Goal: Task Accomplishment & Management: Use online tool/utility

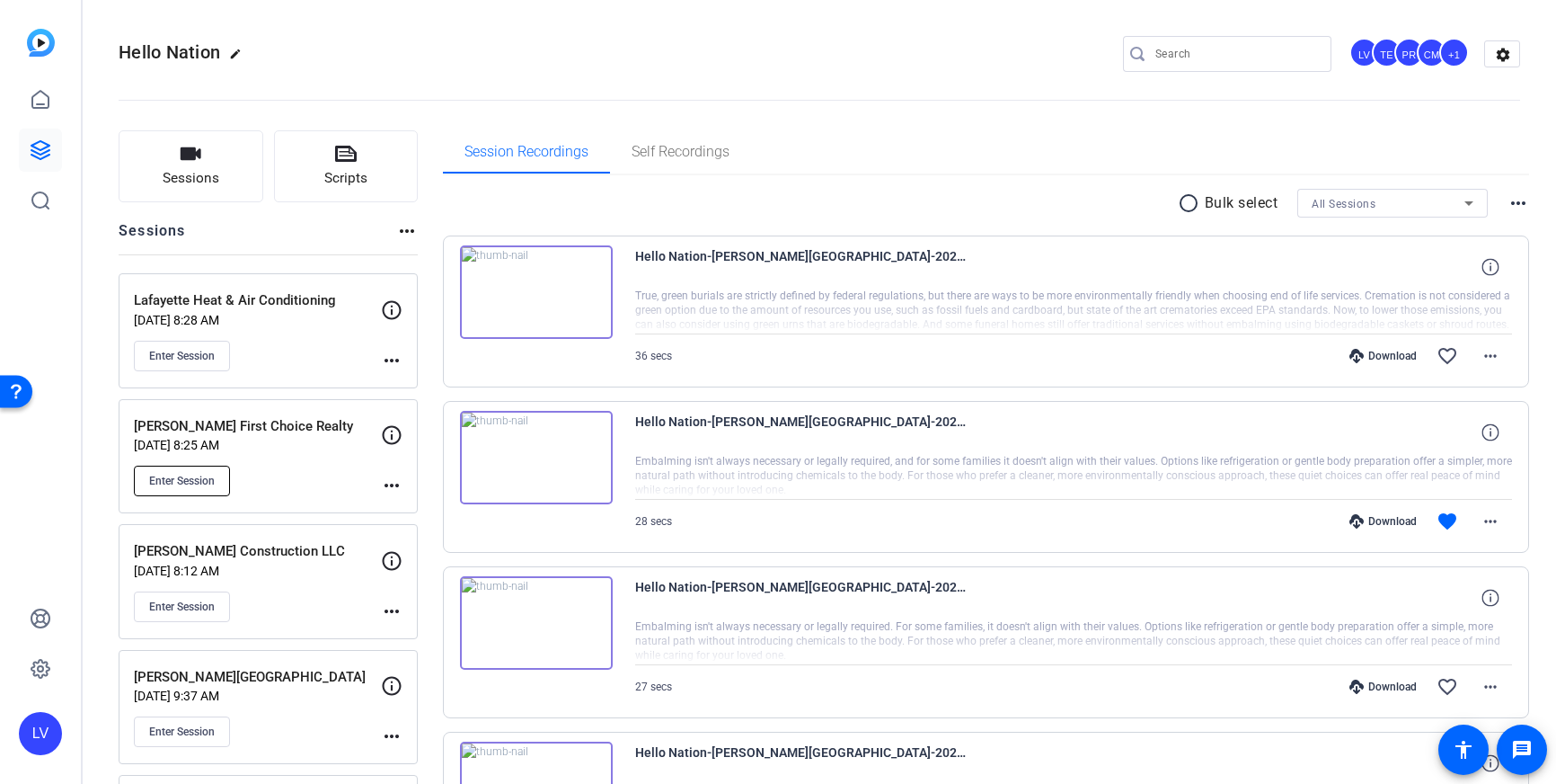
click at [188, 488] on button "Enter Session" at bounding box center [182, 480] width 96 height 31
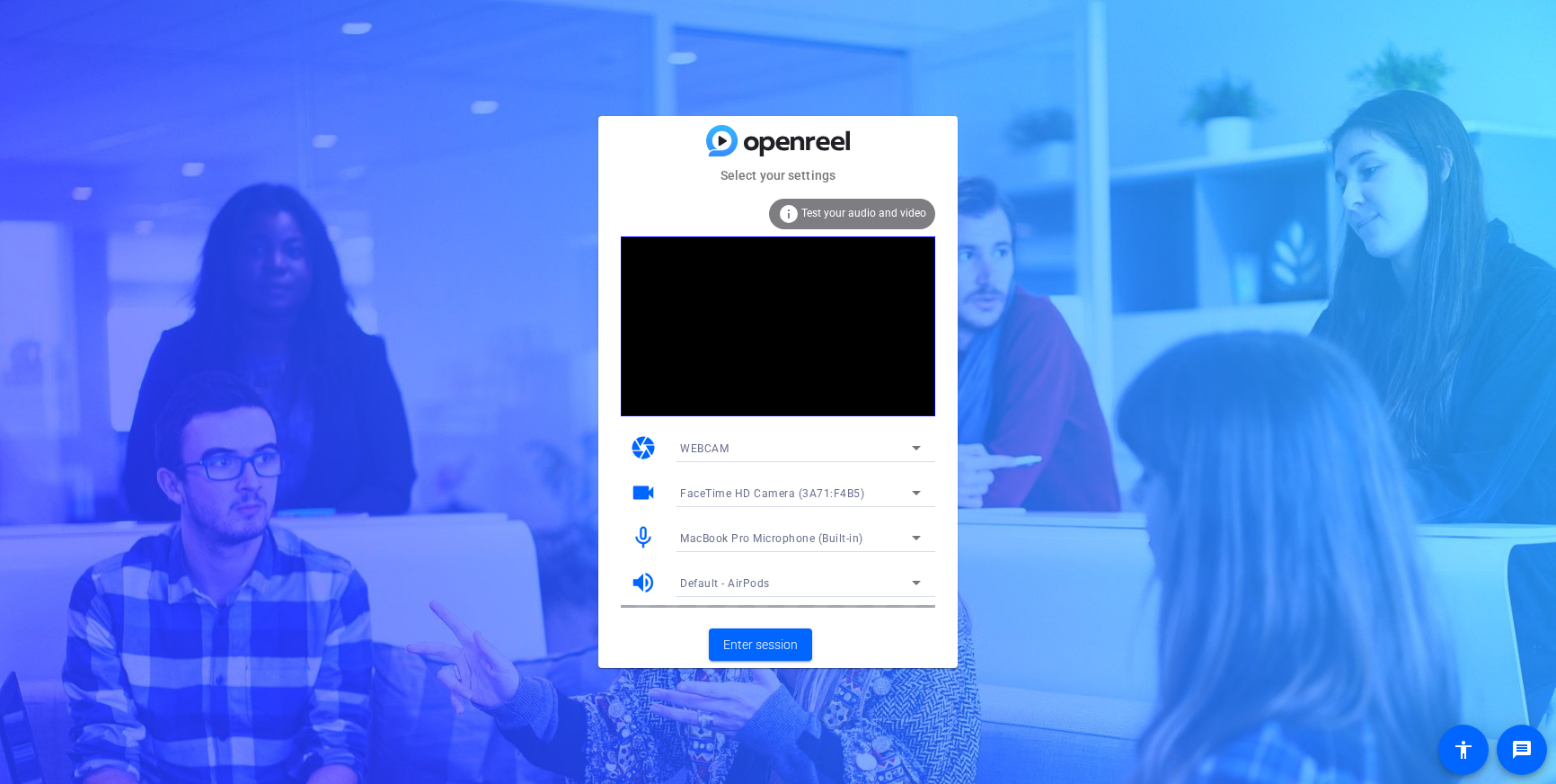
click at [897, 536] on div "MacBook Pro Microphone (Built-in)" at bounding box center [796, 537] width 232 height 22
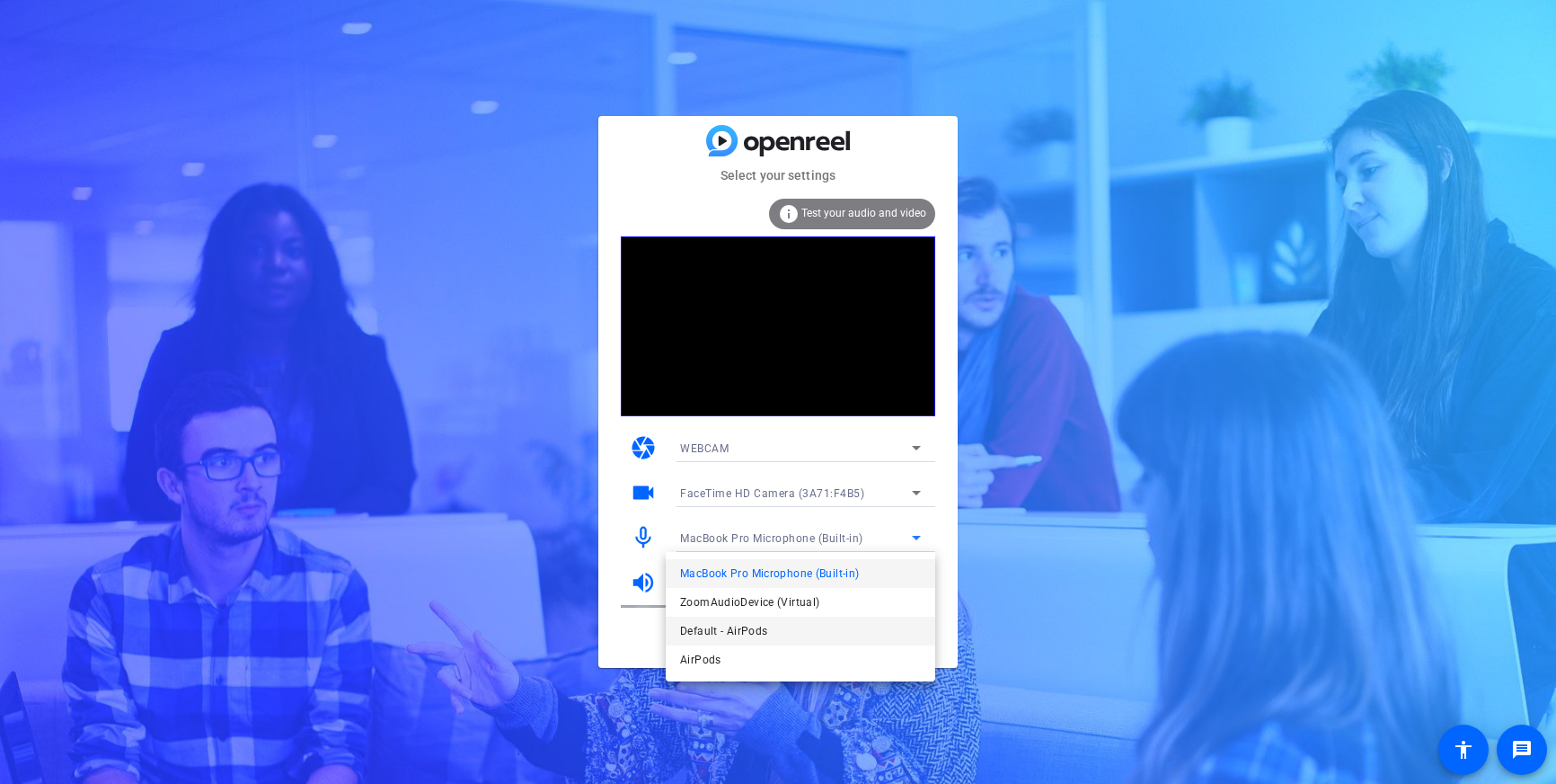
click at [735, 633] on span "Default - AirPods" at bounding box center [724, 630] width 87 height 21
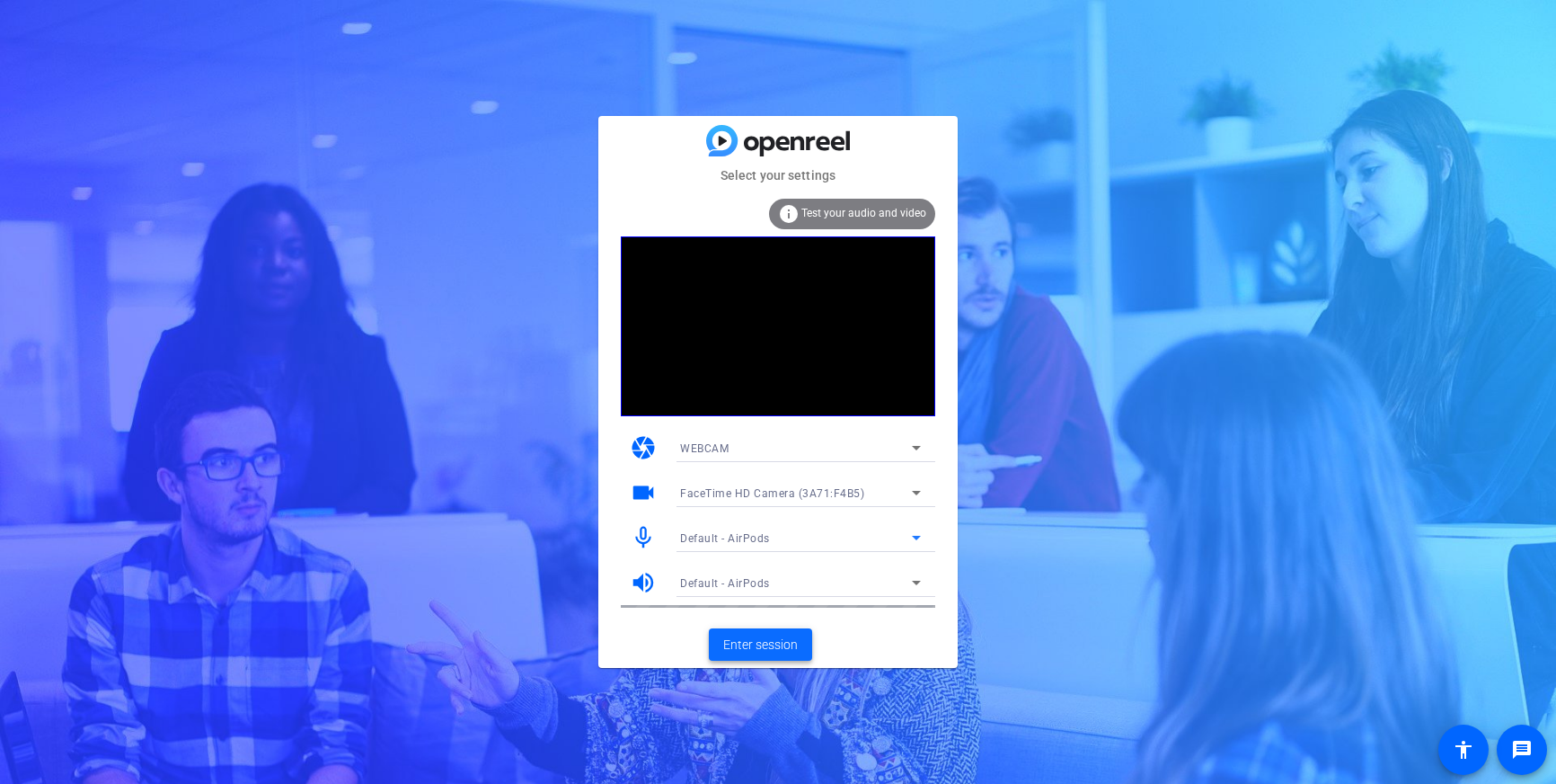
click at [740, 640] on span "Enter session" at bounding box center [761, 645] width 74 height 19
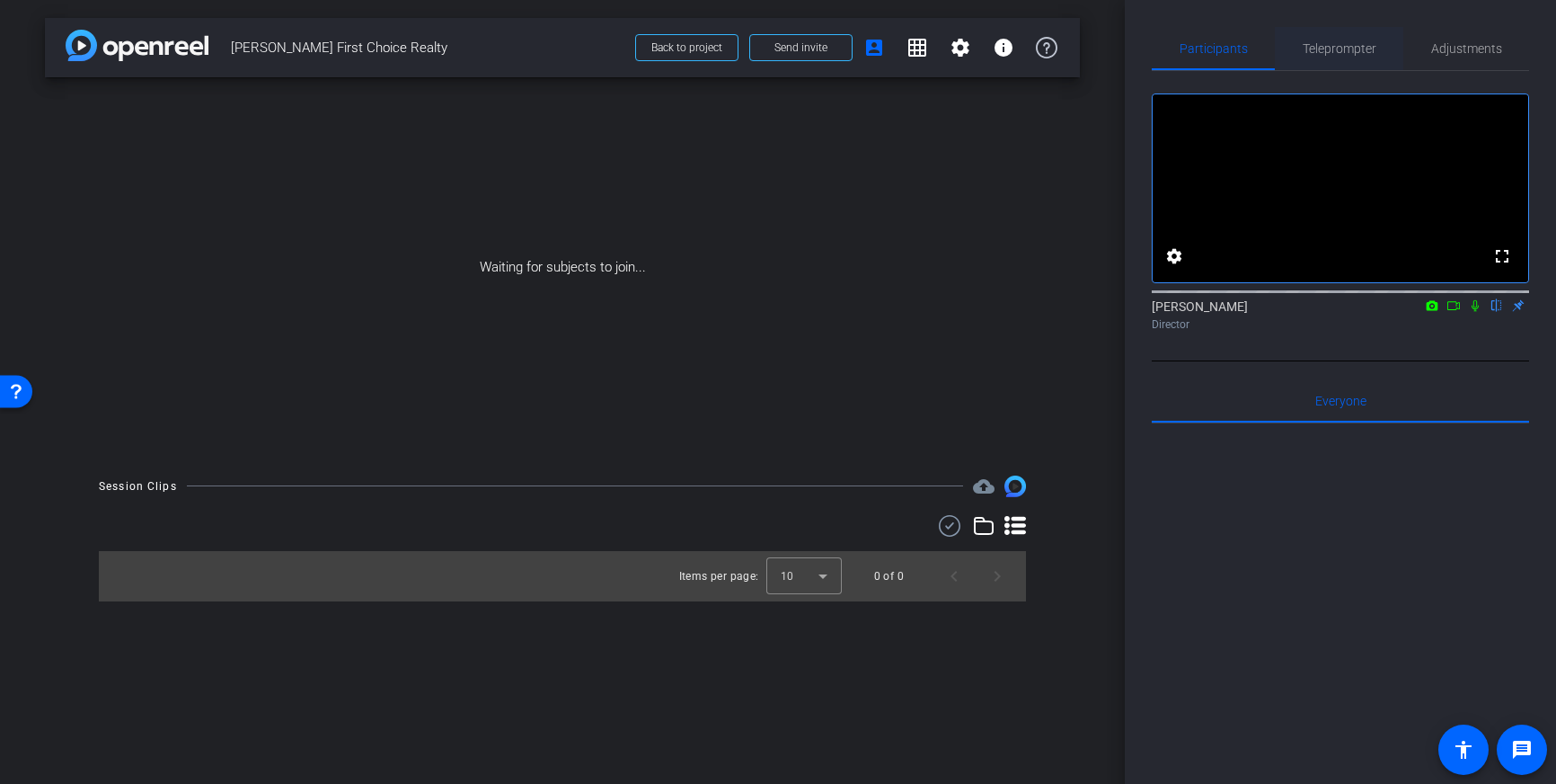
click at [1334, 47] on span "Teleprompter" at bounding box center [1340, 49] width 74 height 13
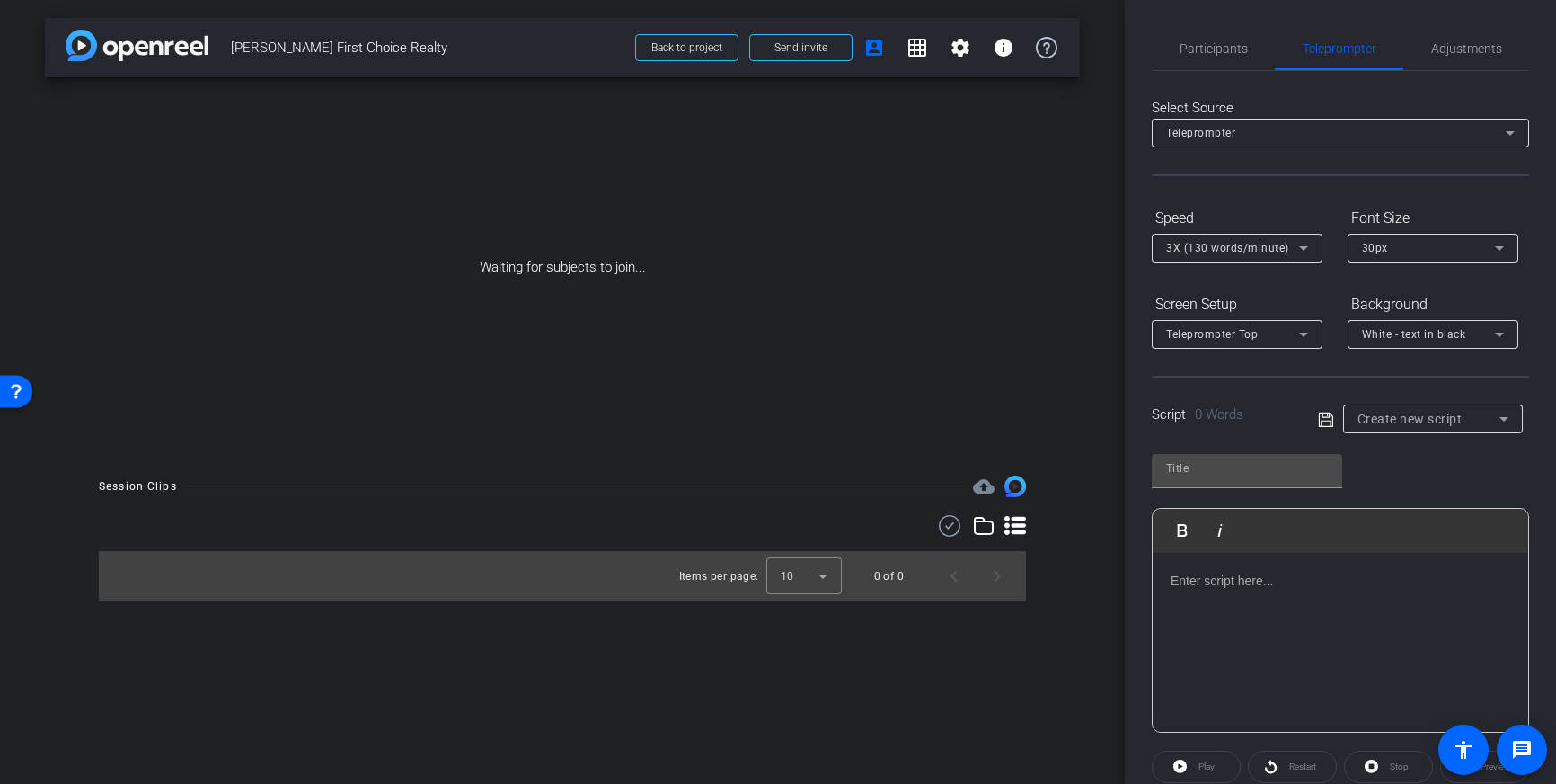
click at [1305, 582] on p at bounding box center [1340, 580] width 340 height 19
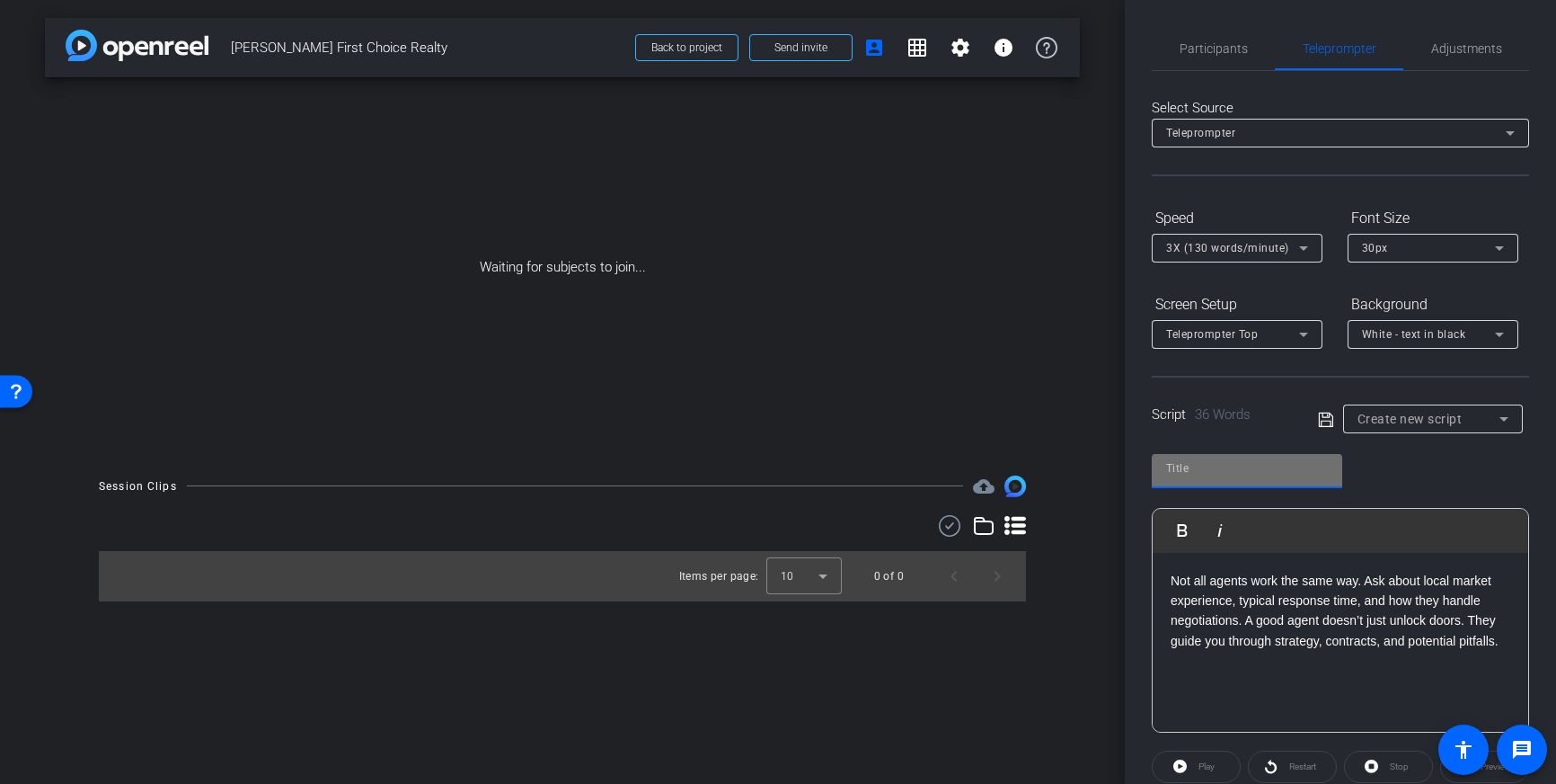
click at [1219, 477] on input "text" at bounding box center [1247, 468] width 162 height 21
type input "Keller Williams"
click at [1324, 417] on icon at bounding box center [1326, 419] width 16 height 21
click at [1233, 57] on span "Participants" at bounding box center [1214, 48] width 69 height 44
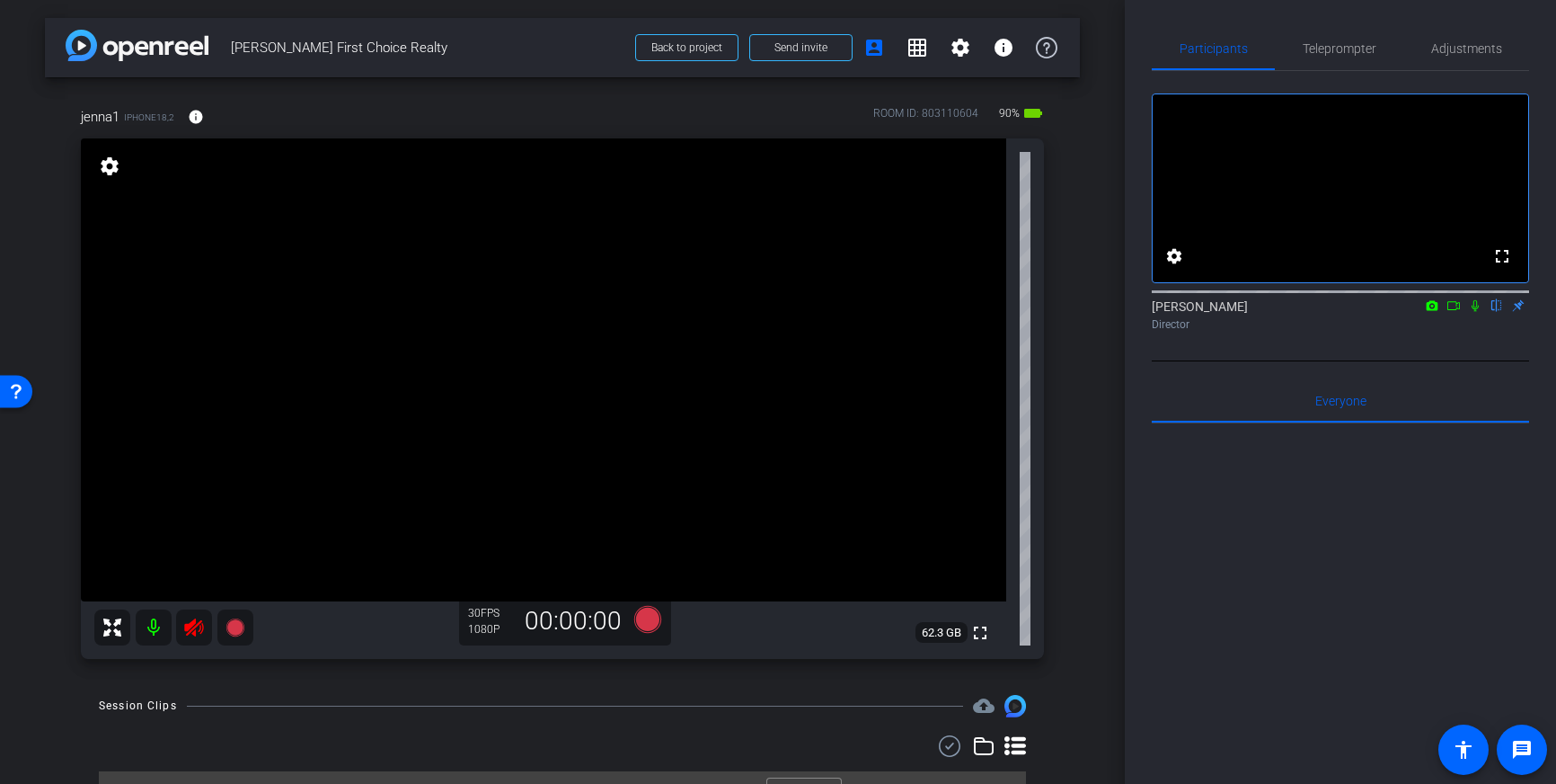
click at [187, 624] on icon at bounding box center [194, 626] width 19 height 18
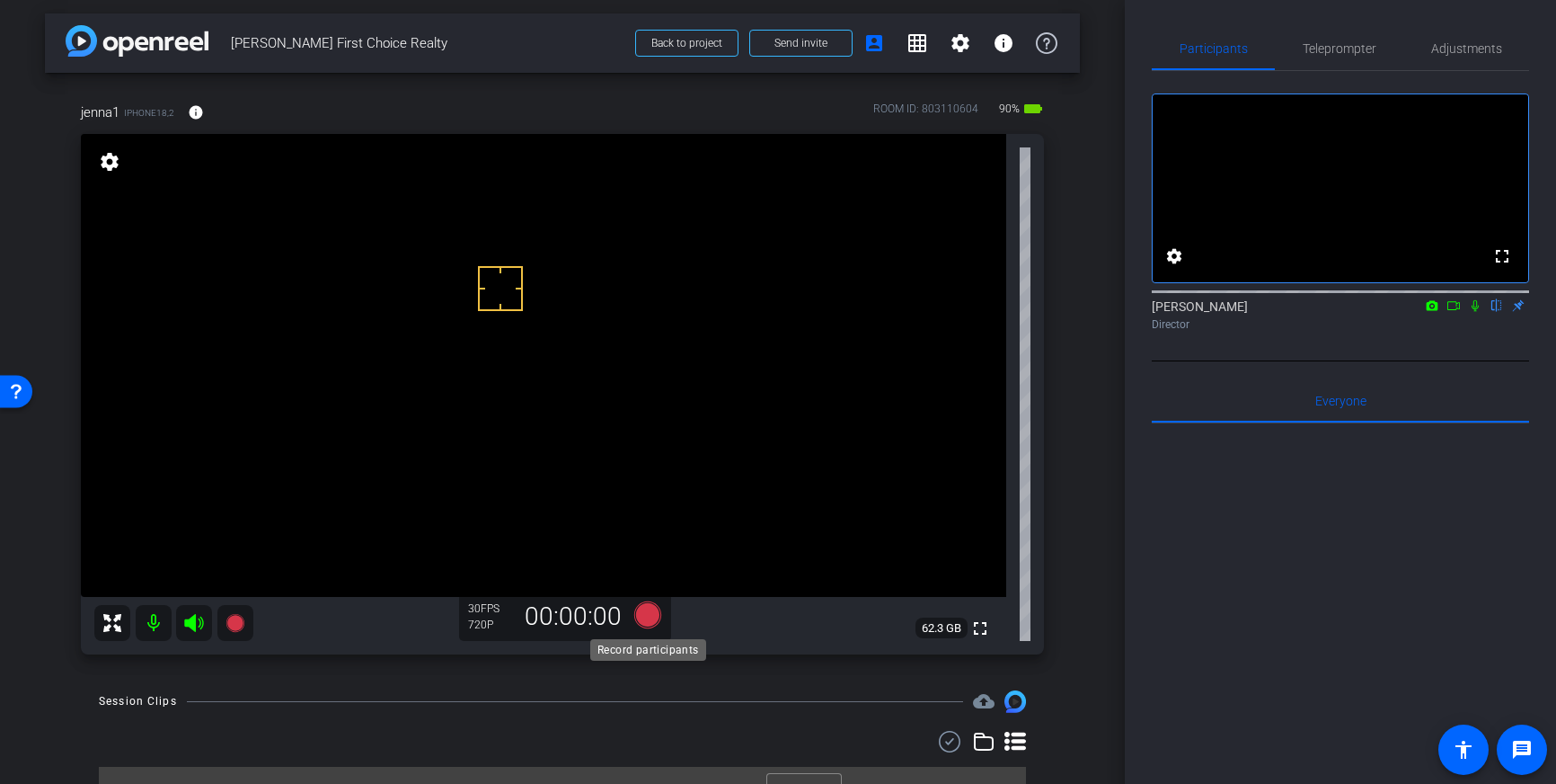
click at [648, 613] on icon at bounding box center [648, 614] width 27 height 27
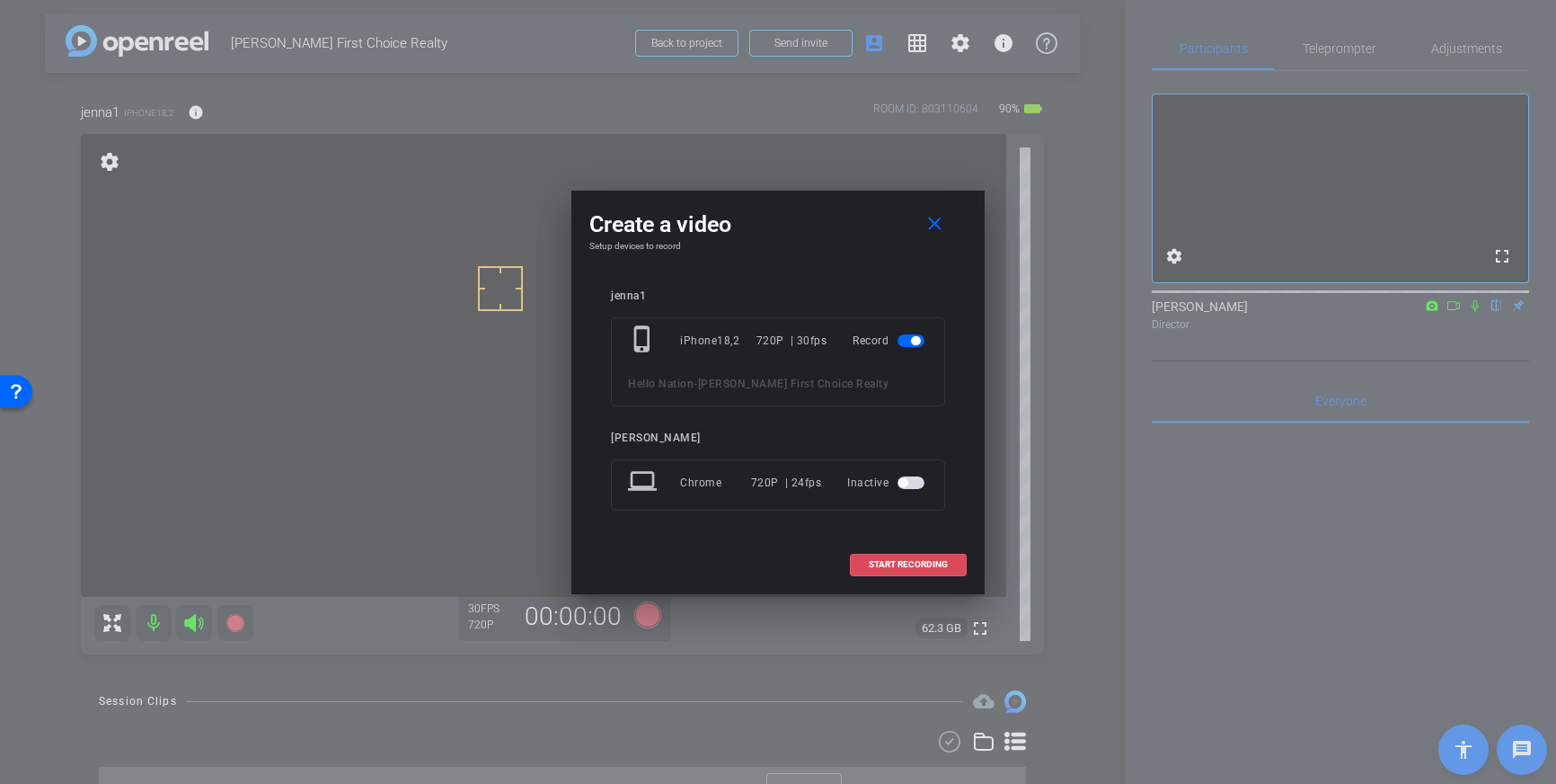
drag, startPoint x: 900, startPoint y: 569, endPoint x: 928, endPoint y: 542, distance: 38.9
click at [900, 569] on span "START RECORDING" at bounding box center [908, 564] width 79 height 9
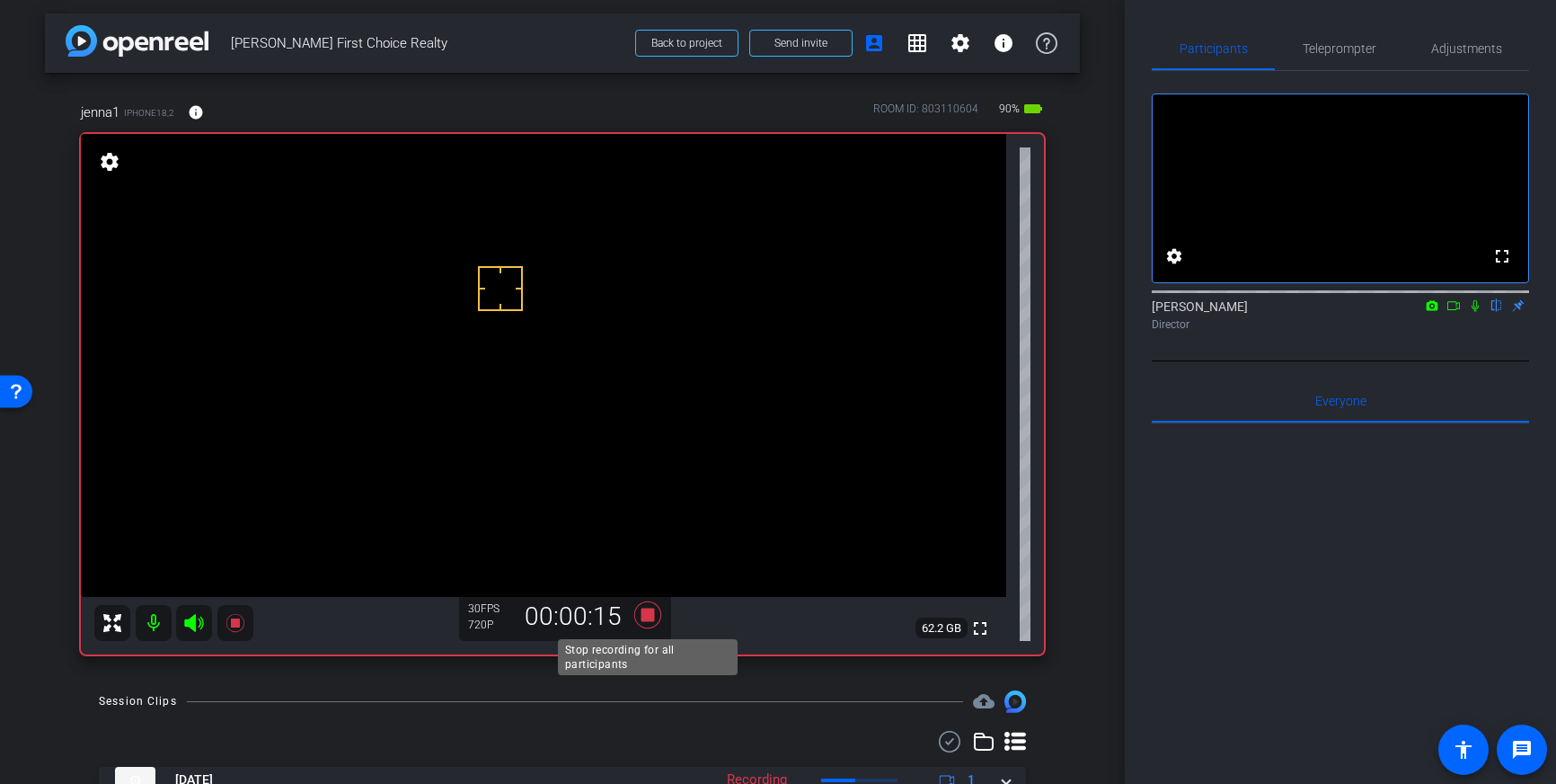
click at [654, 614] on icon at bounding box center [648, 614] width 27 height 27
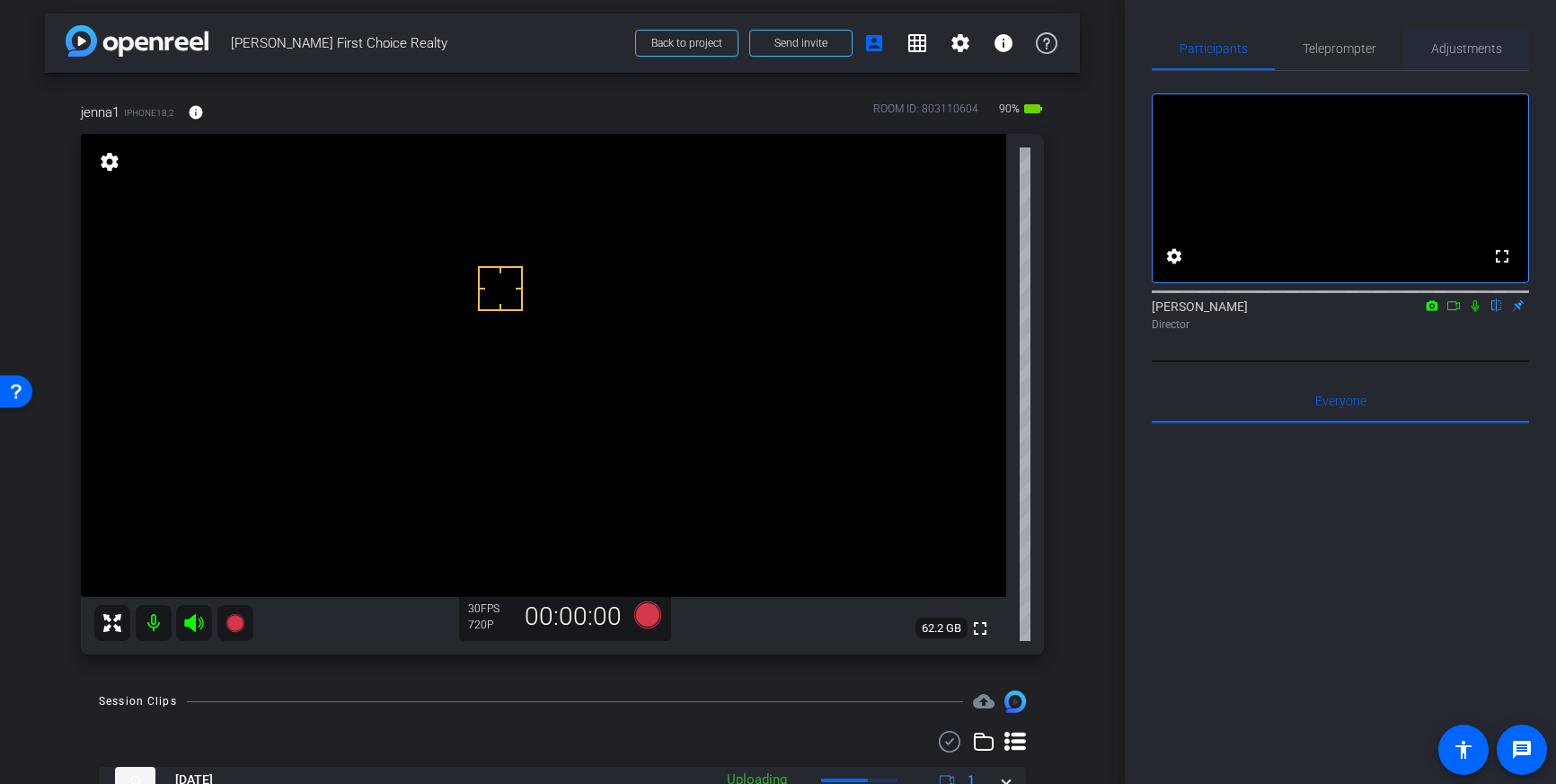
click at [1449, 34] on span "Adjustments" at bounding box center [1467, 48] width 71 height 44
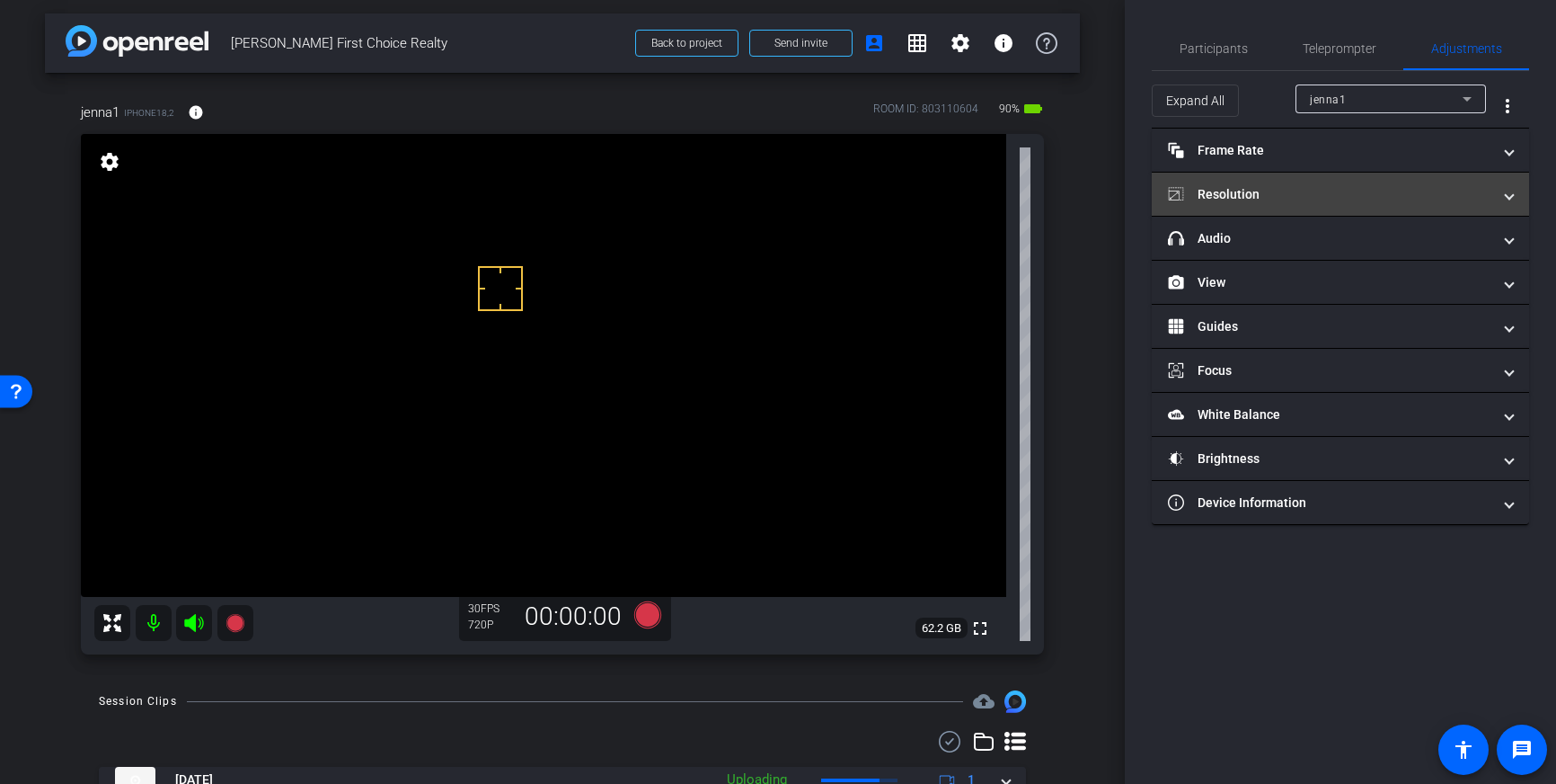
click at [1373, 190] on mat-panel-title "Resolution" at bounding box center [1330, 195] width 323 height 19
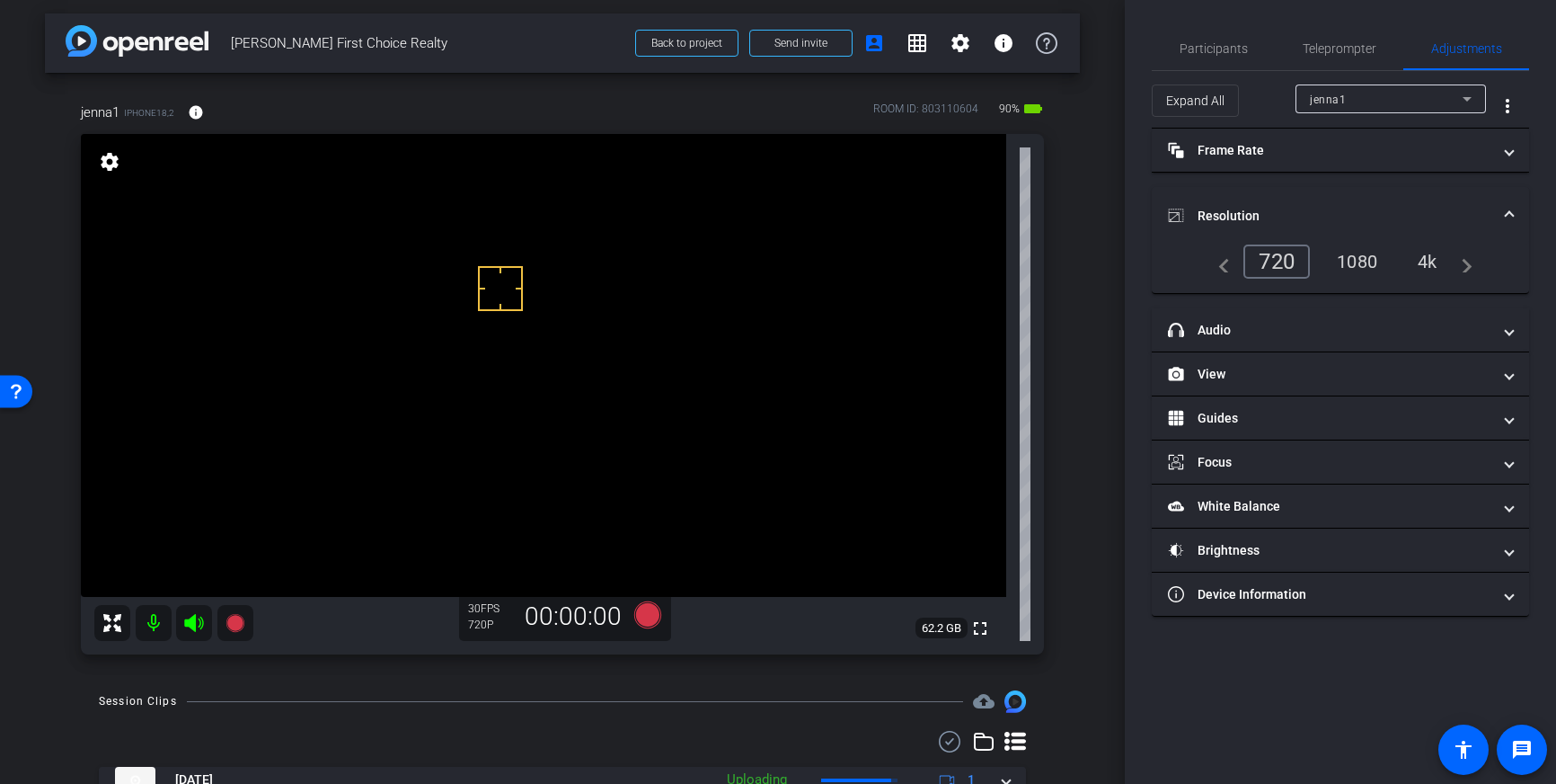
click at [1434, 261] on div "4k" at bounding box center [1428, 261] width 46 height 31
click at [1508, 216] on span at bounding box center [1510, 216] width 7 height 19
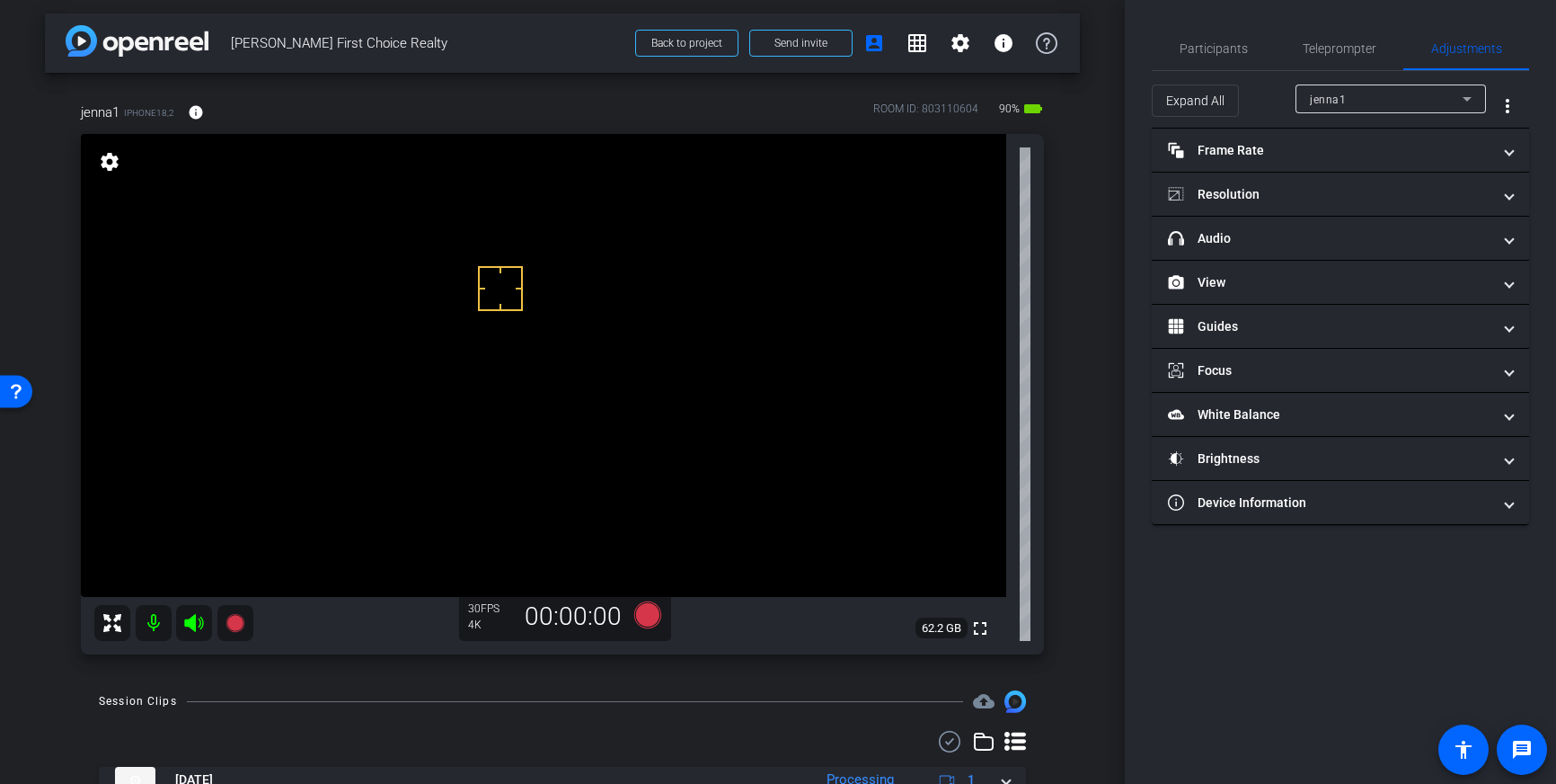
drag, startPoint x: 484, startPoint y: 313, endPoint x: 452, endPoint y: 278, distance: 47.4
click at [644, 622] on icon at bounding box center [648, 614] width 27 height 27
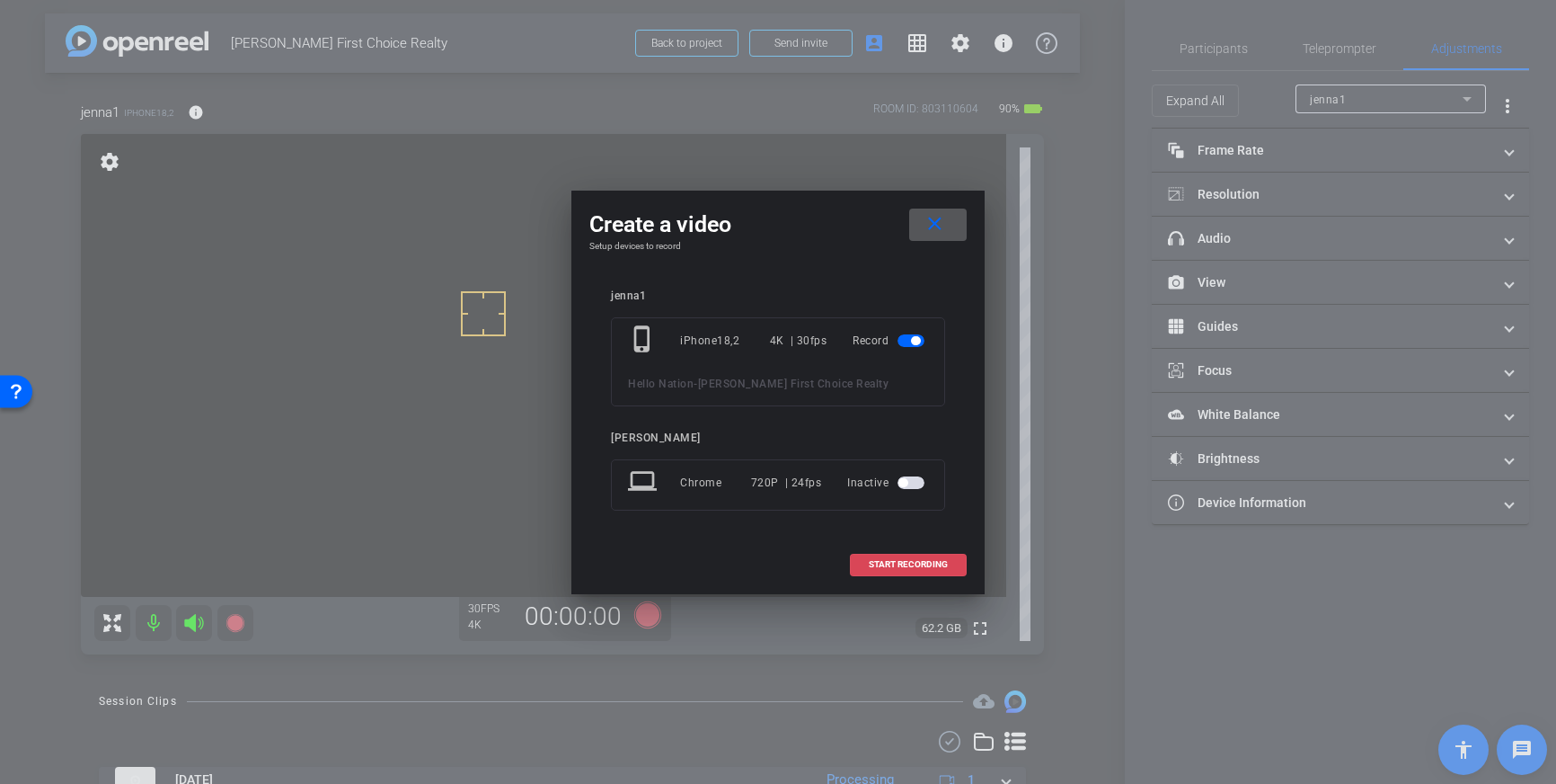
click at [934, 566] on span "START RECORDING" at bounding box center [908, 564] width 79 height 9
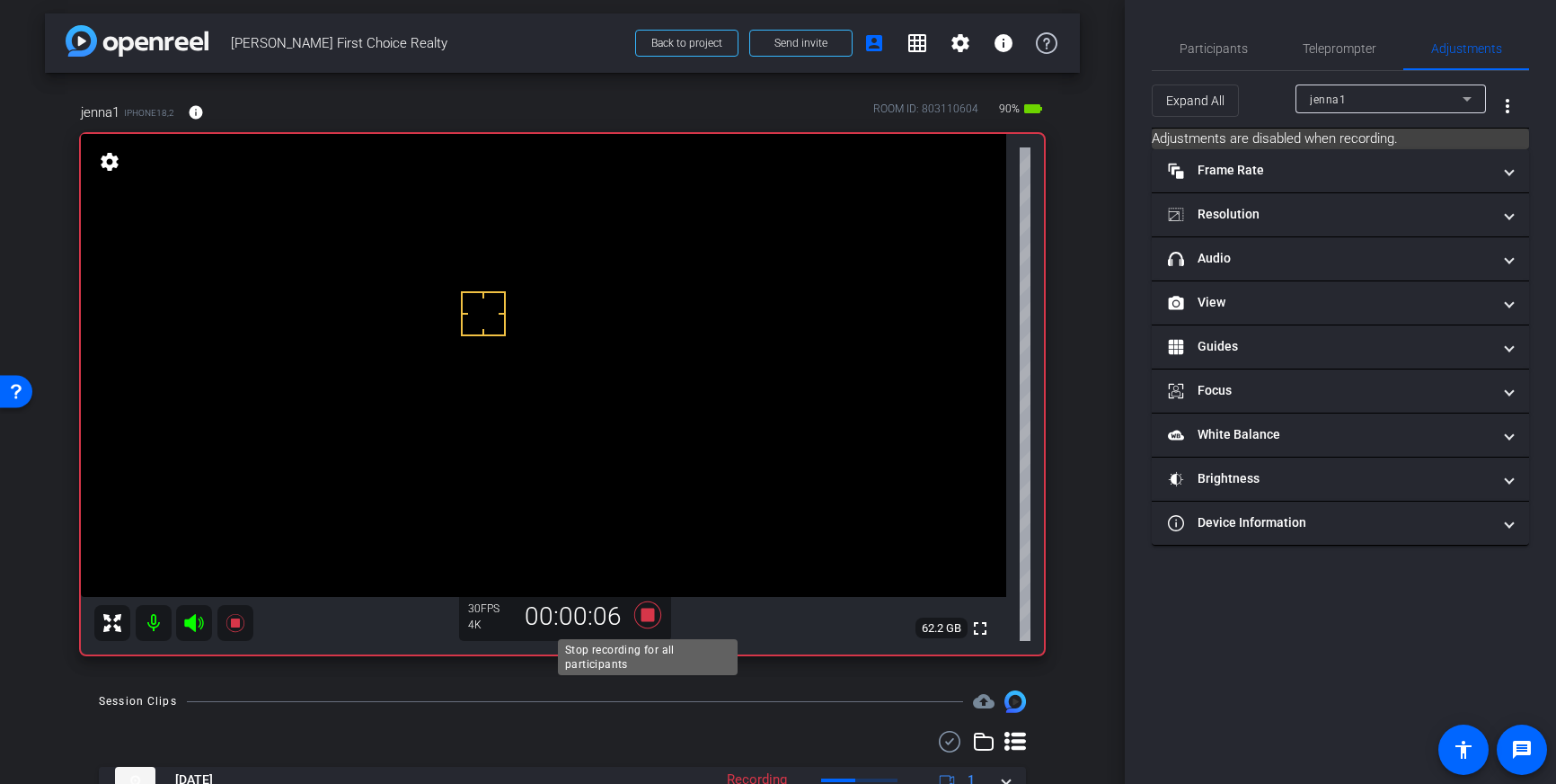
click at [642, 616] on icon at bounding box center [648, 614] width 27 height 27
click at [1339, 51] on span "Teleprompter" at bounding box center [1340, 49] width 74 height 13
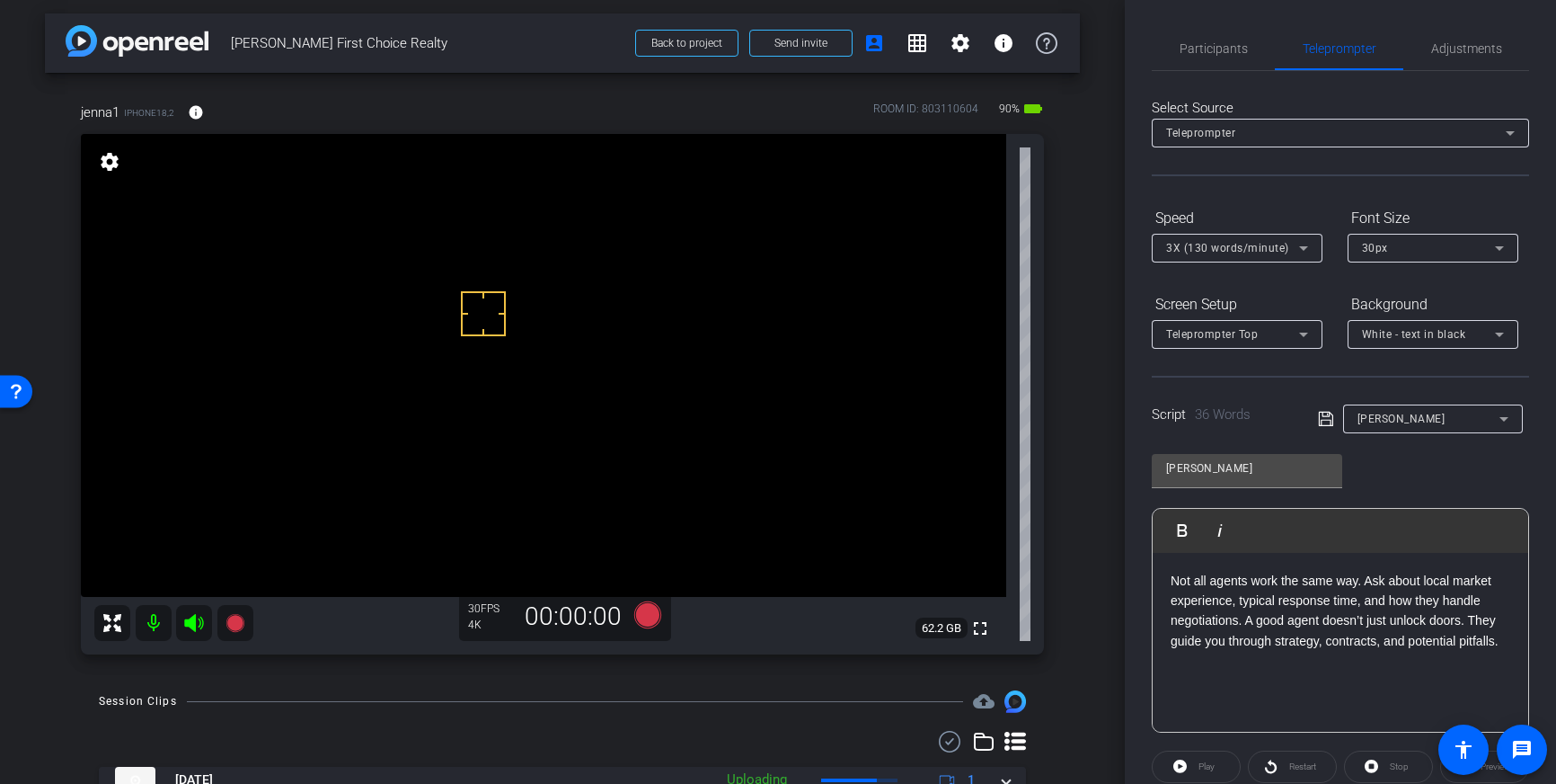
scroll to position [198, 0]
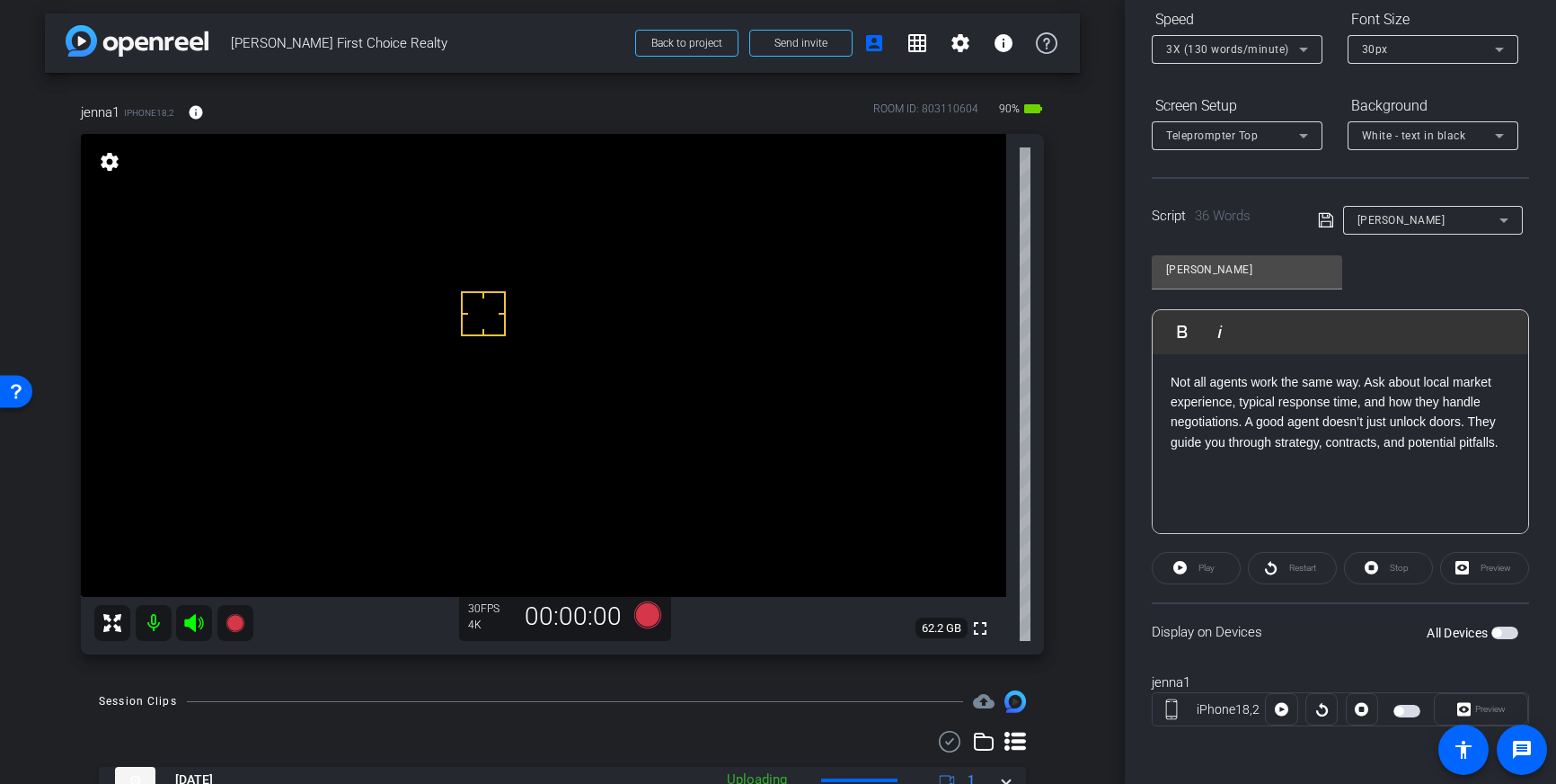
click at [1510, 631] on span "button" at bounding box center [1505, 633] width 27 height 13
click at [1447, 55] on div "30px" at bounding box center [1429, 49] width 133 height 22
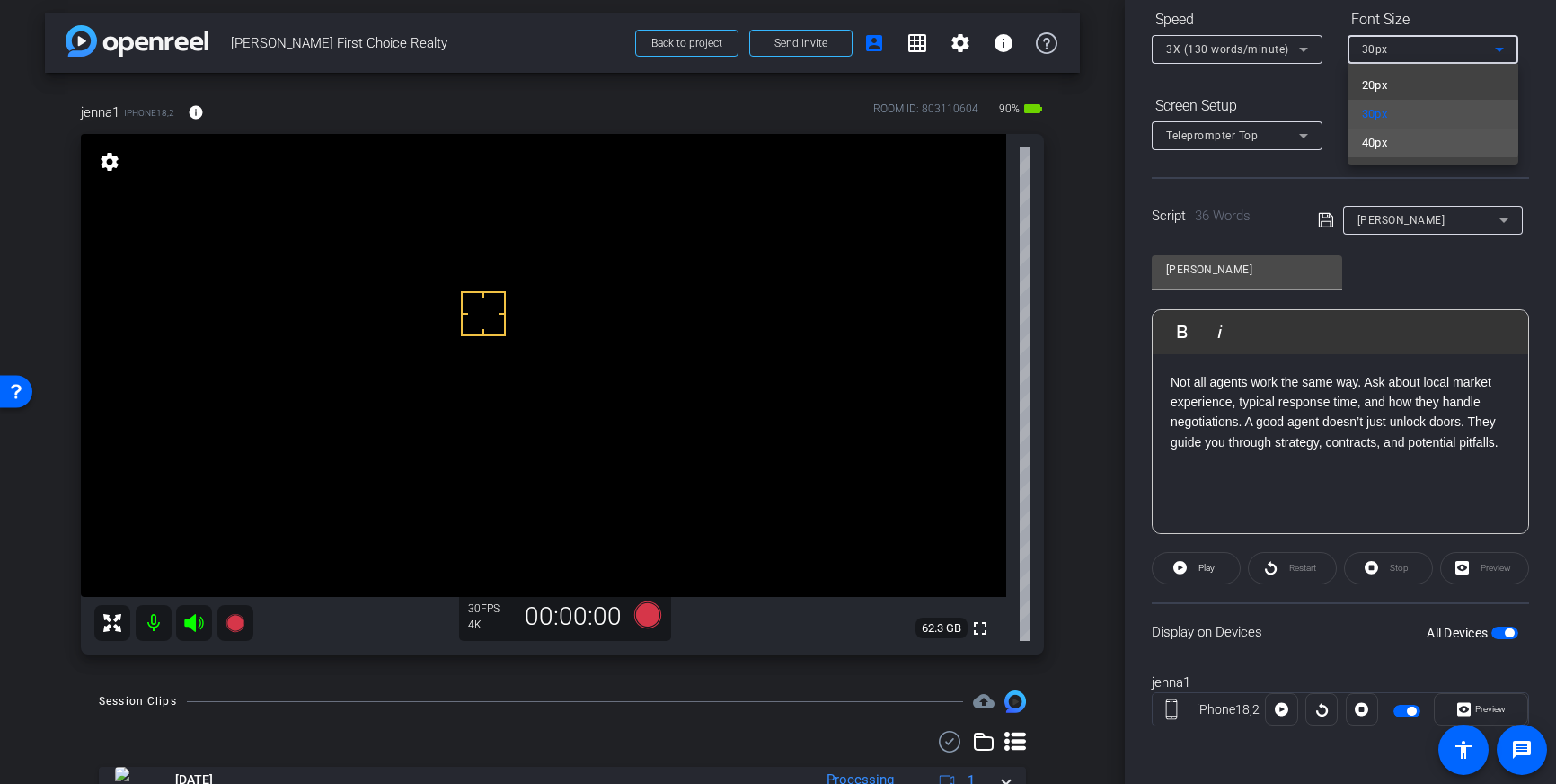
click at [1417, 140] on mat-option "40px" at bounding box center [1434, 143] width 171 height 29
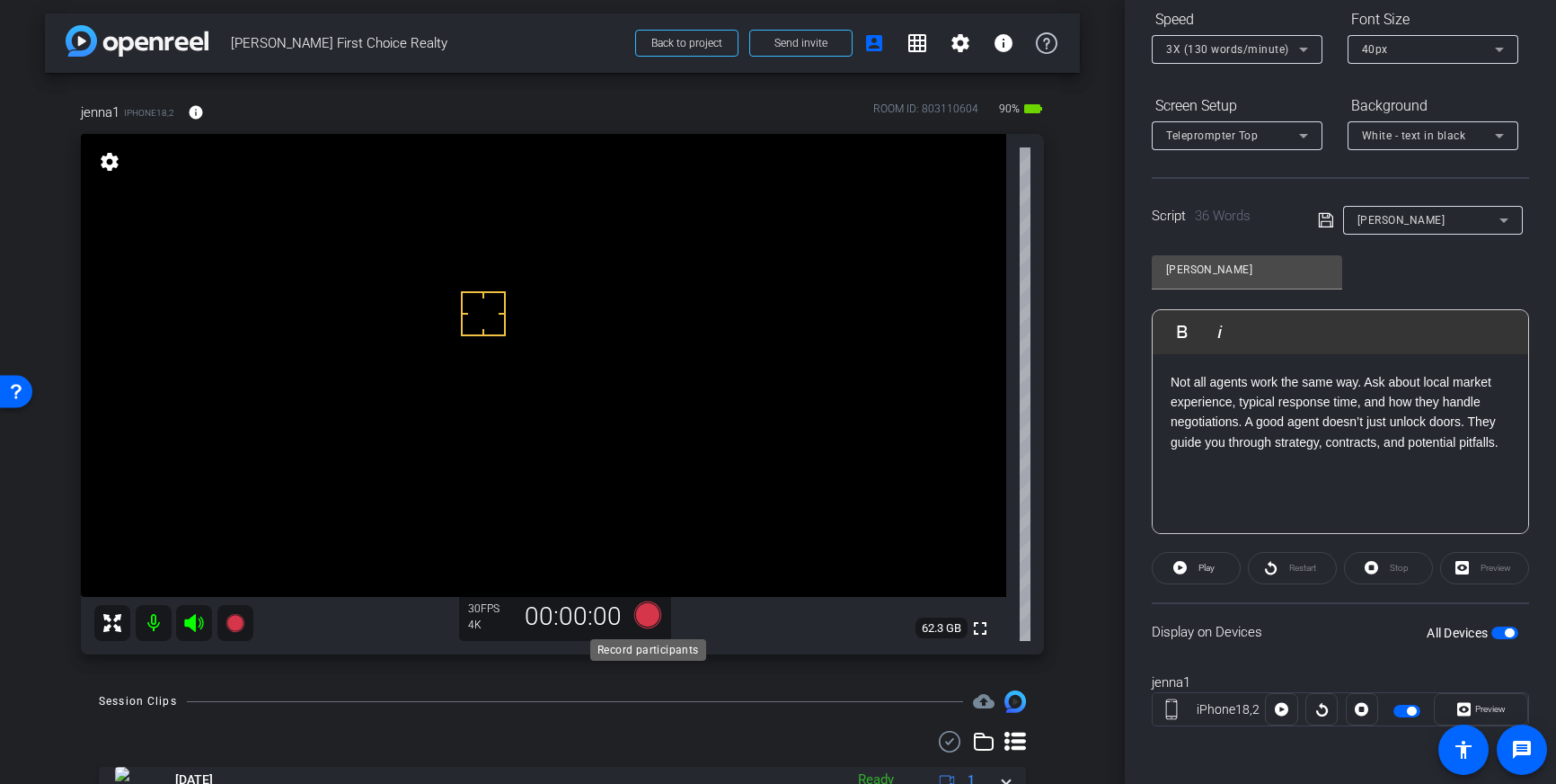
click at [642, 619] on icon at bounding box center [648, 614] width 27 height 27
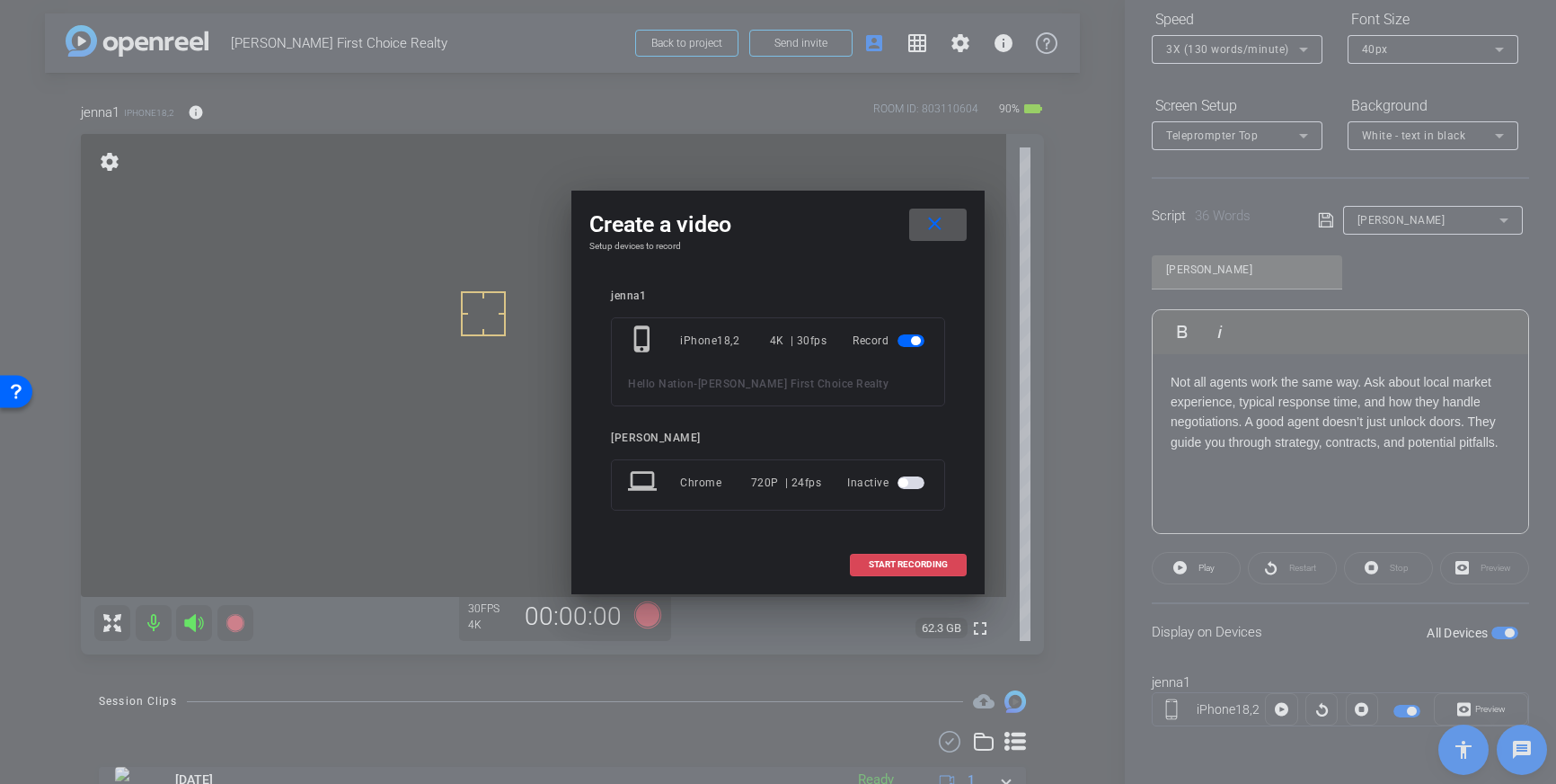
drag, startPoint x: 904, startPoint y: 552, endPoint x: 912, endPoint y: 550, distance: 8.2
click at [904, 552] on span at bounding box center [908, 564] width 115 height 44
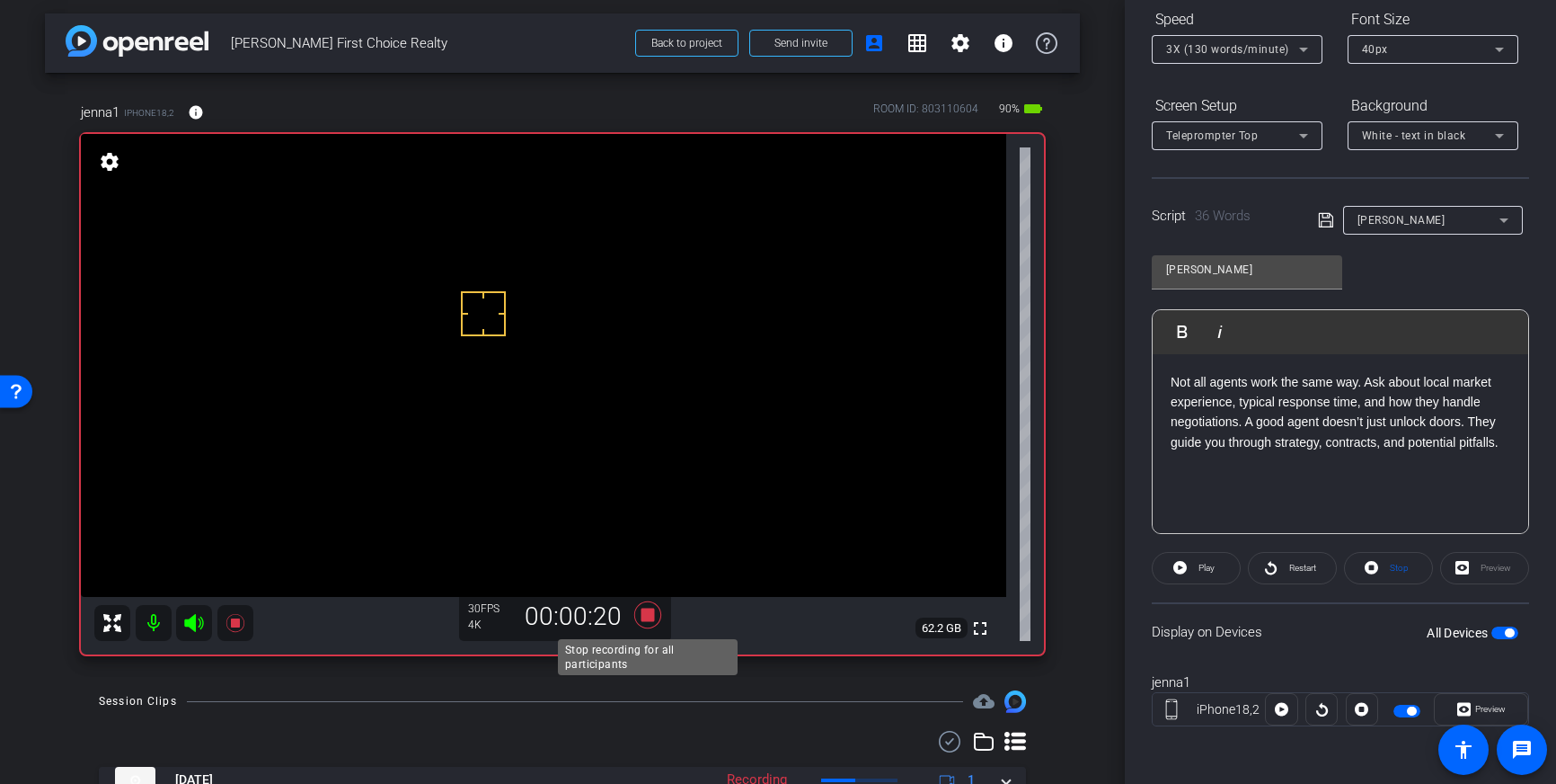
click at [651, 608] on icon at bounding box center [648, 614] width 44 height 32
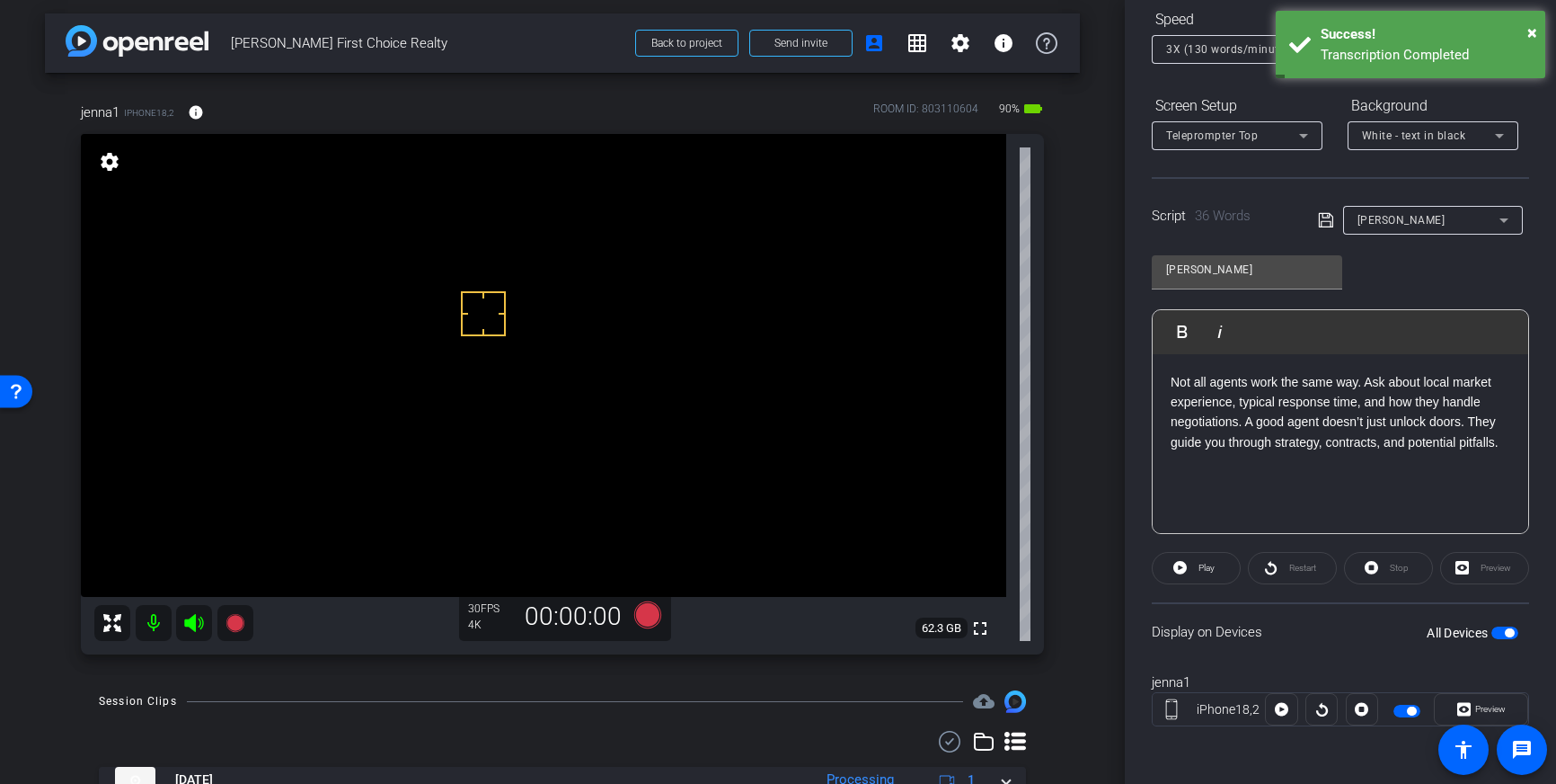
scroll to position [34, 0]
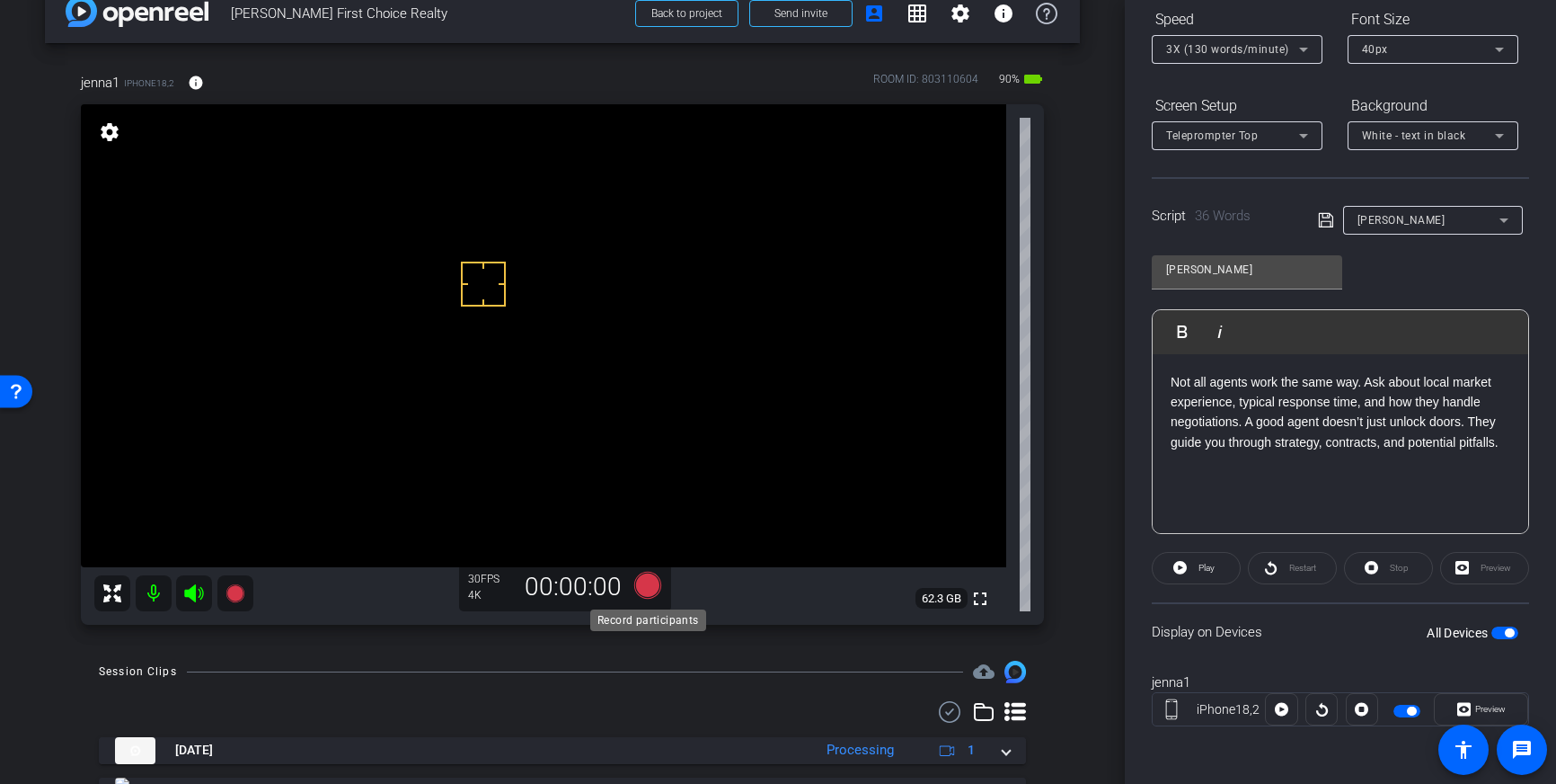
click at [641, 592] on icon at bounding box center [648, 585] width 27 height 27
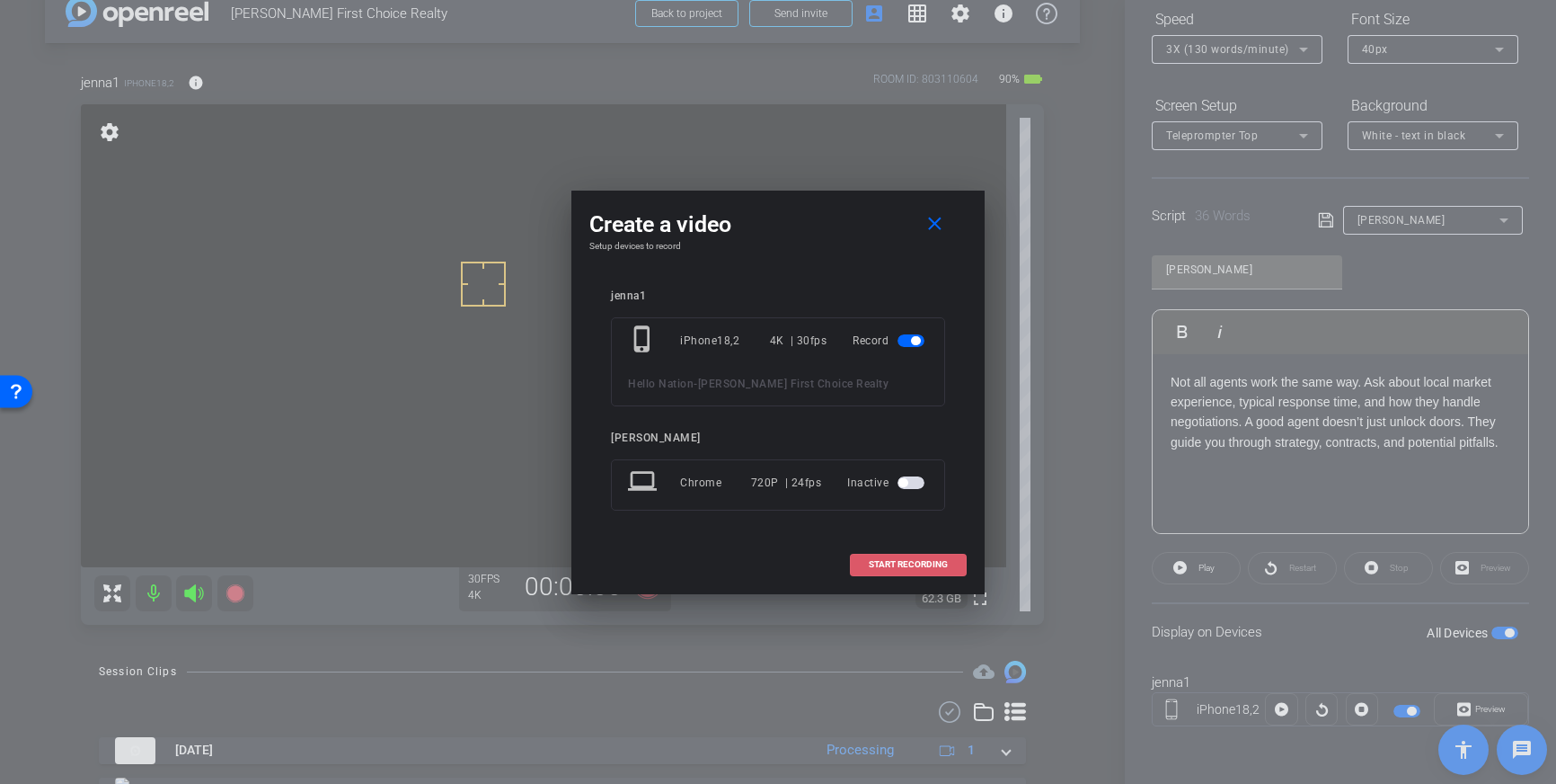
click at [883, 566] on span "START RECORDING" at bounding box center [908, 564] width 79 height 9
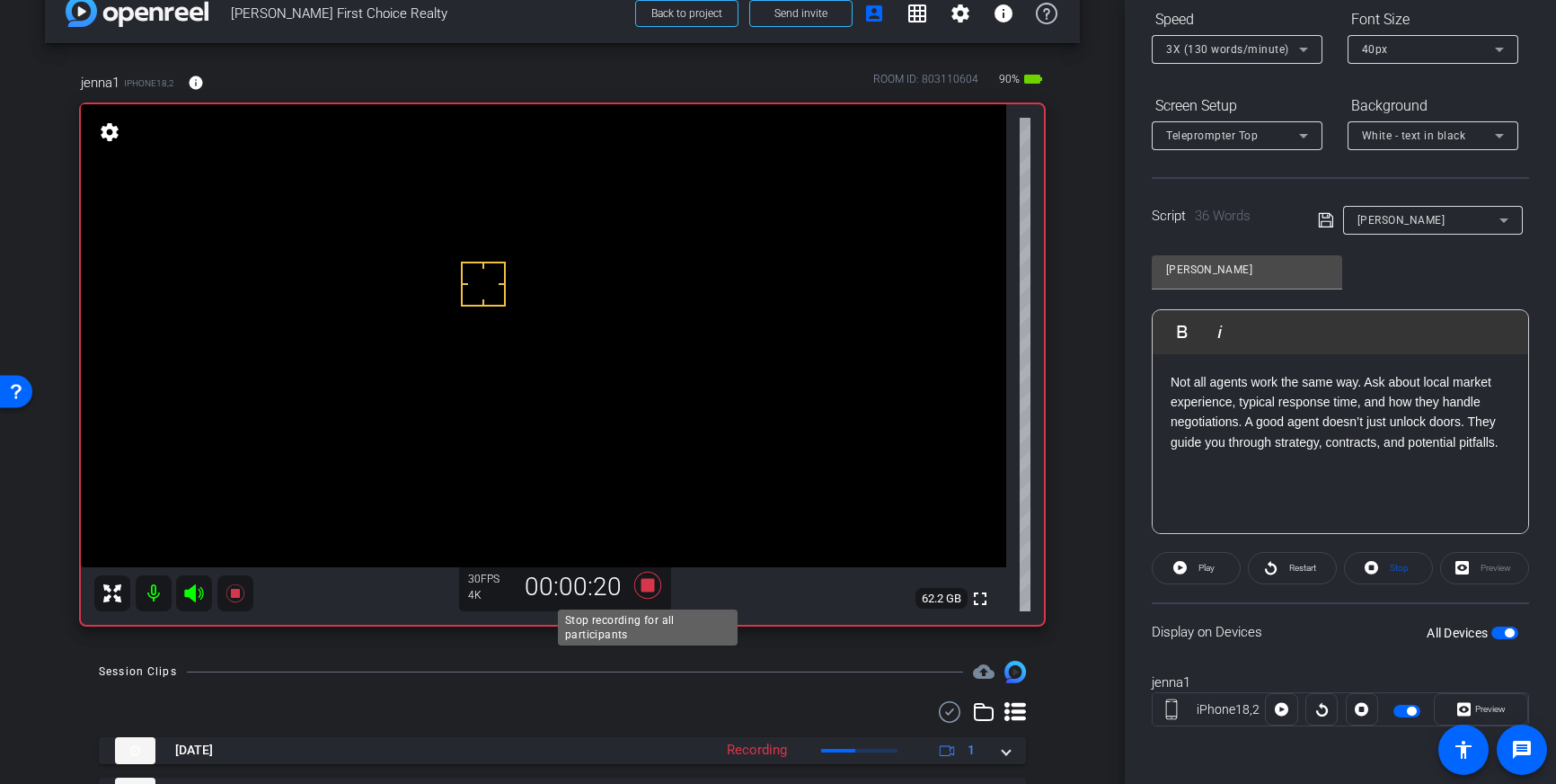
click at [644, 587] on icon at bounding box center [648, 585] width 27 height 27
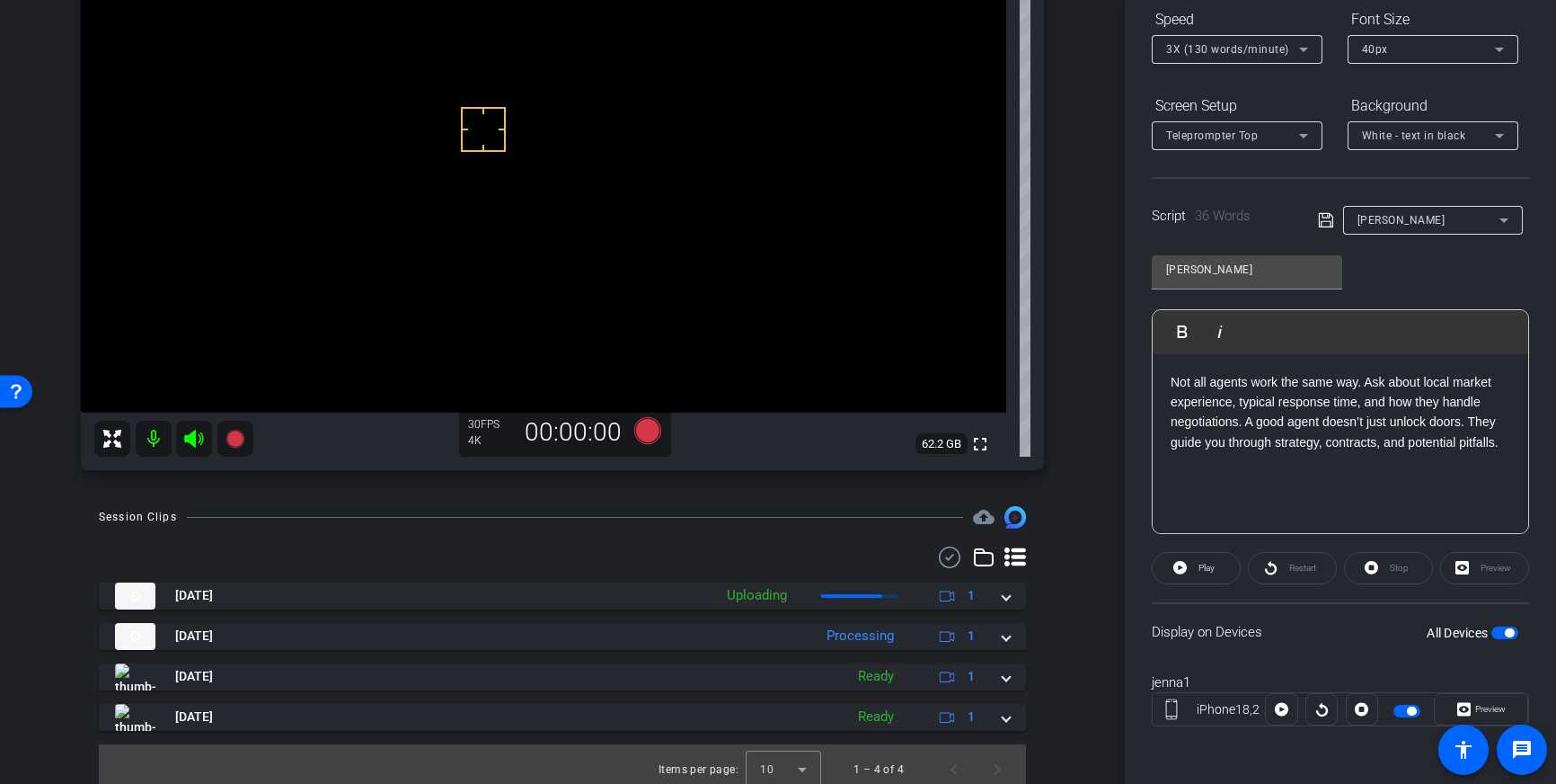
scroll to position [199, 0]
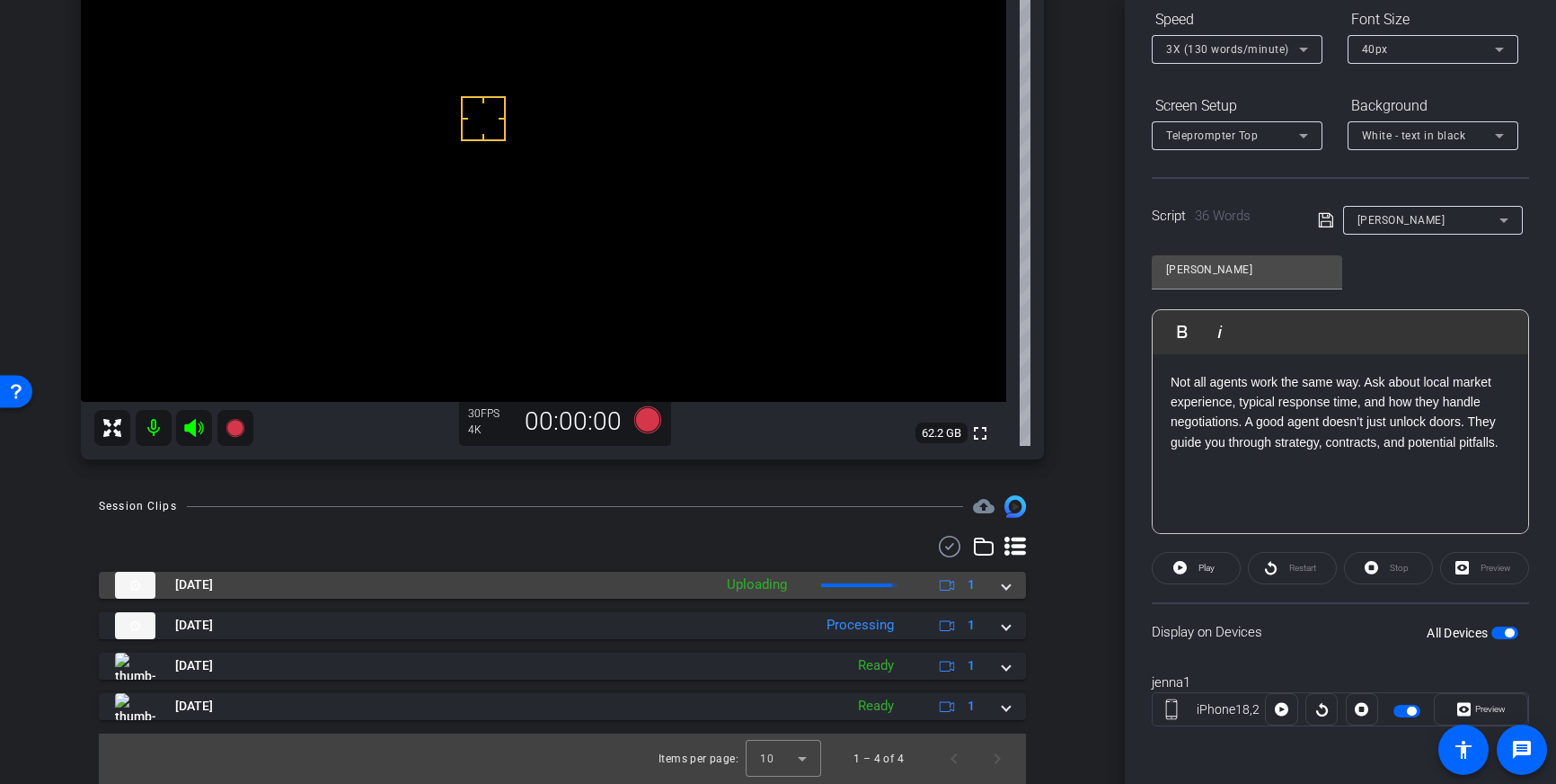
click at [997, 587] on div "Sep 25, 2025 Uploading 1" at bounding box center [559, 585] width 888 height 27
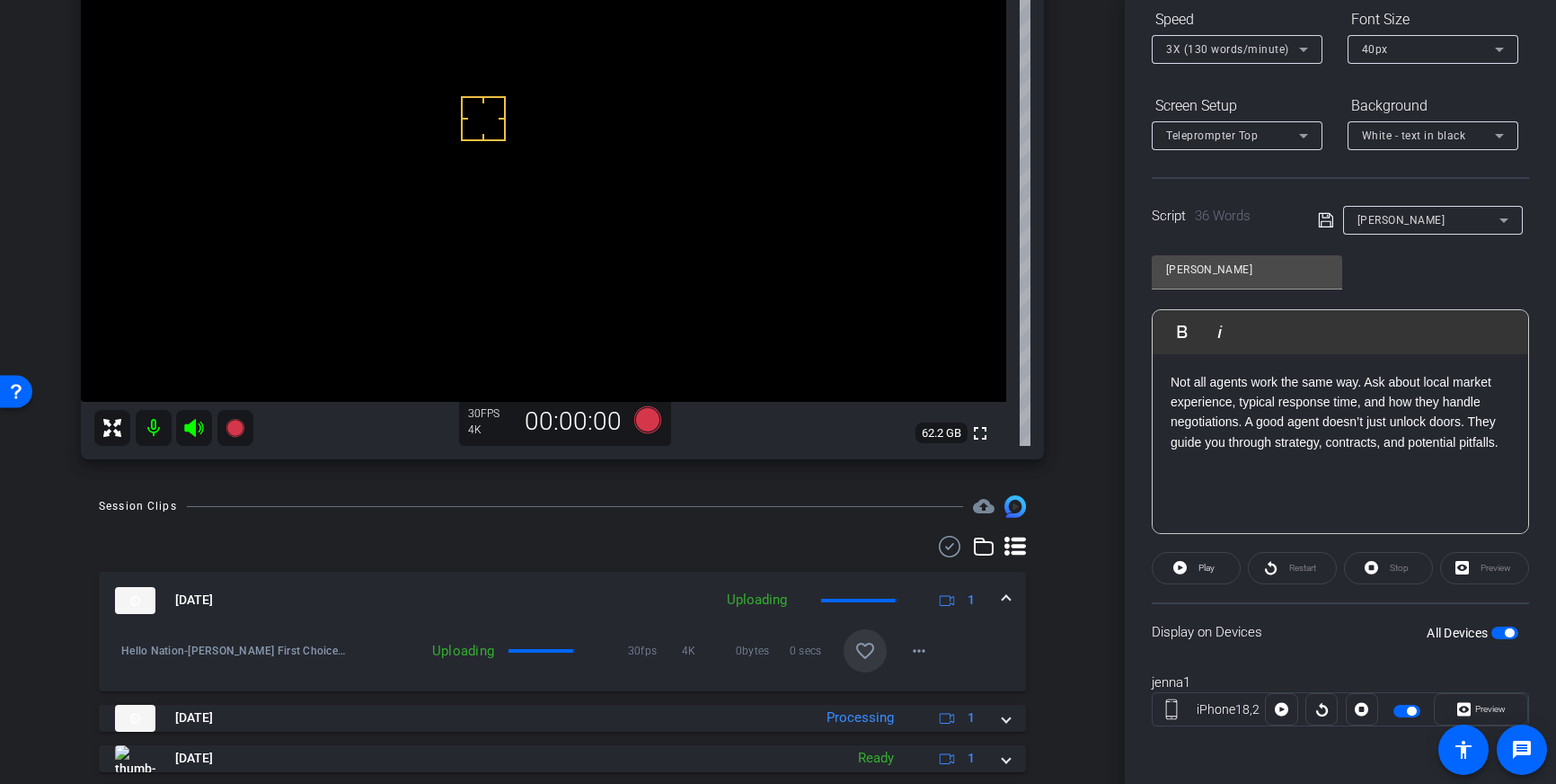
click at [863, 645] on mat-icon "favorite_border" at bounding box center [865, 650] width 21 height 21
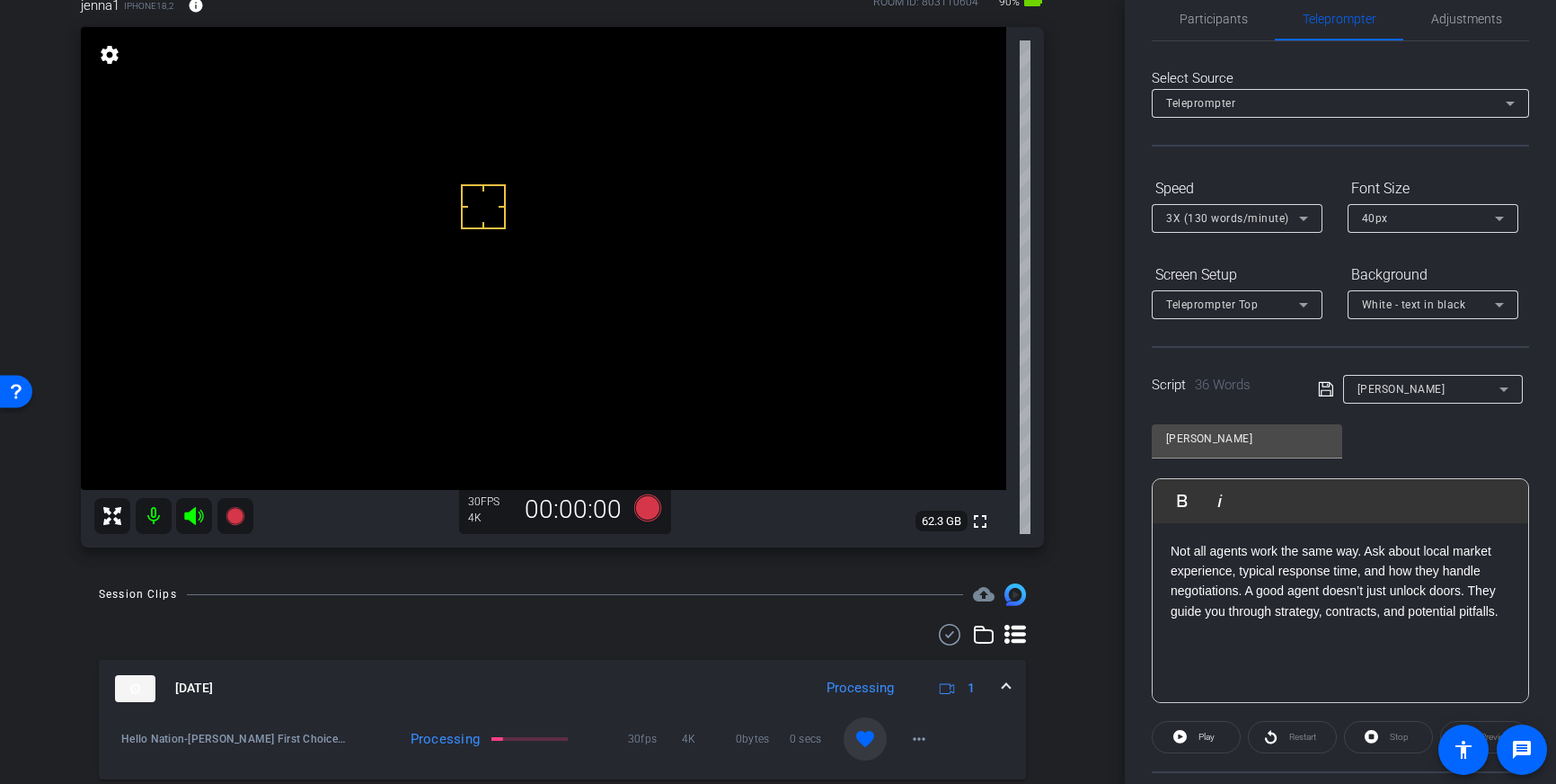
scroll to position [0, 0]
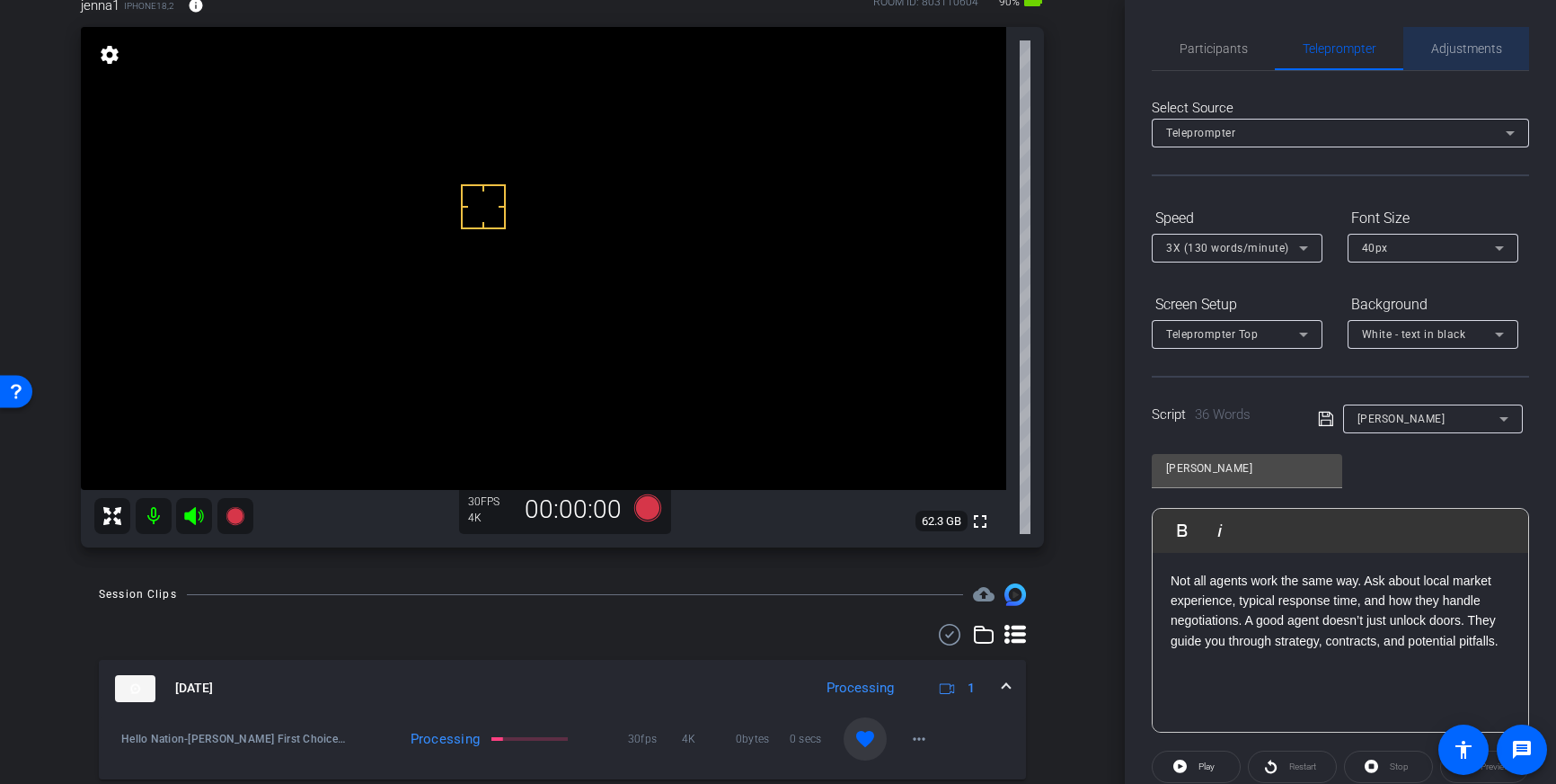
click at [1436, 56] on span "Adjustments" at bounding box center [1467, 48] width 71 height 44
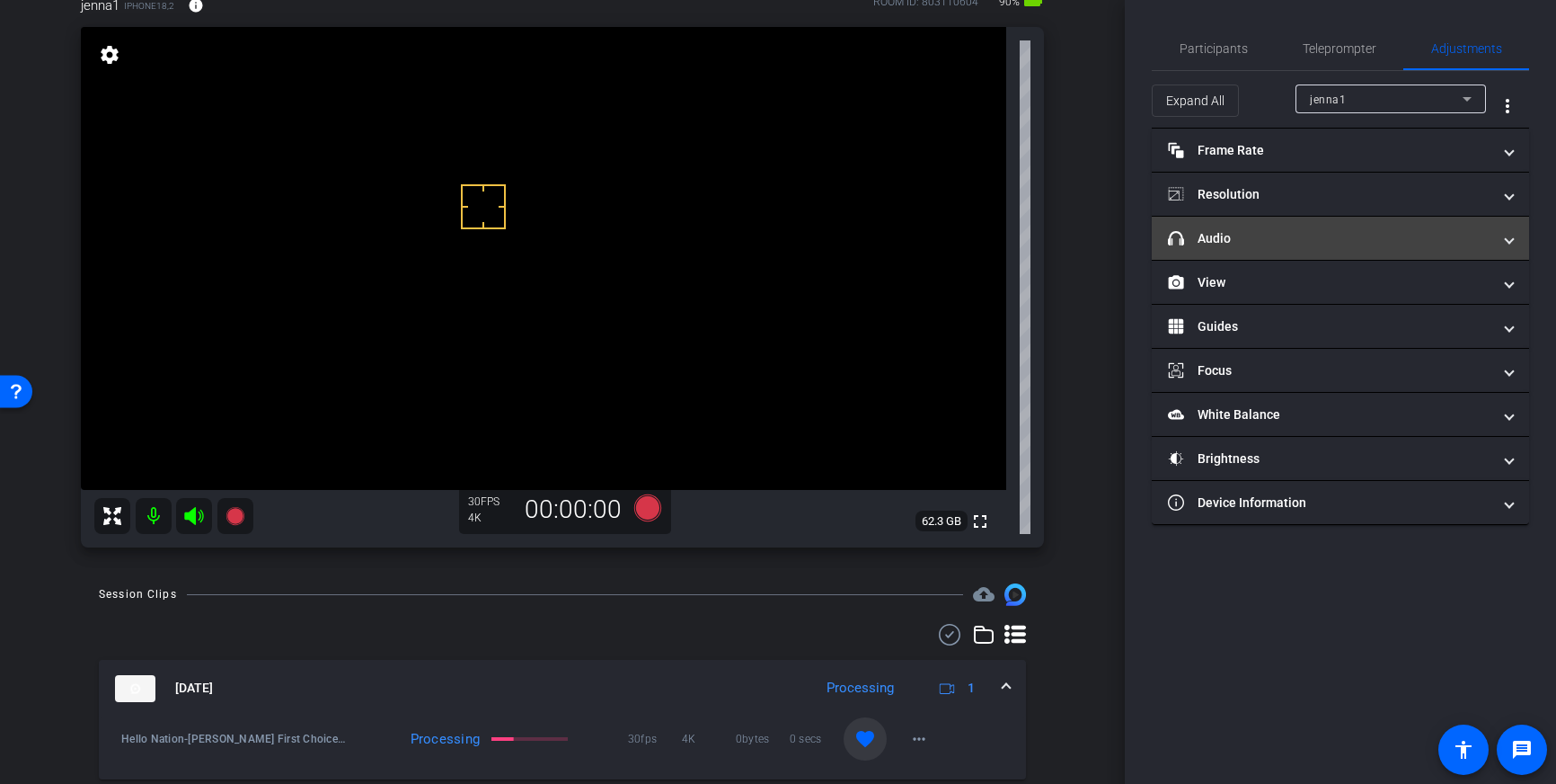
click at [1332, 227] on mat-expansion-panel-header "headphone icon Audio" at bounding box center [1340, 238] width 377 height 44
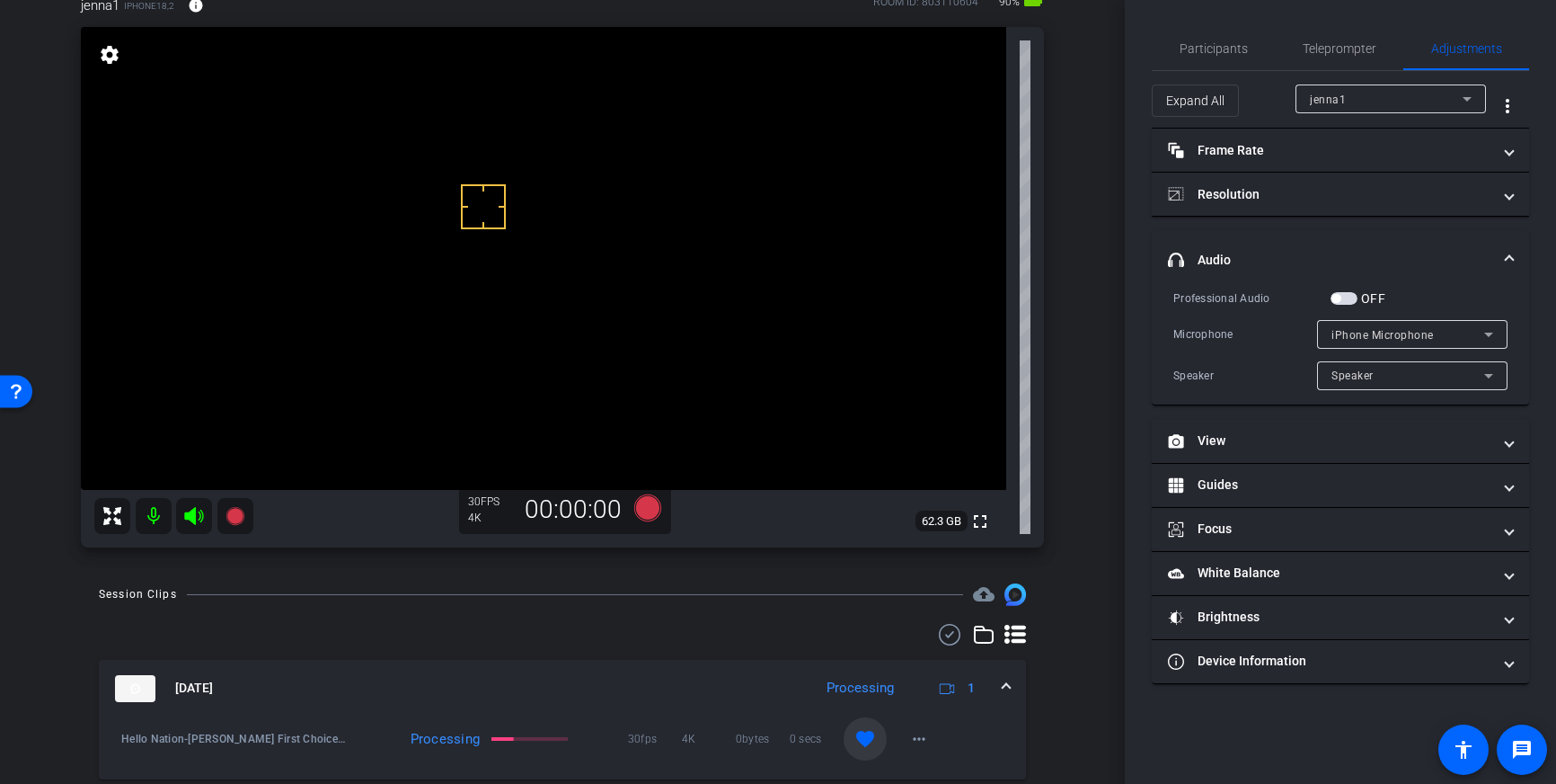
drag, startPoint x: 1345, startPoint y: 297, endPoint x: 1113, endPoint y: 369, distance: 242.9
click at [1344, 297] on span "button" at bounding box center [1344, 298] width 27 height 13
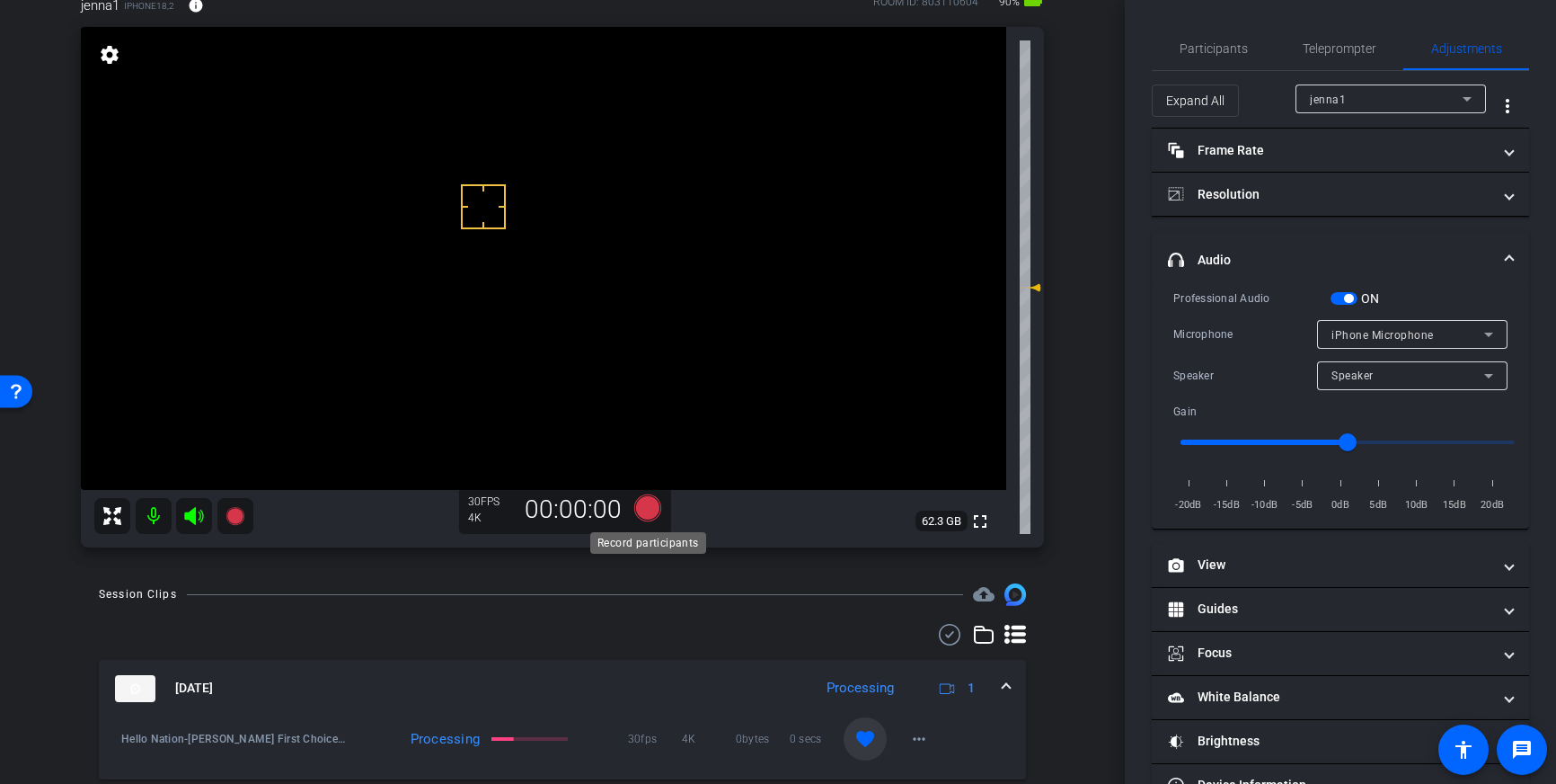
click at [642, 508] on icon at bounding box center [648, 507] width 27 height 27
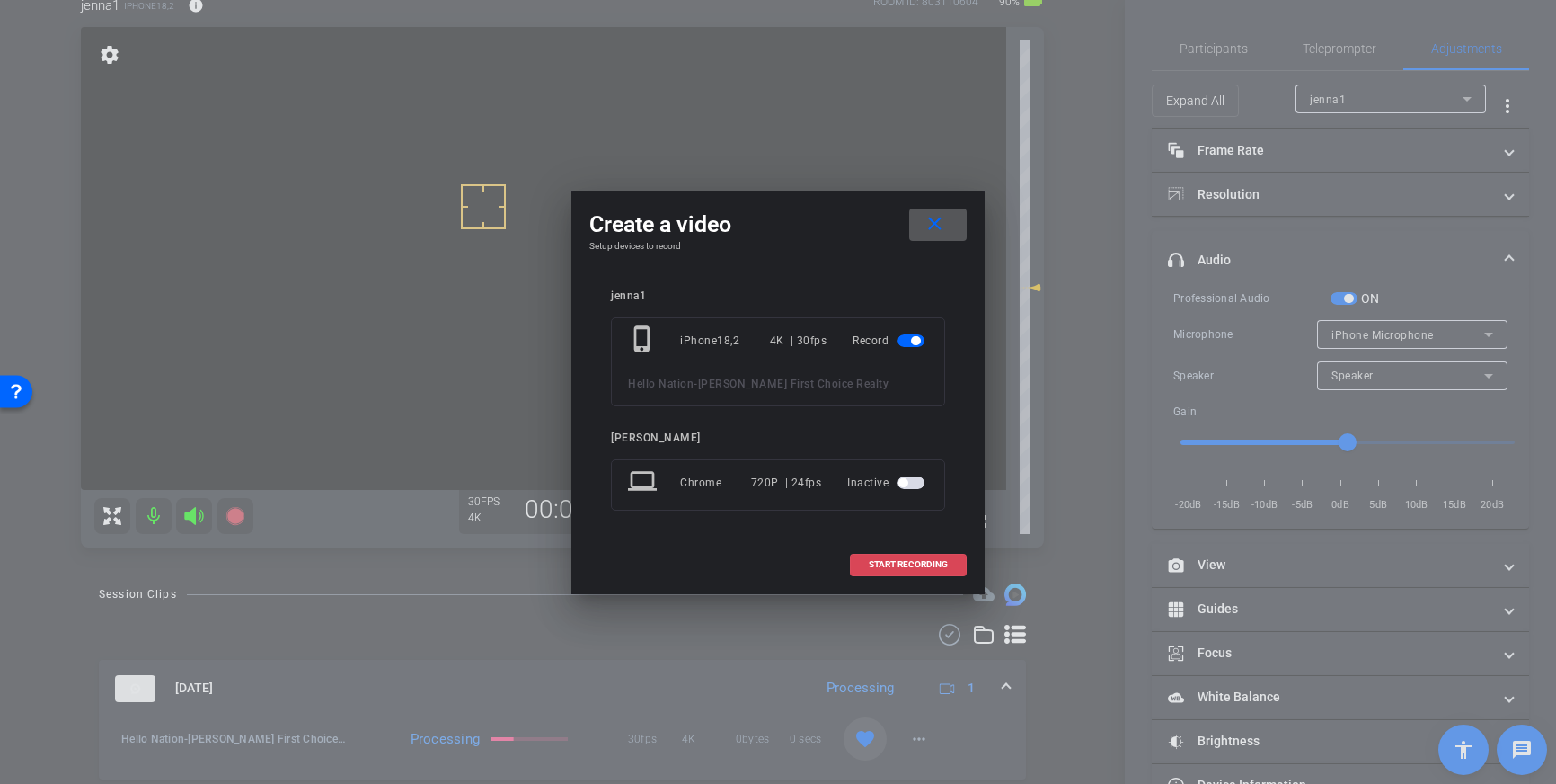
click at [963, 569] on span at bounding box center [908, 564] width 115 height 44
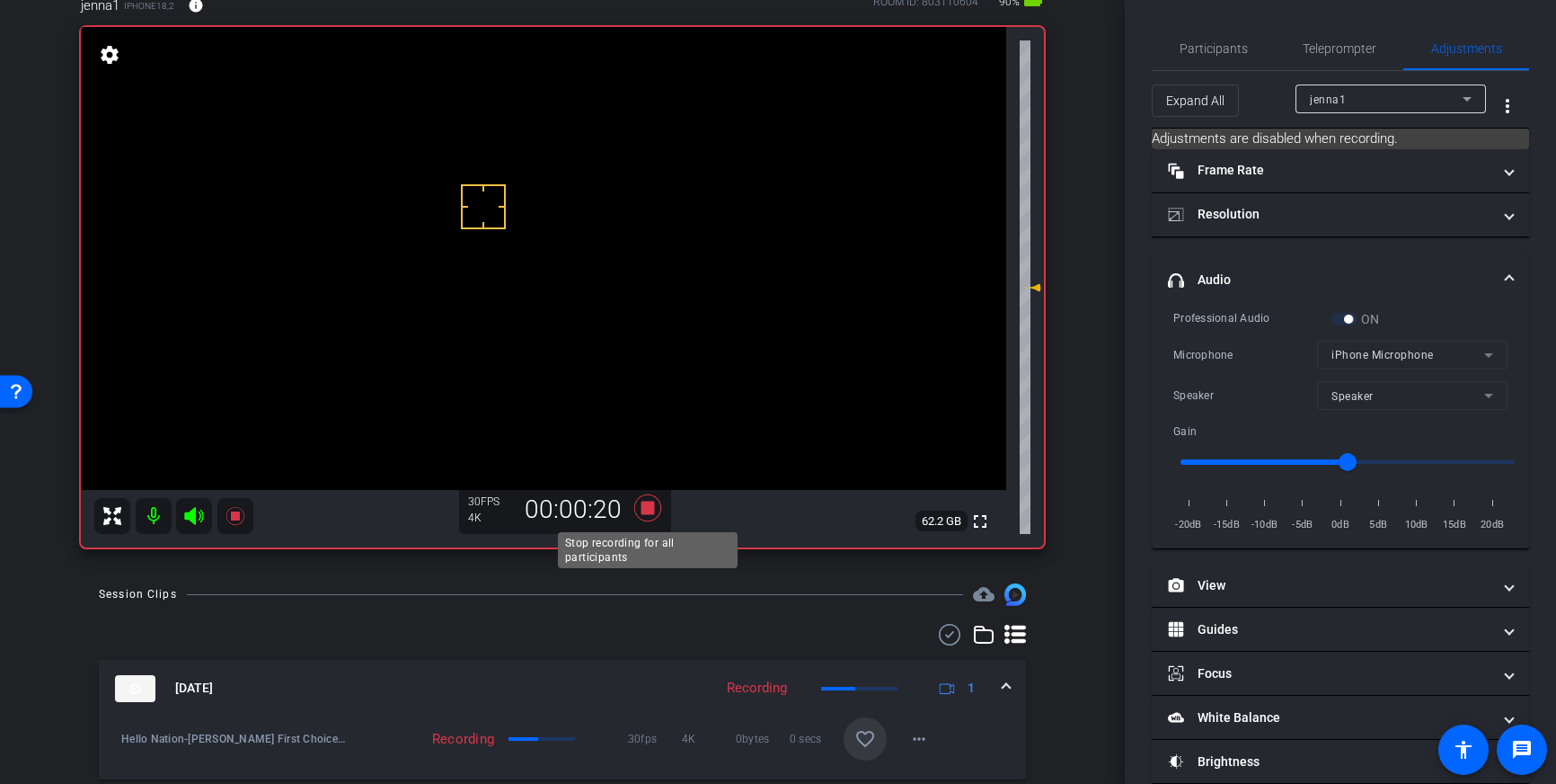
click at [649, 512] on icon at bounding box center [648, 507] width 27 height 27
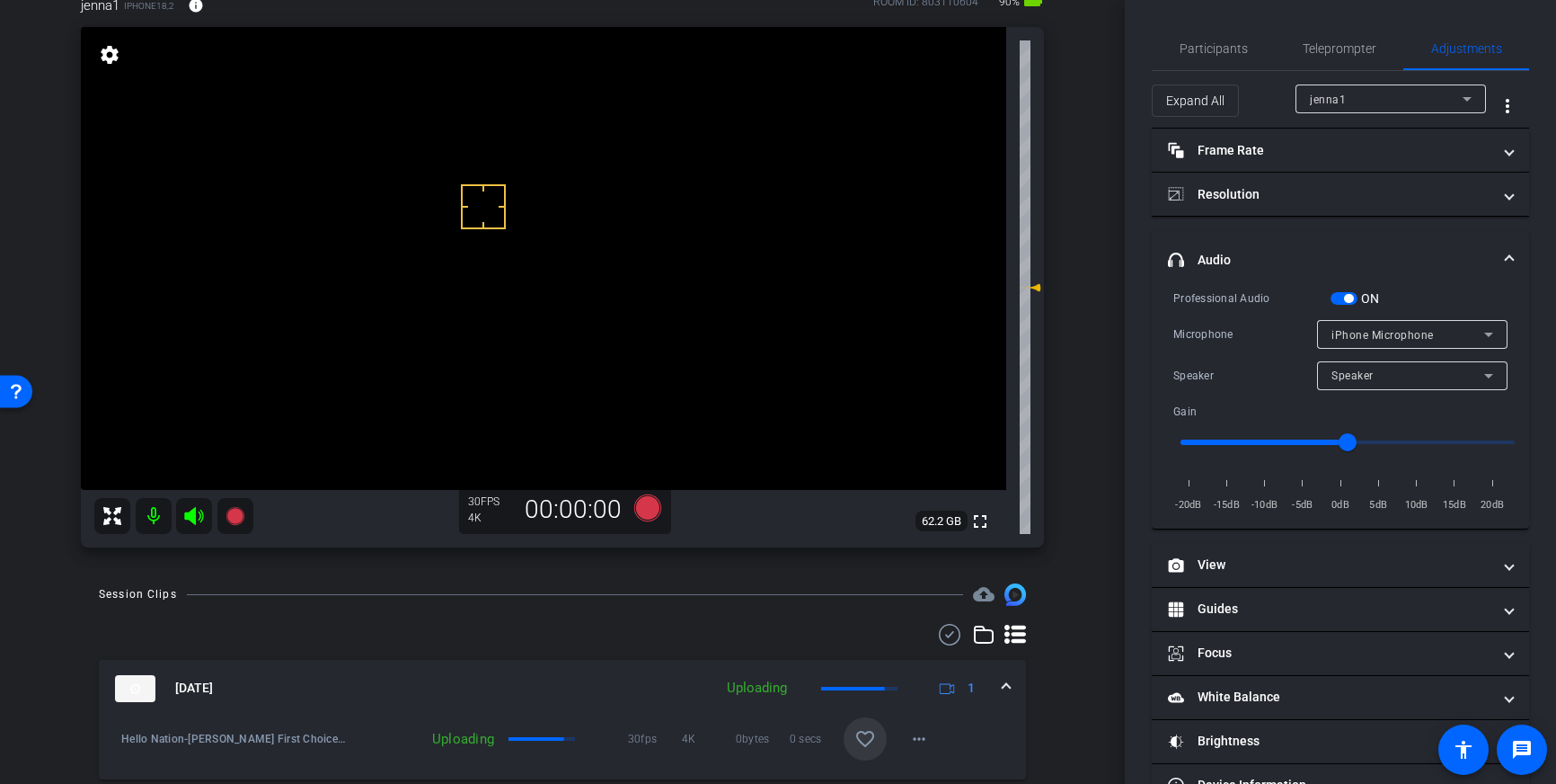
click at [1349, 293] on button "ON" at bounding box center [1344, 298] width 27 height 13
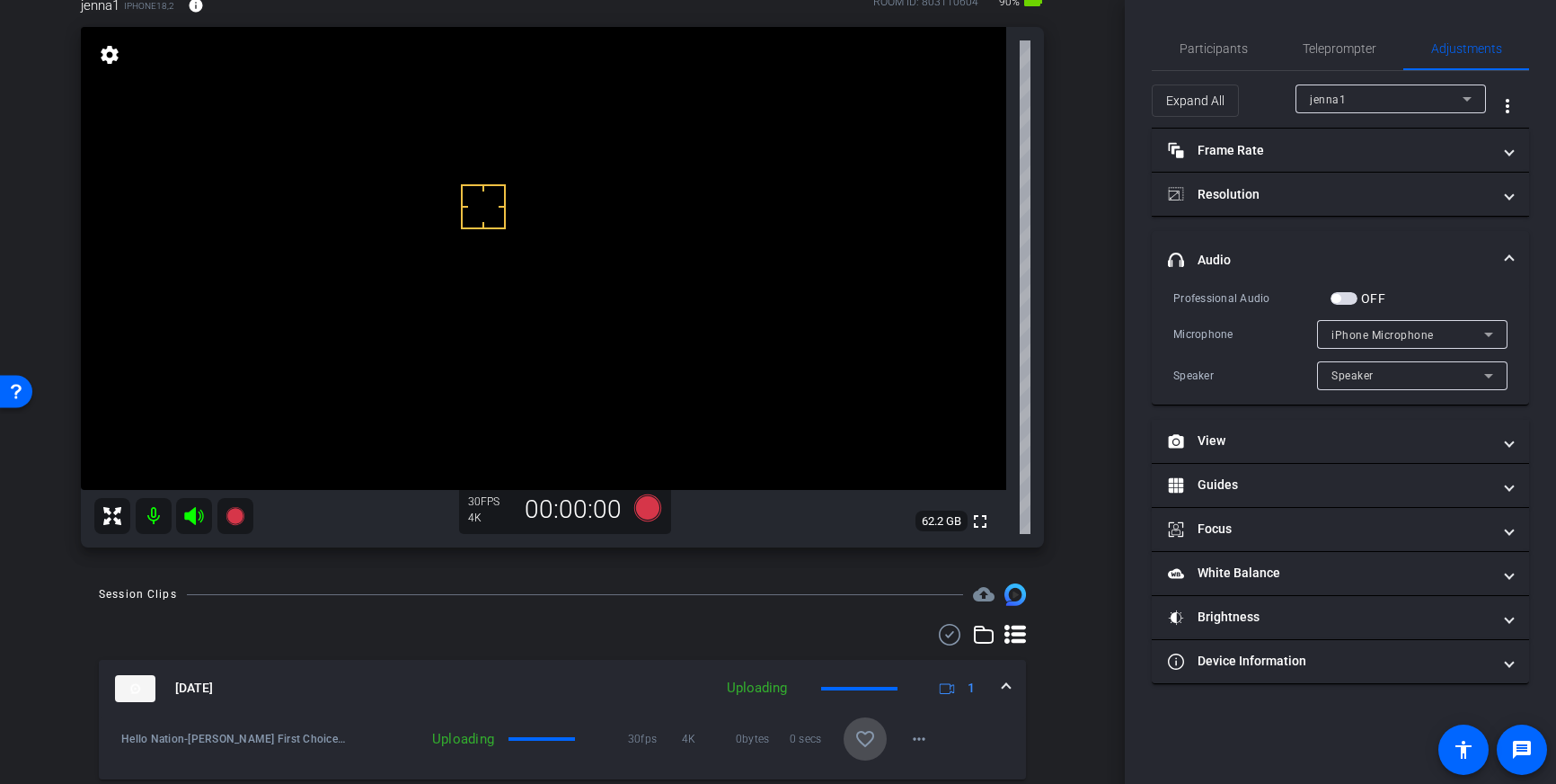
click at [872, 733] on mat-icon "favorite_border" at bounding box center [865, 738] width 21 height 21
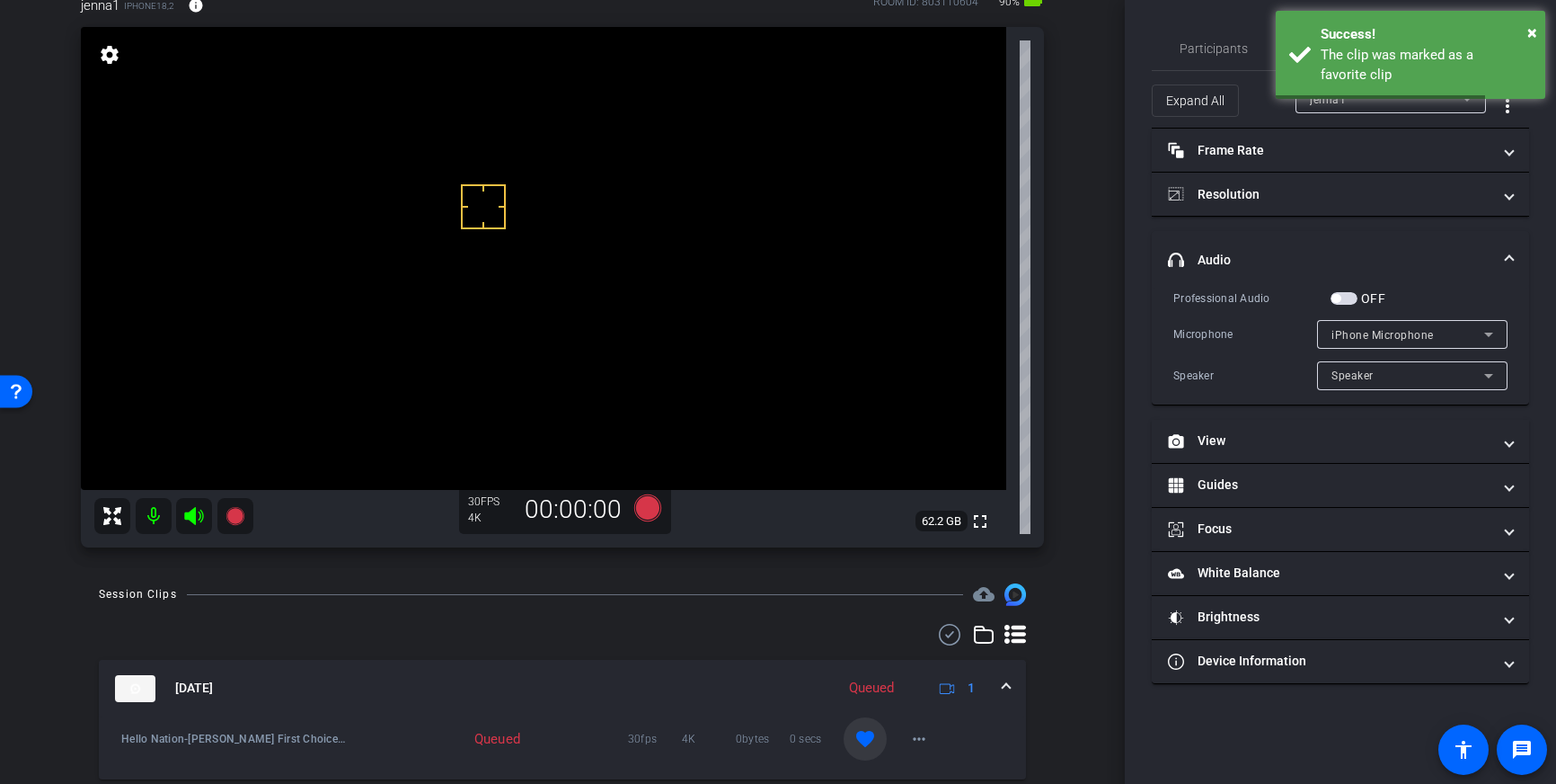
click at [1012, 688] on mat-expansion-panel-header "Sep 25, 2025 Queued 1" at bounding box center [563, 689] width 928 height 57
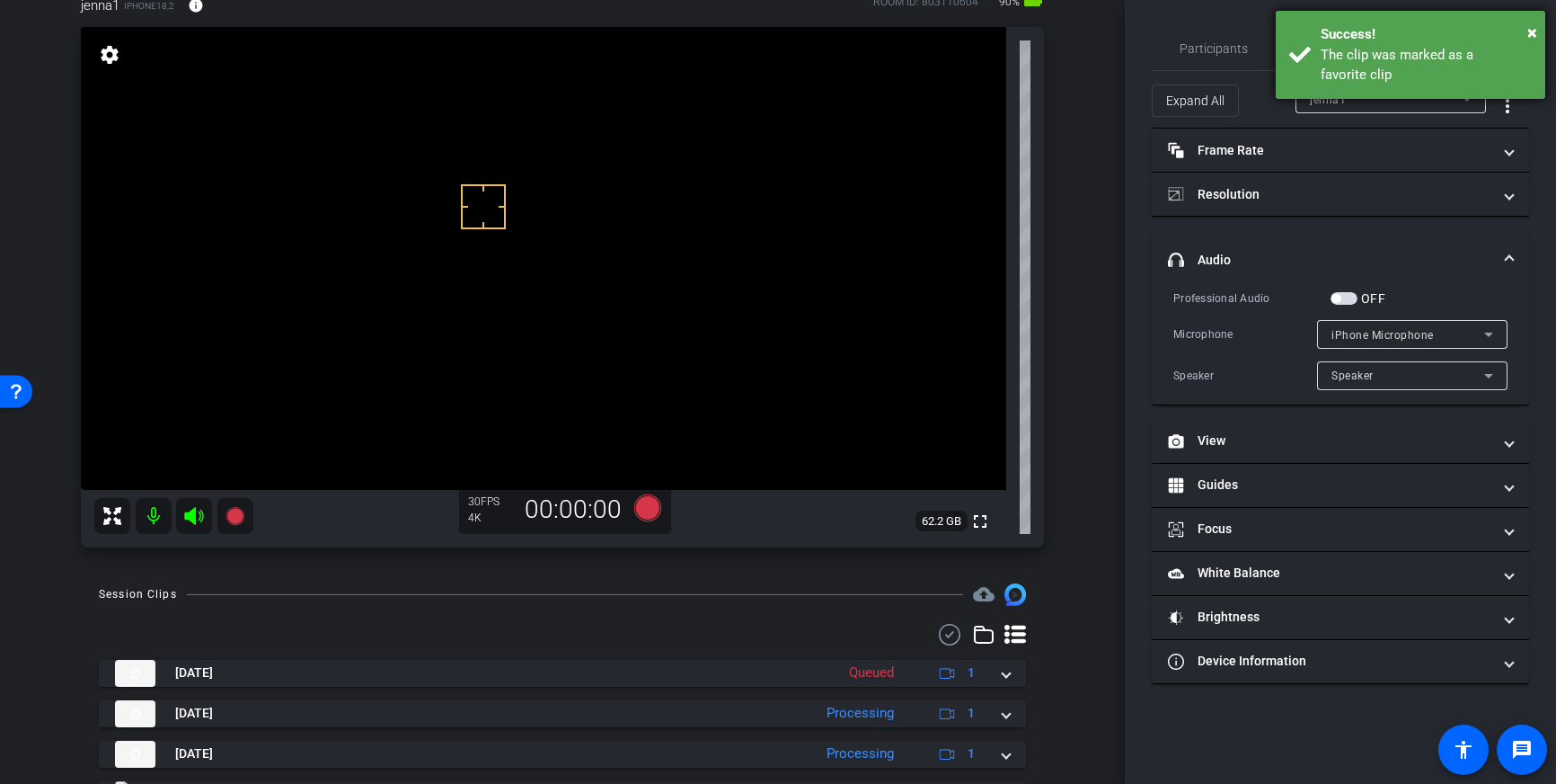
click at [1343, 71] on div "The clip was marked as a favorite clip" at bounding box center [1426, 65] width 211 height 41
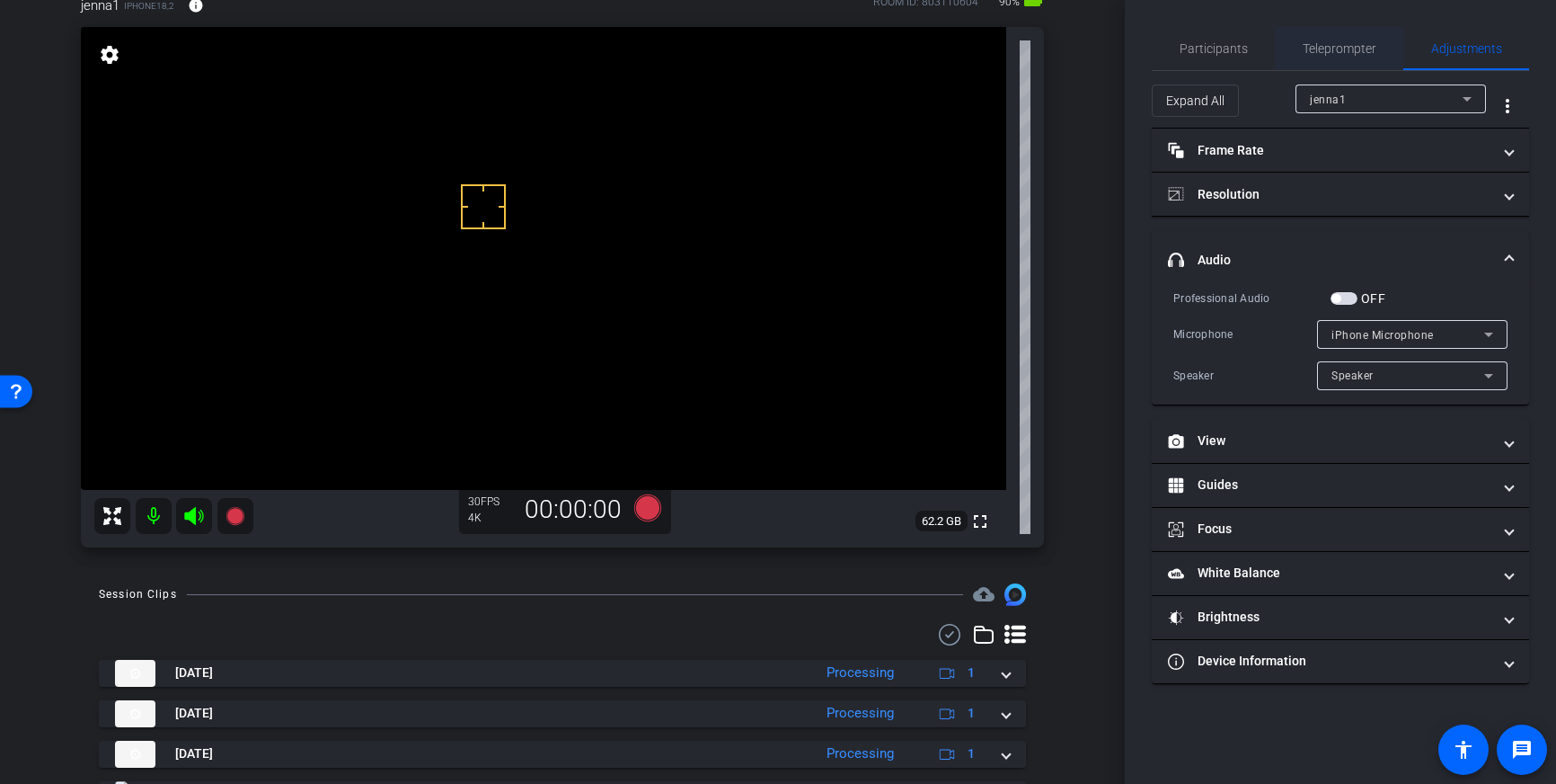
click at [1352, 48] on span "Teleprompter" at bounding box center [1340, 49] width 74 height 13
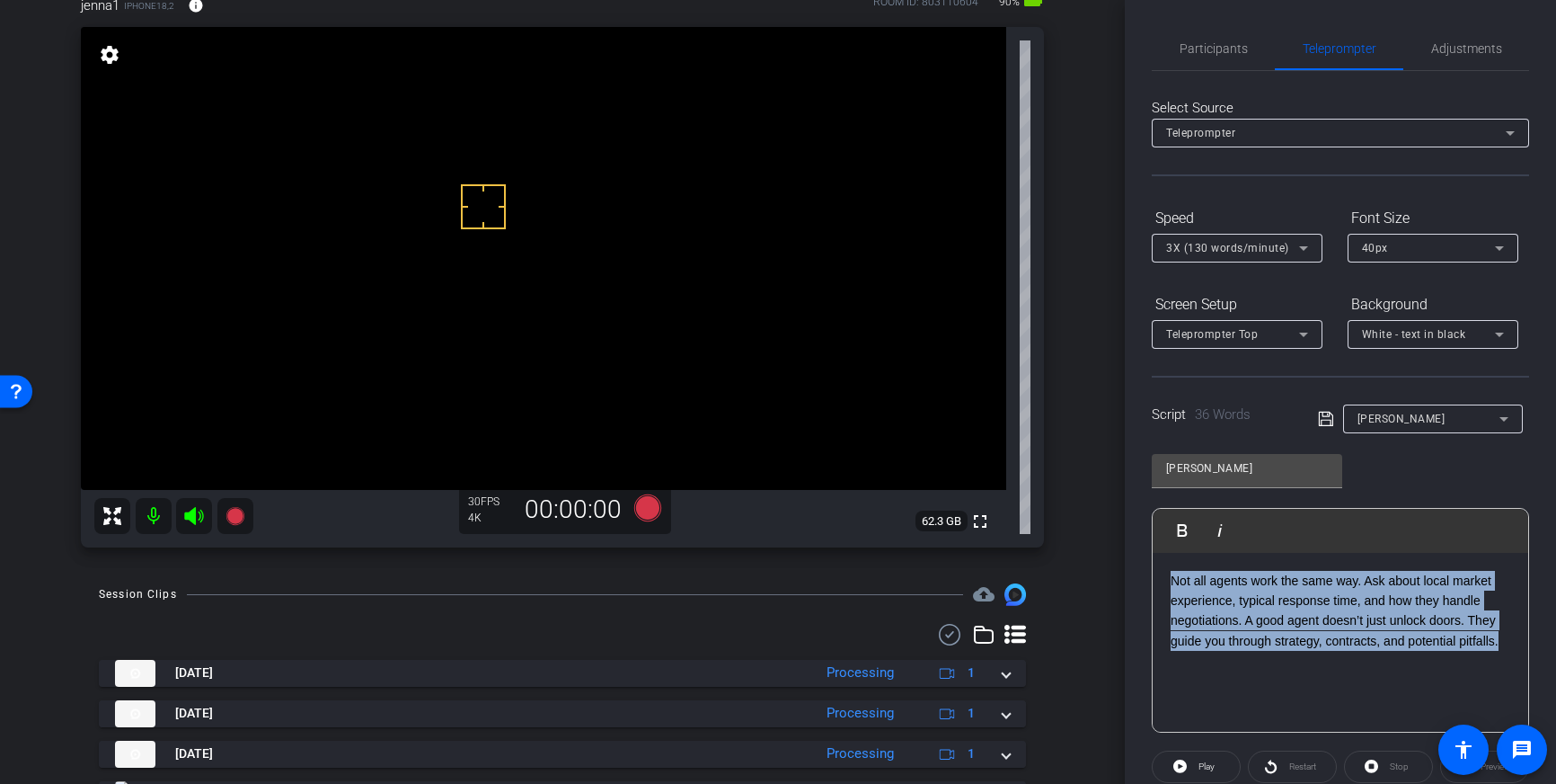
drag, startPoint x: 1511, startPoint y: 639, endPoint x: 1169, endPoint y: 587, distance: 345.9
click at [1169, 587] on div "Not all agents work the same way. Ask about local market experience, typical re…" at bounding box center [1340, 642] width 375 height 180
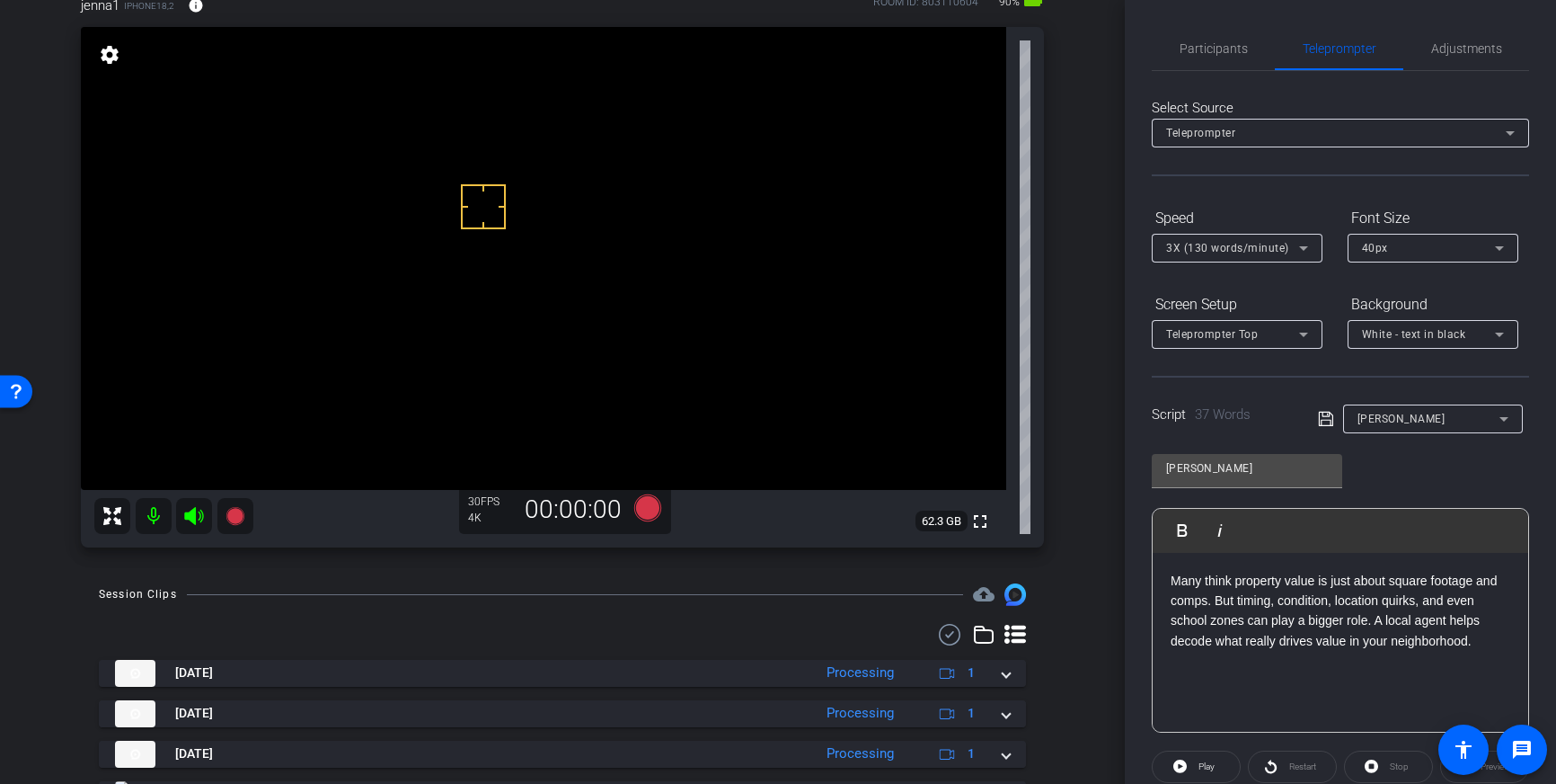
drag, startPoint x: 1321, startPoint y: 417, endPoint x: 1361, endPoint y: 458, distance: 57.3
click at [1321, 417] on icon at bounding box center [1326, 418] width 16 height 21
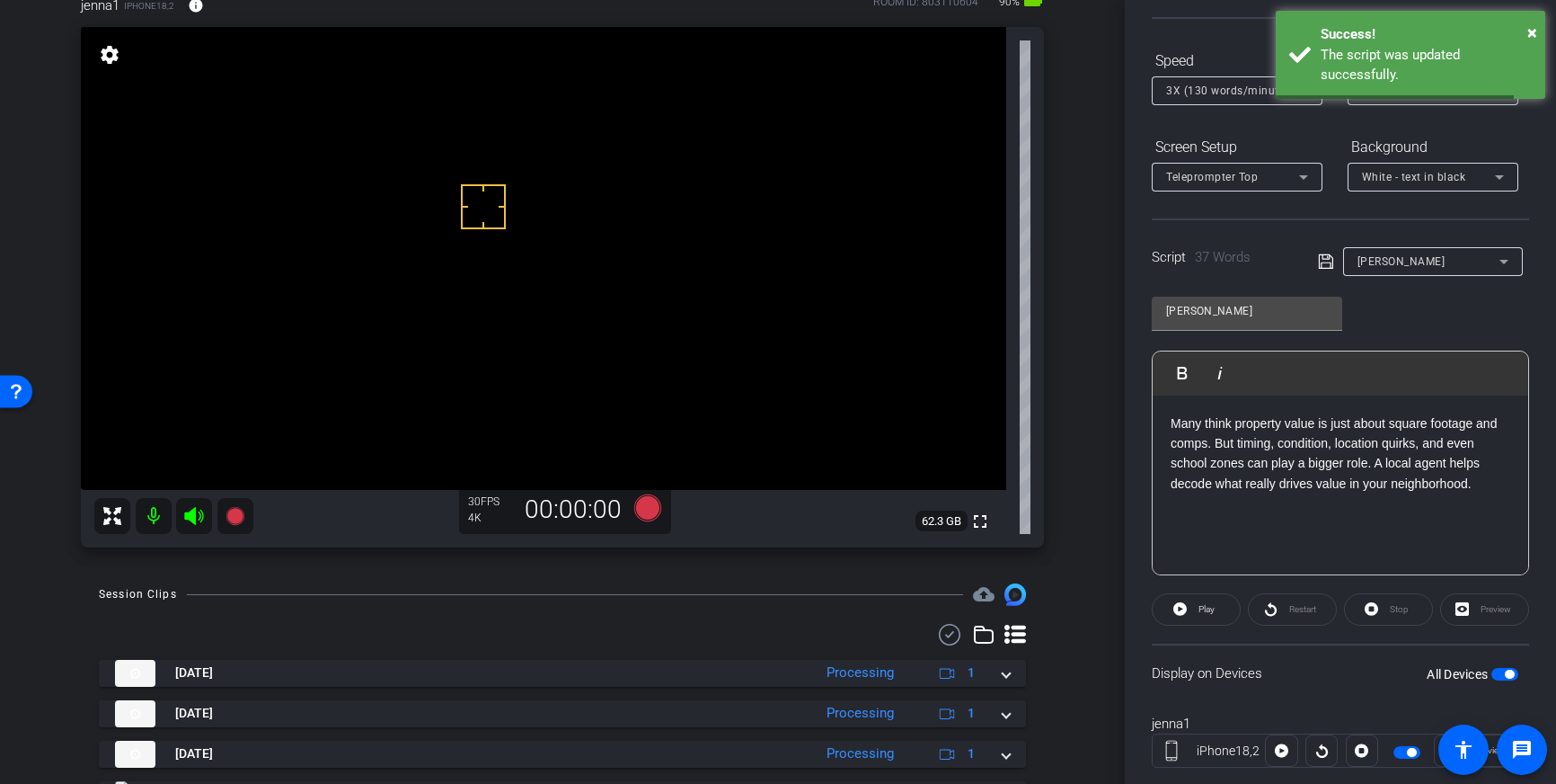
scroll to position [198, 0]
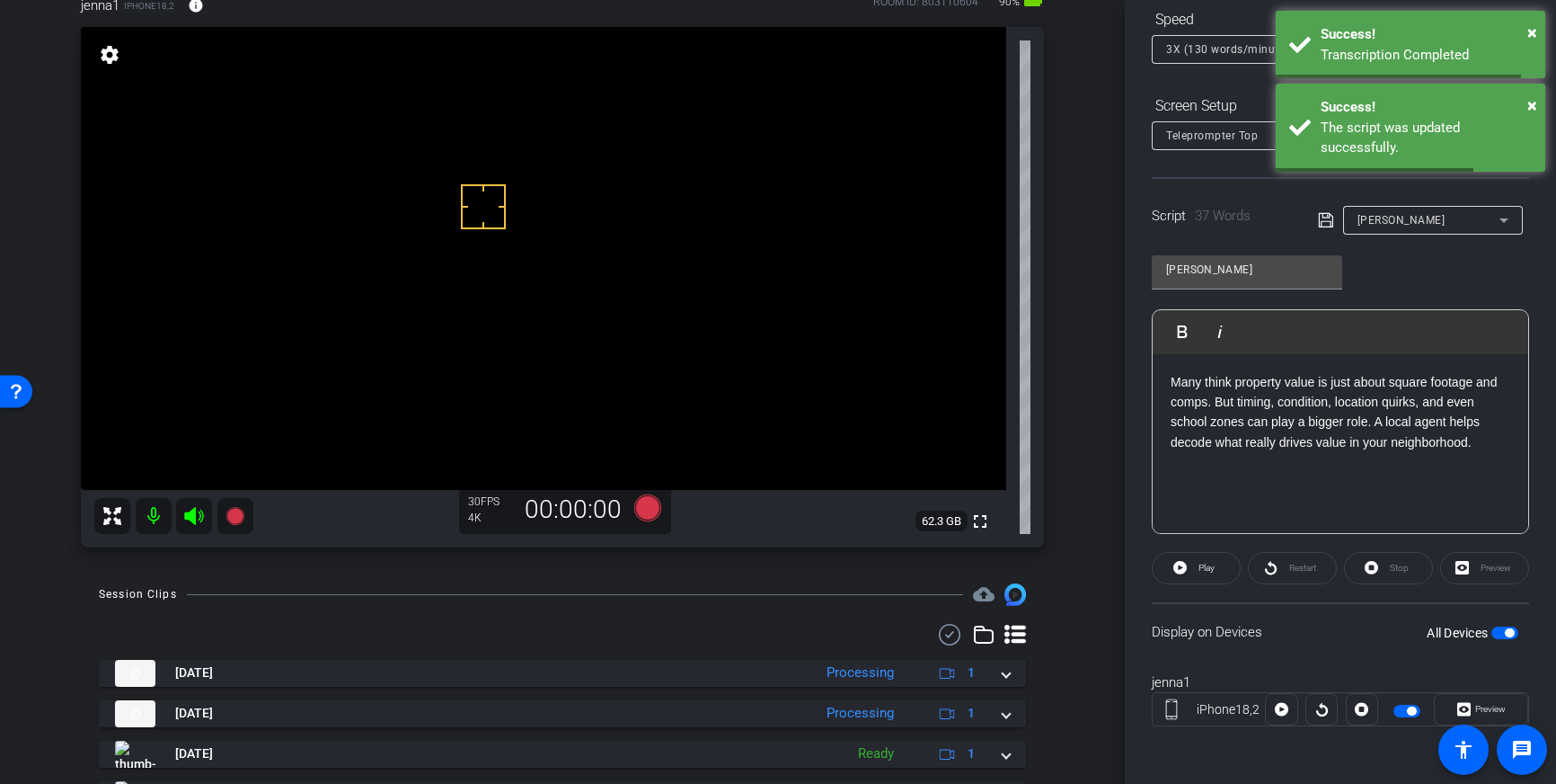
click at [1499, 631] on span "button" at bounding box center [1505, 633] width 27 height 13
click at [1507, 633] on span "button" at bounding box center [1505, 633] width 27 height 13
click at [1321, 220] on icon at bounding box center [1326, 220] width 16 height 21
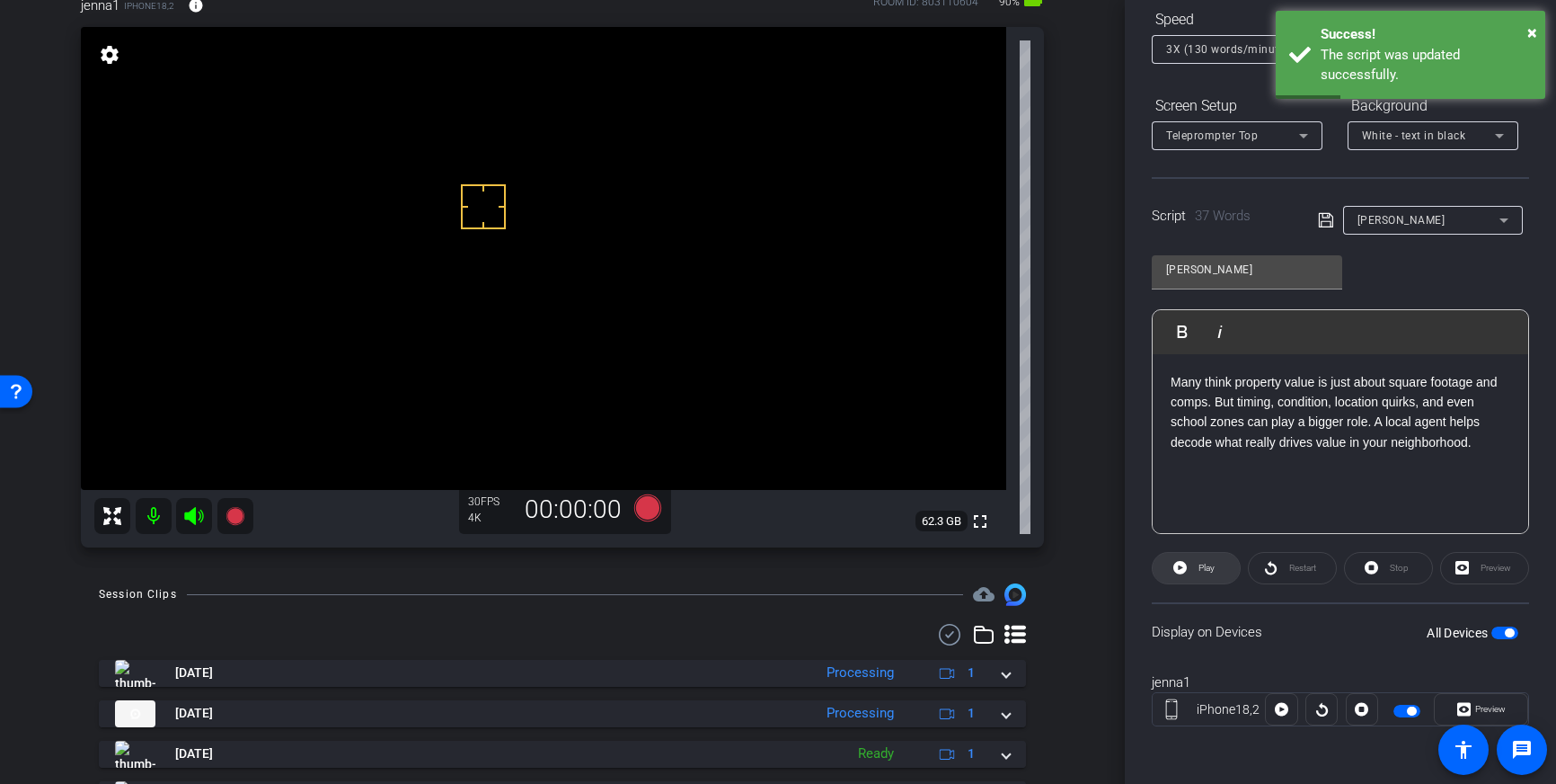
click at [1188, 573] on span at bounding box center [1196, 568] width 87 height 44
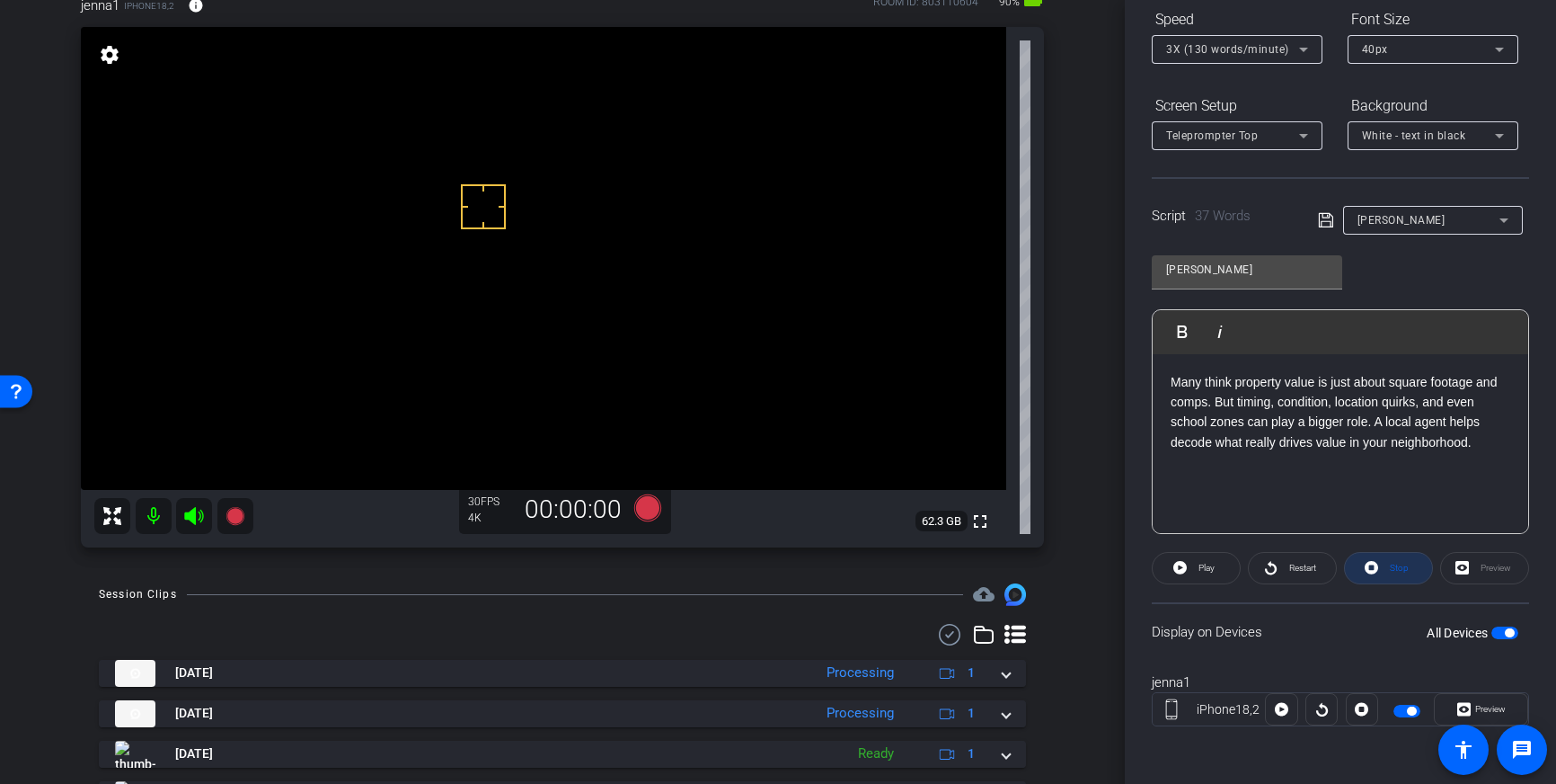
click at [1384, 566] on span at bounding box center [1389, 568] width 87 height 44
click at [647, 504] on icon at bounding box center [648, 507] width 27 height 27
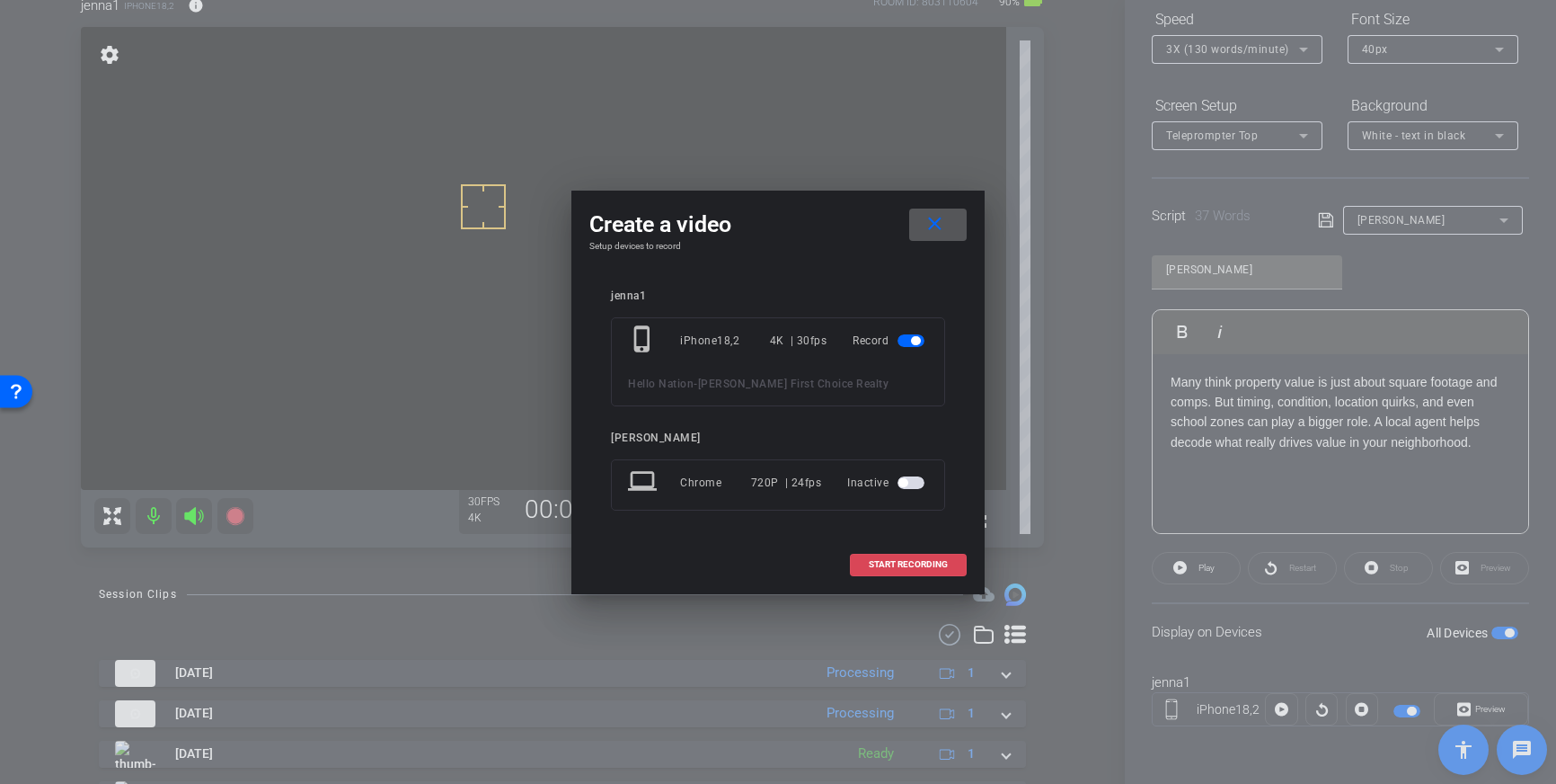
drag, startPoint x: 894, startPoint y: 561, endPoint x: 960, endPoint y: 554, distance: 66.4
click at [894, 561] on span "START RECORDING" at bounding box center [908, 564] width 79 height 9
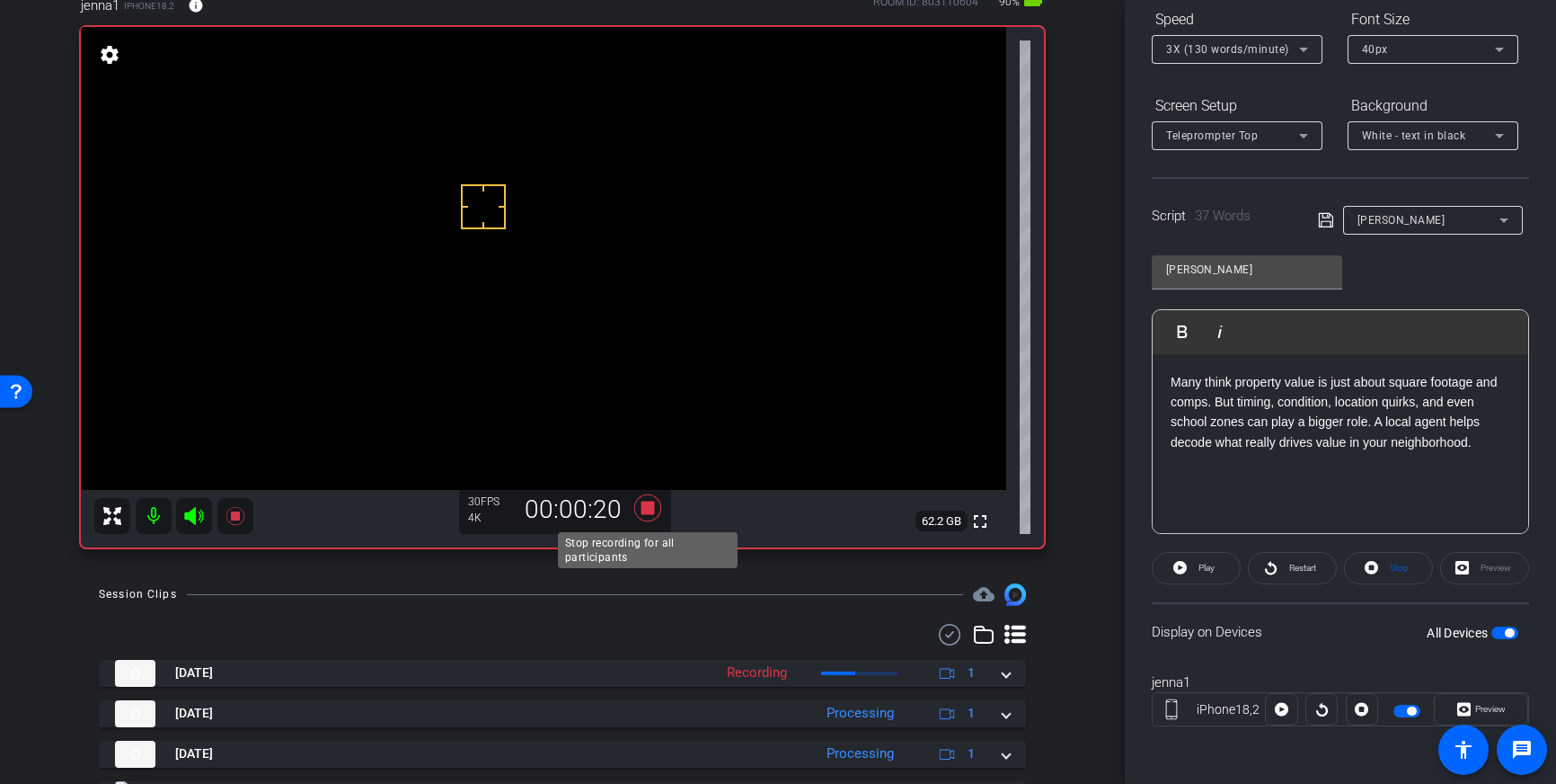
click at [650, 512] on icon at bounding box center [648, 507] width 27 height 27
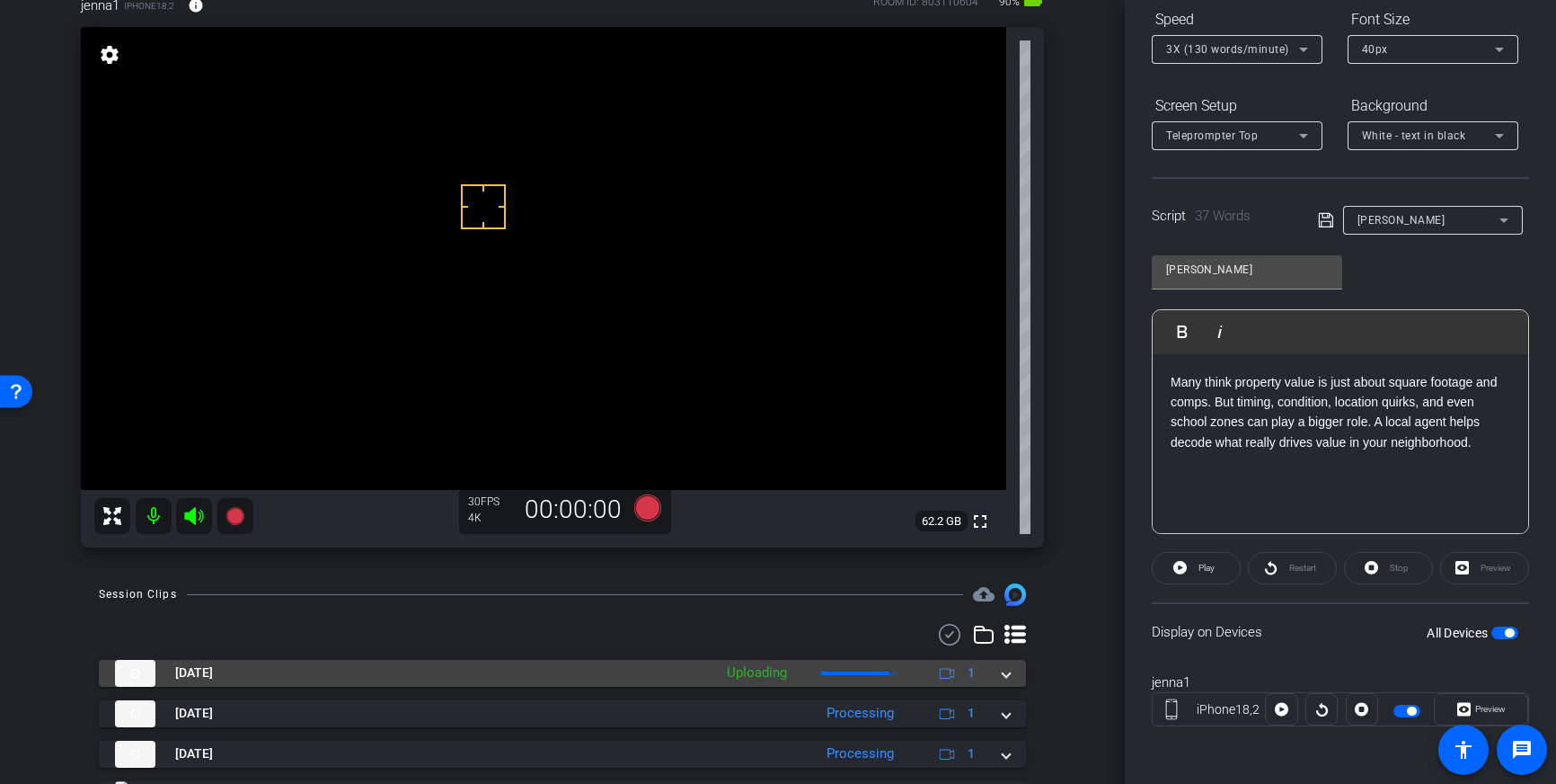
click at [1015, 670] on mat-expansion-panel-header "Sep 25, 2025 Uploading 1" at bounding box center [563, 673] width 928 height 27
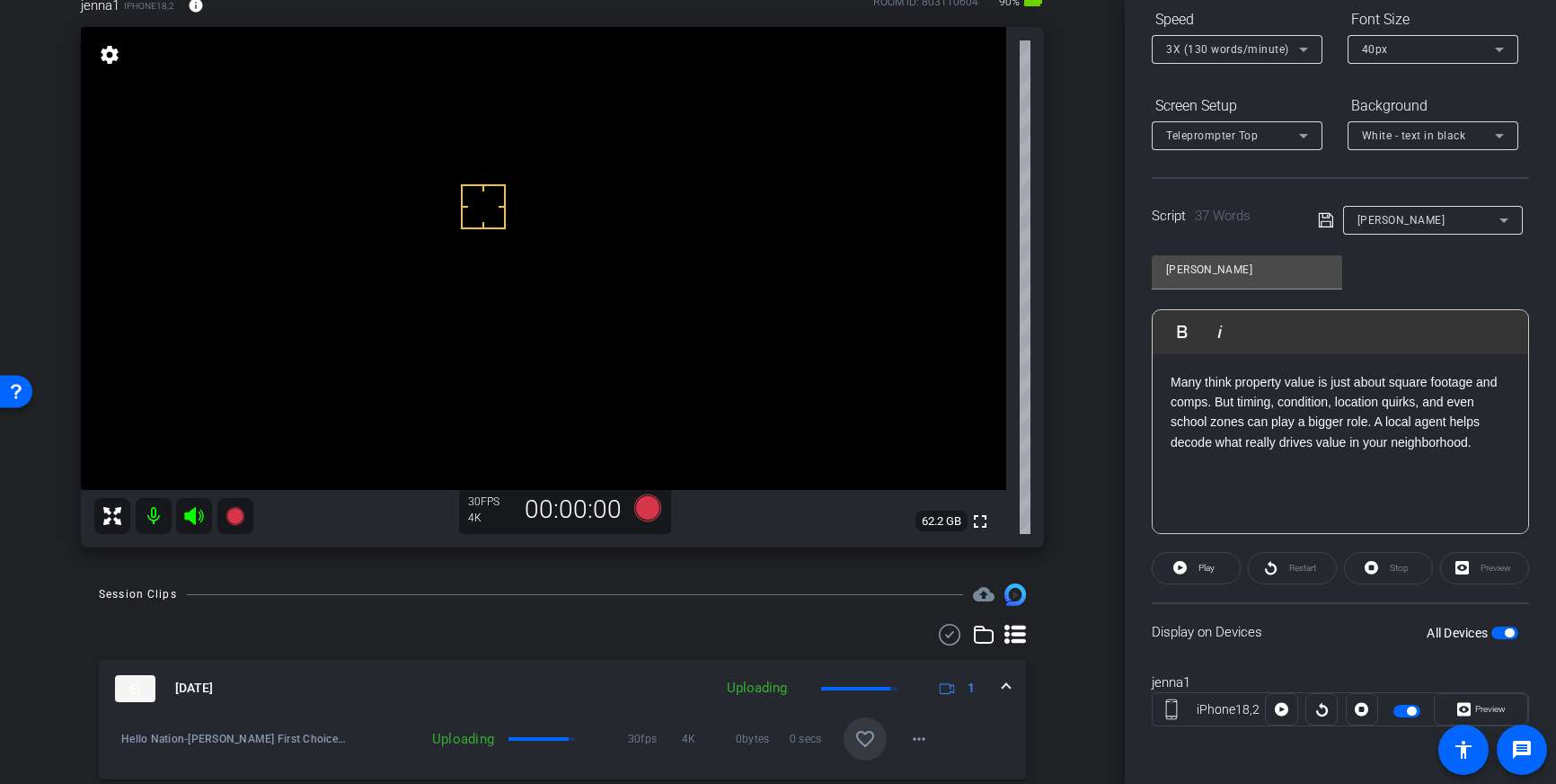
scroll to position [150, 0]
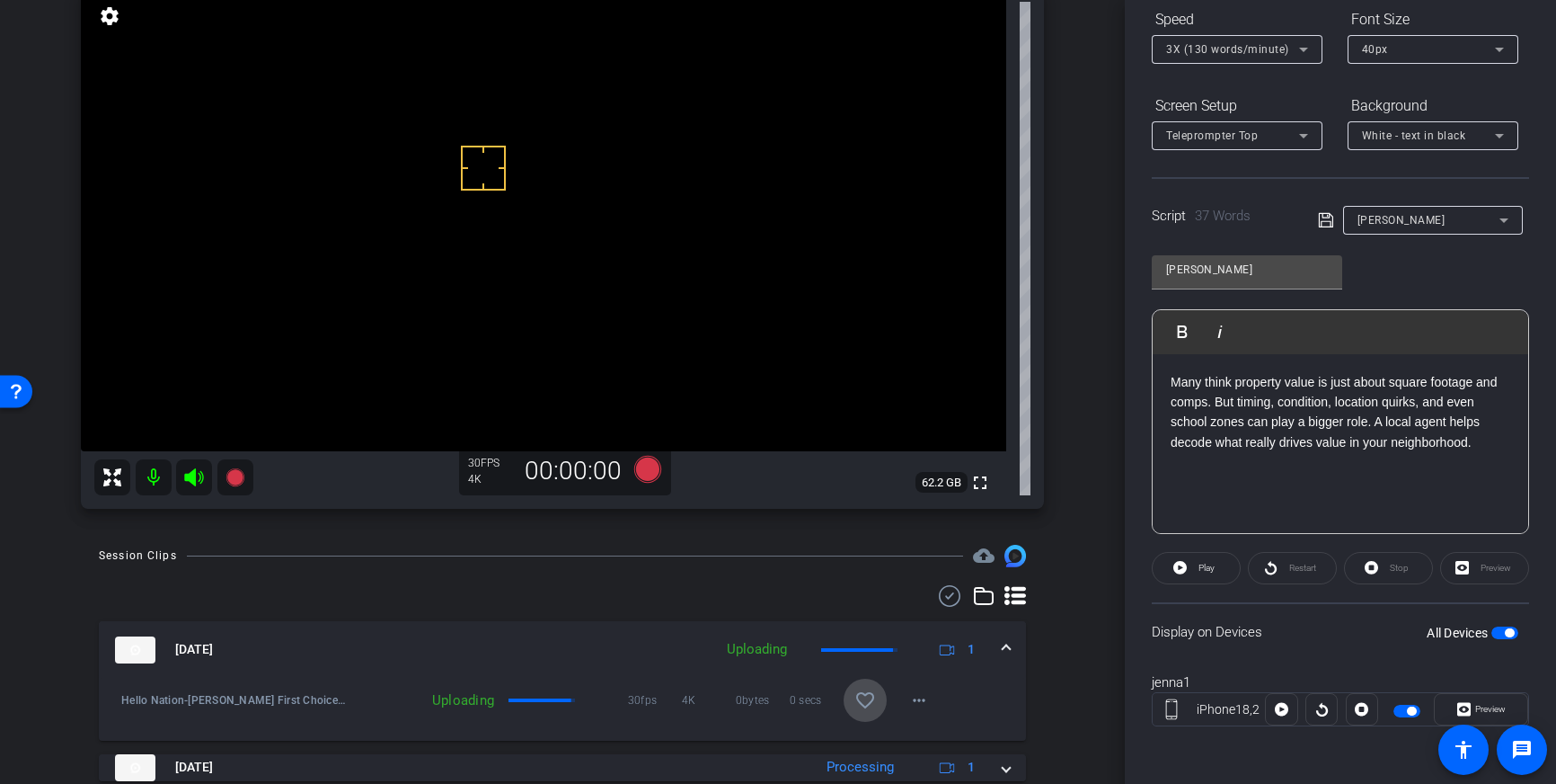
click at [864, 697] on mat-icon "favorite_border" at bounding box center [865, 700] width 21 height 21
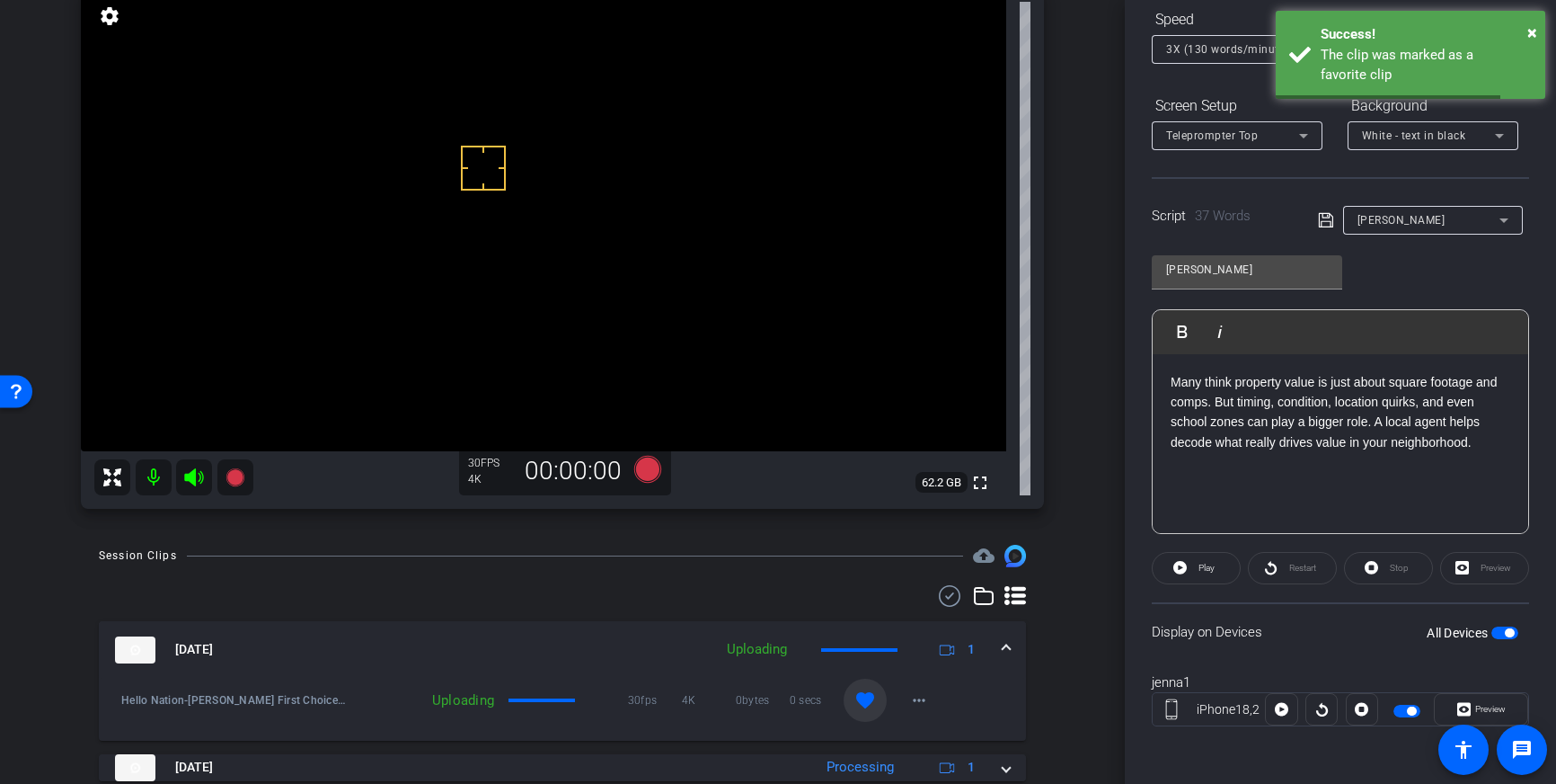
click at [999, 653] on div "Sep 25, 2025 Uploading 1" at bounding box center [559, 650] width 888 height 27
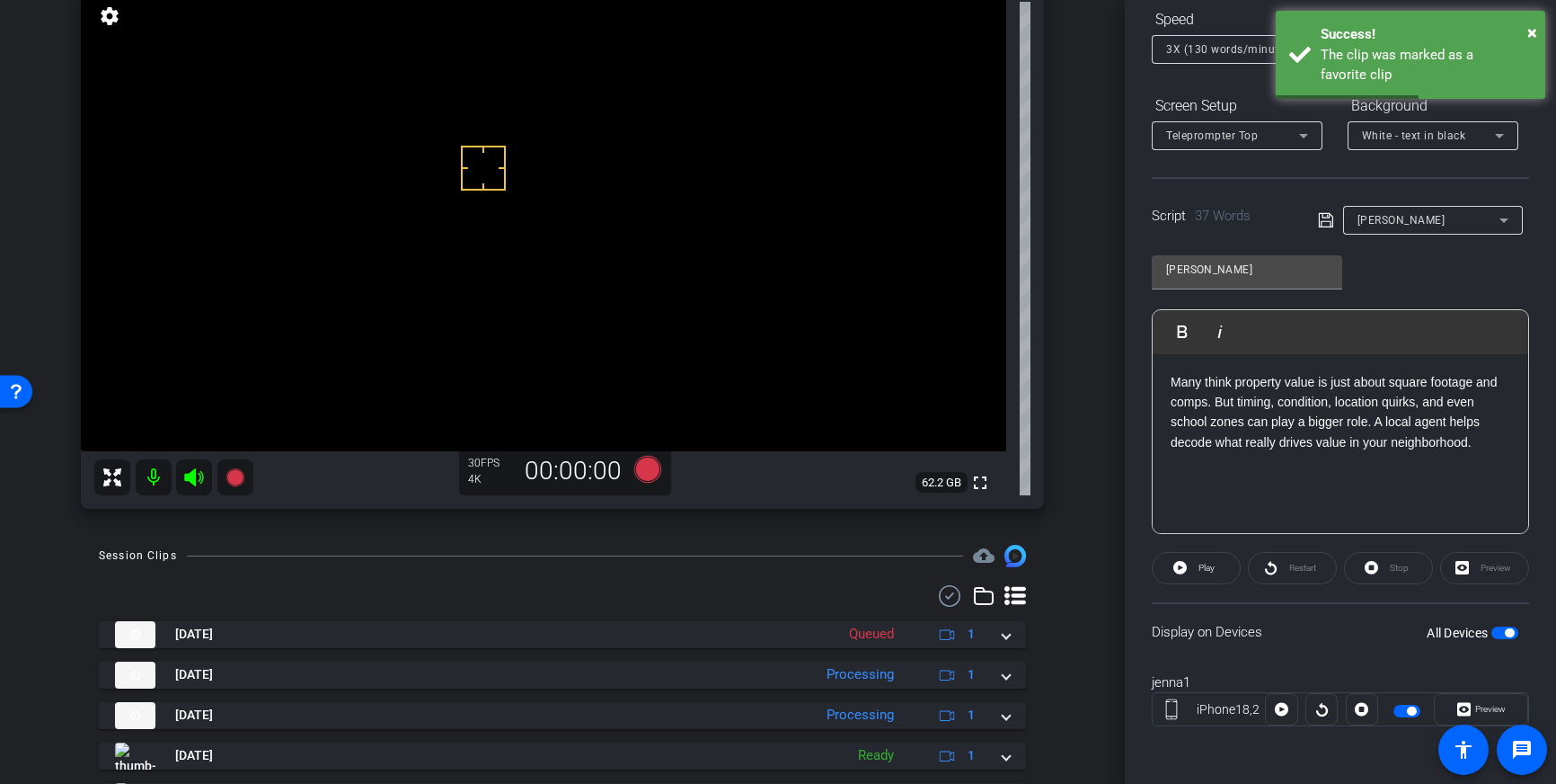
scroll to position [0, 0]
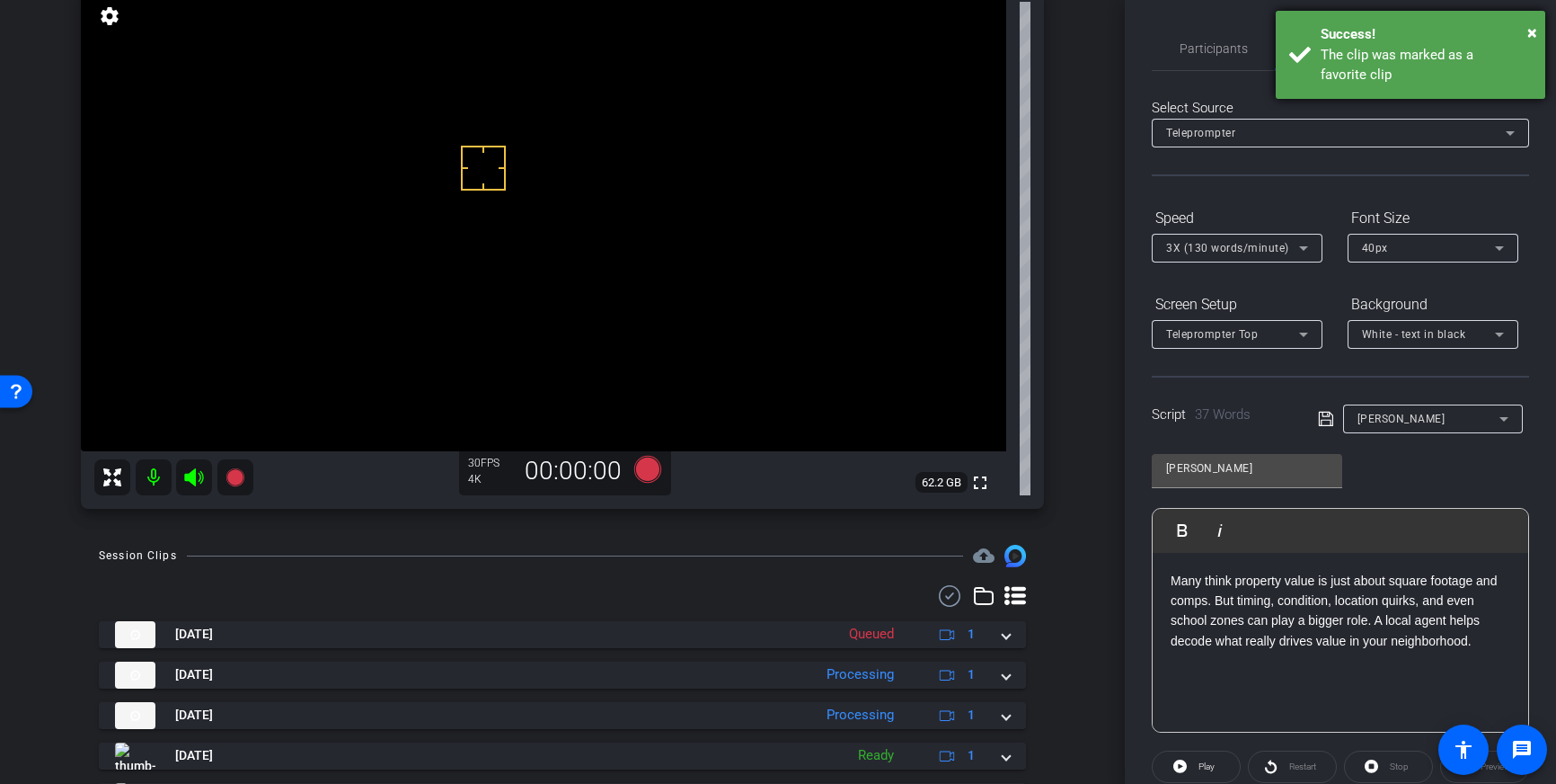
click at [1392, 57] on div "The clip was marked as a favorite clip" at bounding box center [1426, 65] width 211 height 41
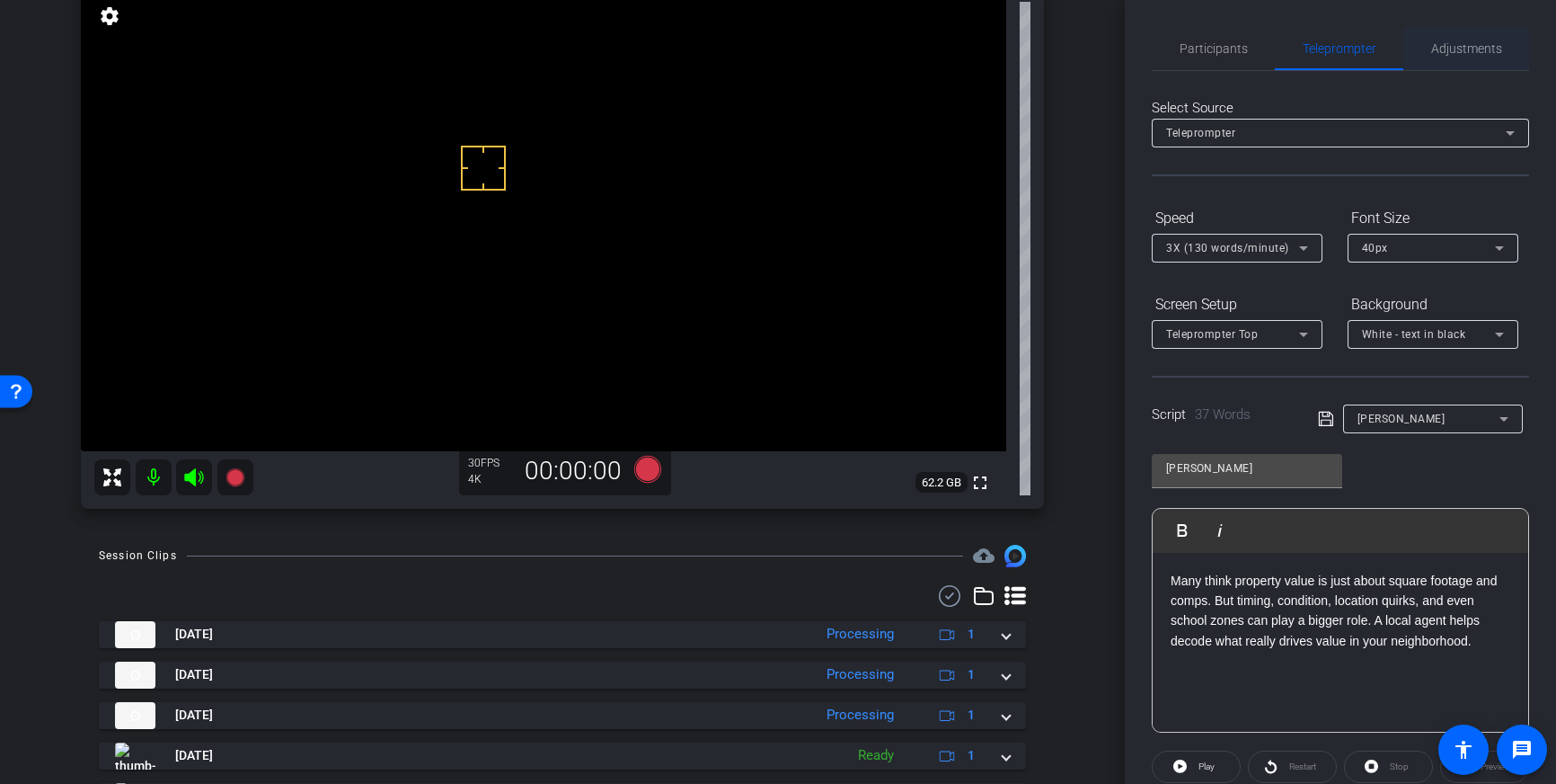
click at [1468, 55] on span "Adjustments" at bounding box center [1467, 49] width 71 height 13
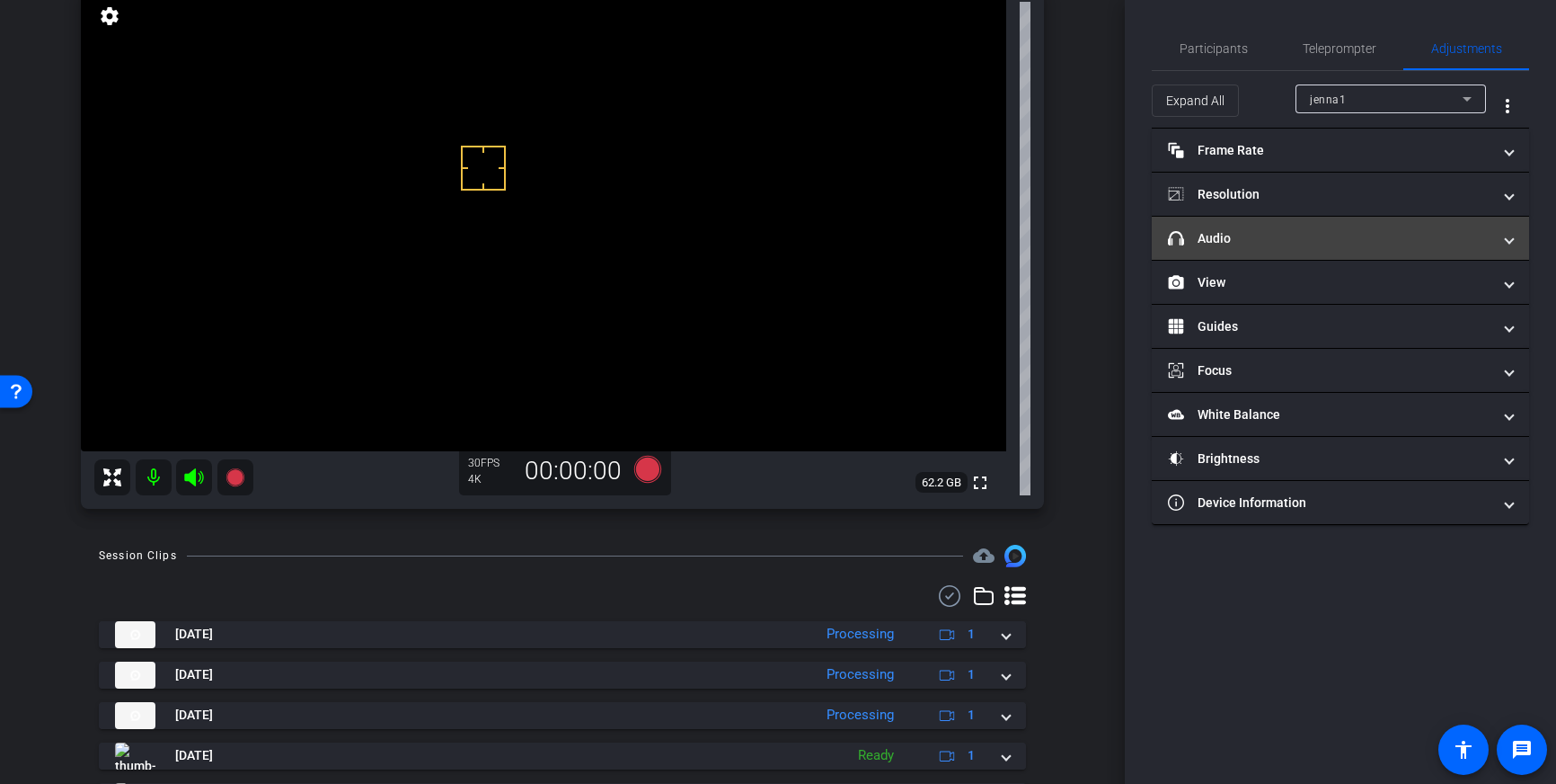
click at [1376, 235] on mat-panel-title "headphone icon Audio" at bounding box center [1330, 238] width 323 height 19
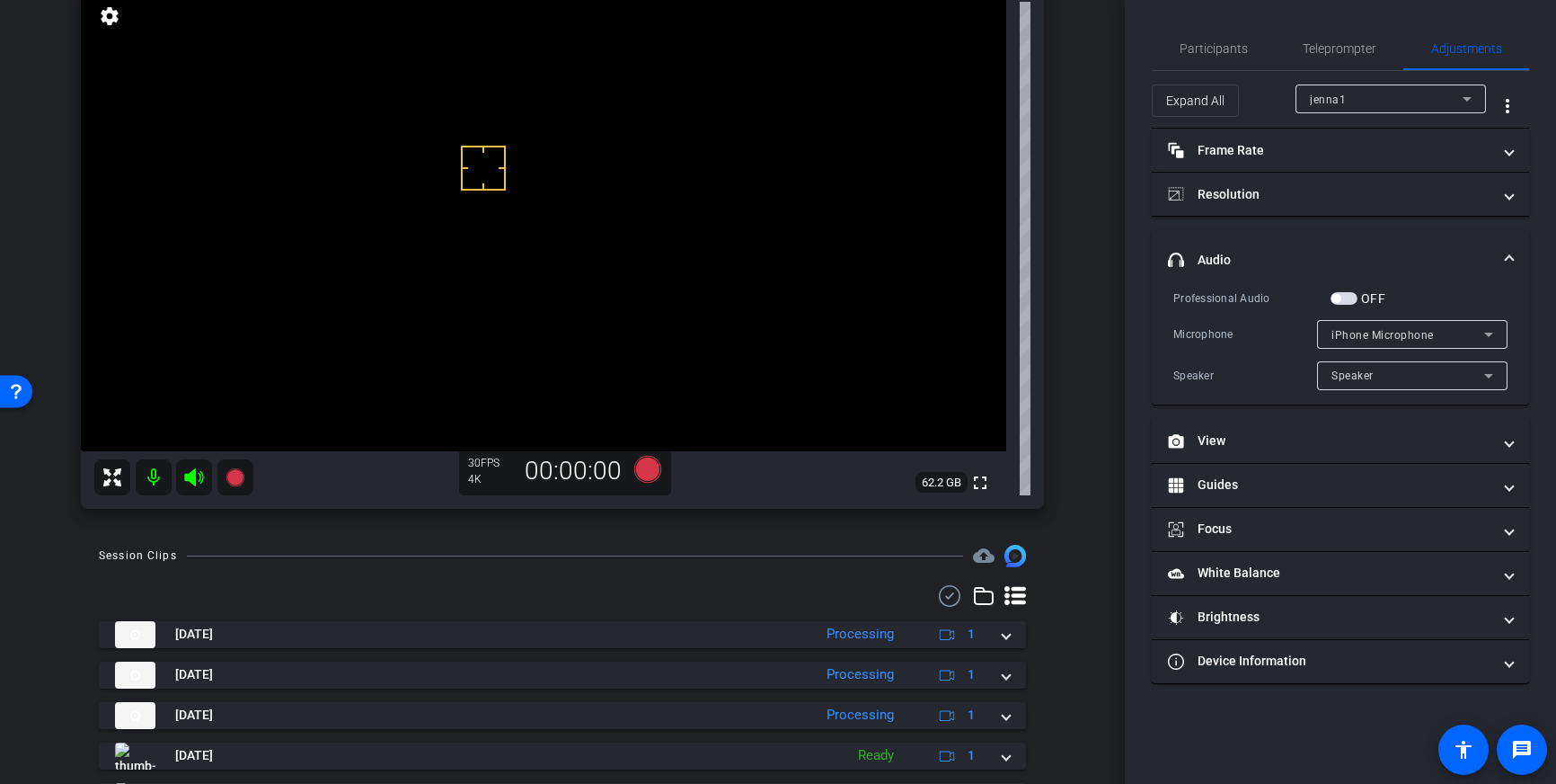
click at [1341, 298] on span "button" at bounding box center [1336, 298] width 9 height 9
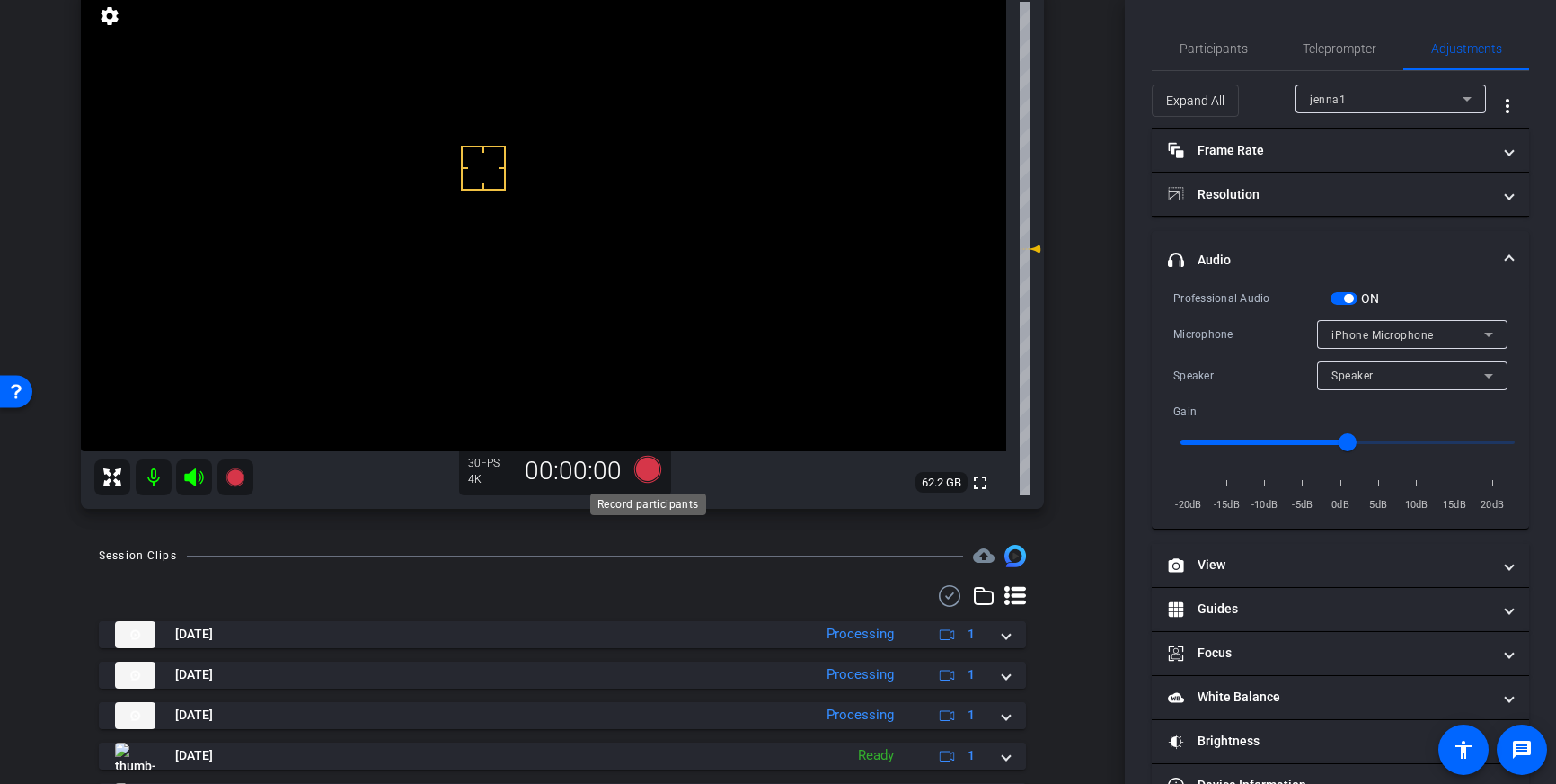
click at [648, 477] on icon at bounding box center [648, 469] width 27 height 27
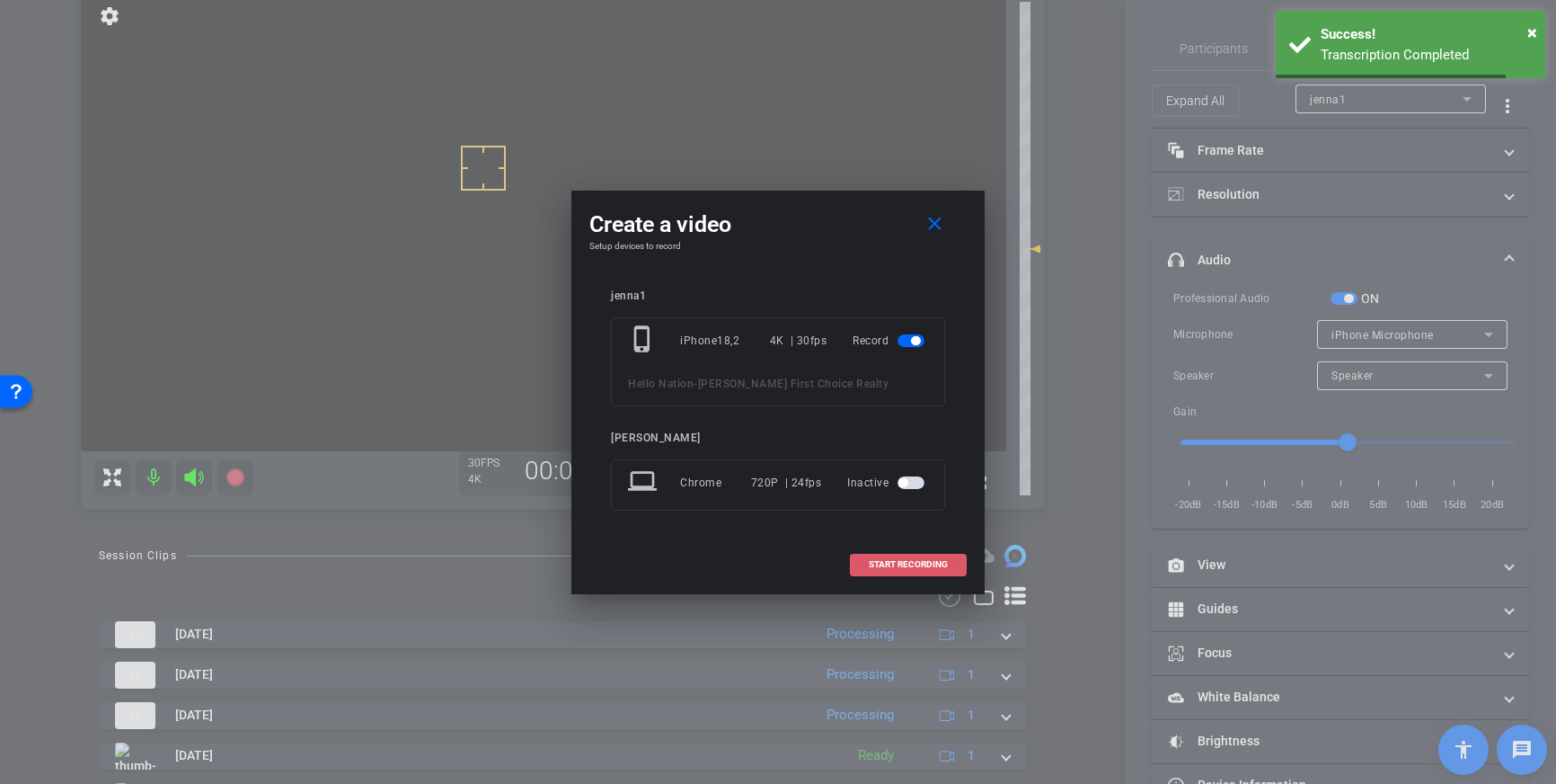
click at [872, 554] on span at bounding box center [908, 564] width 115 height 44
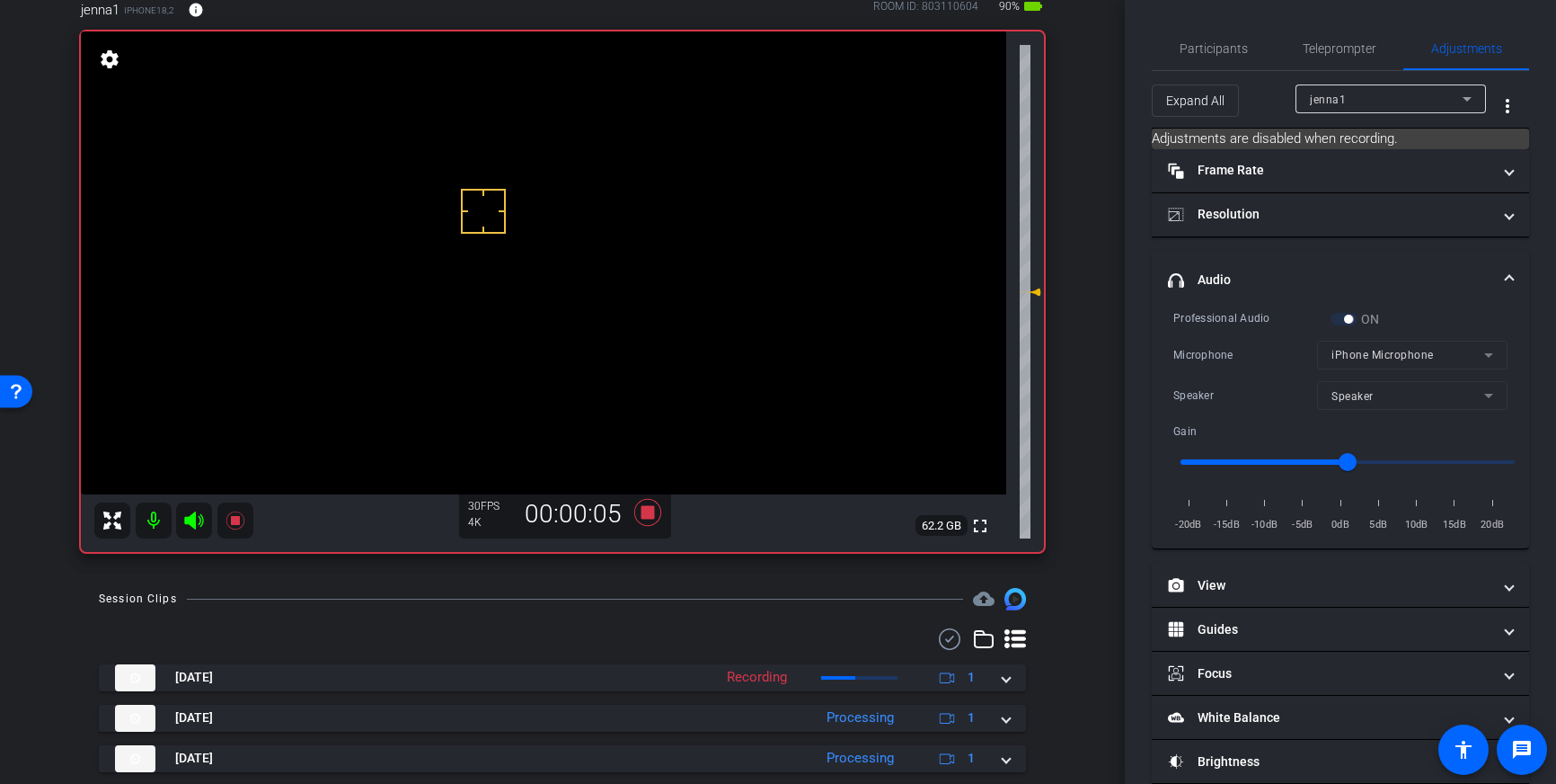
scroll to position [94, 0]
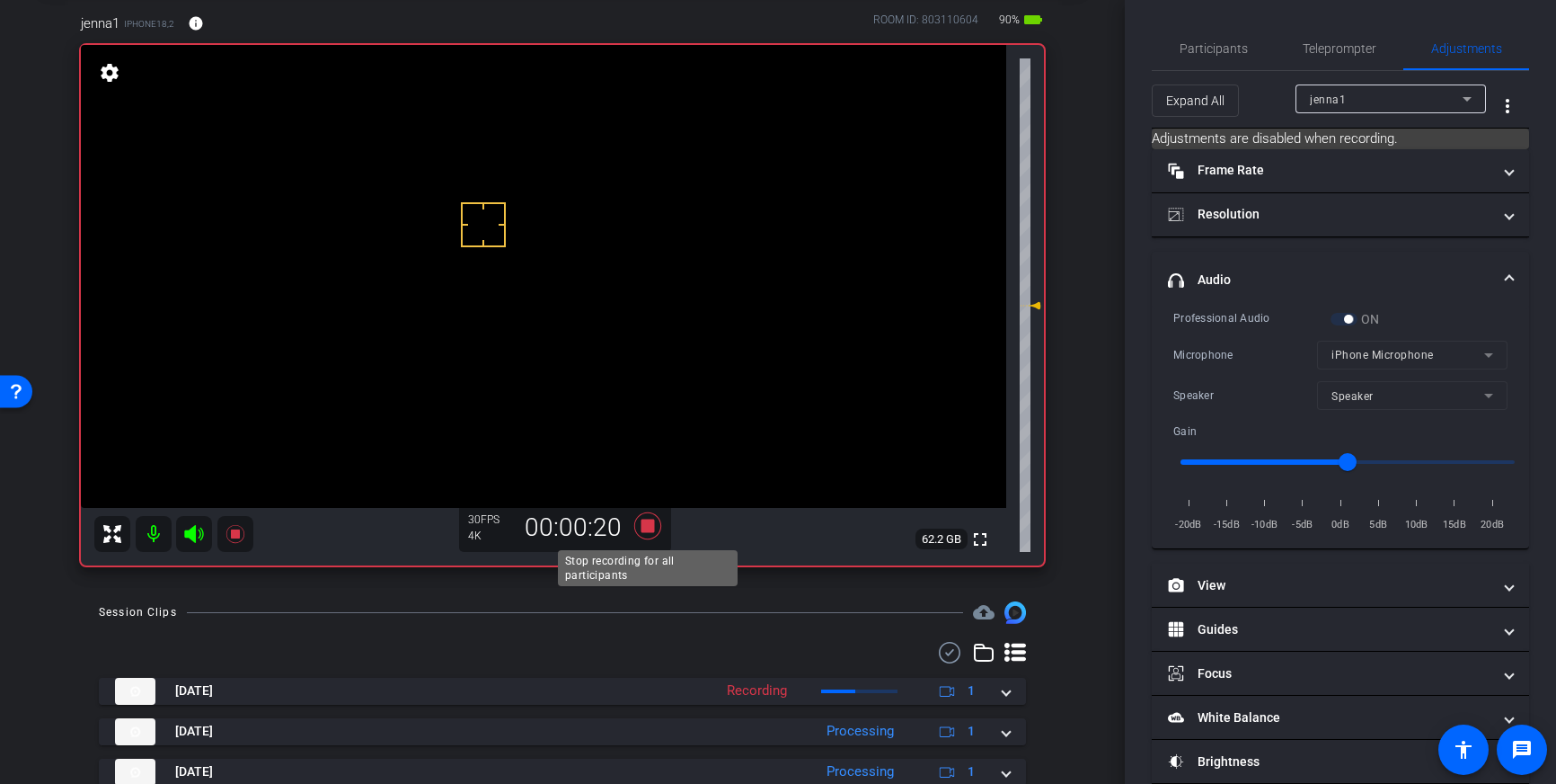
click at [646, 531] on icon at bounding box center [648, 525] width 27 height 27
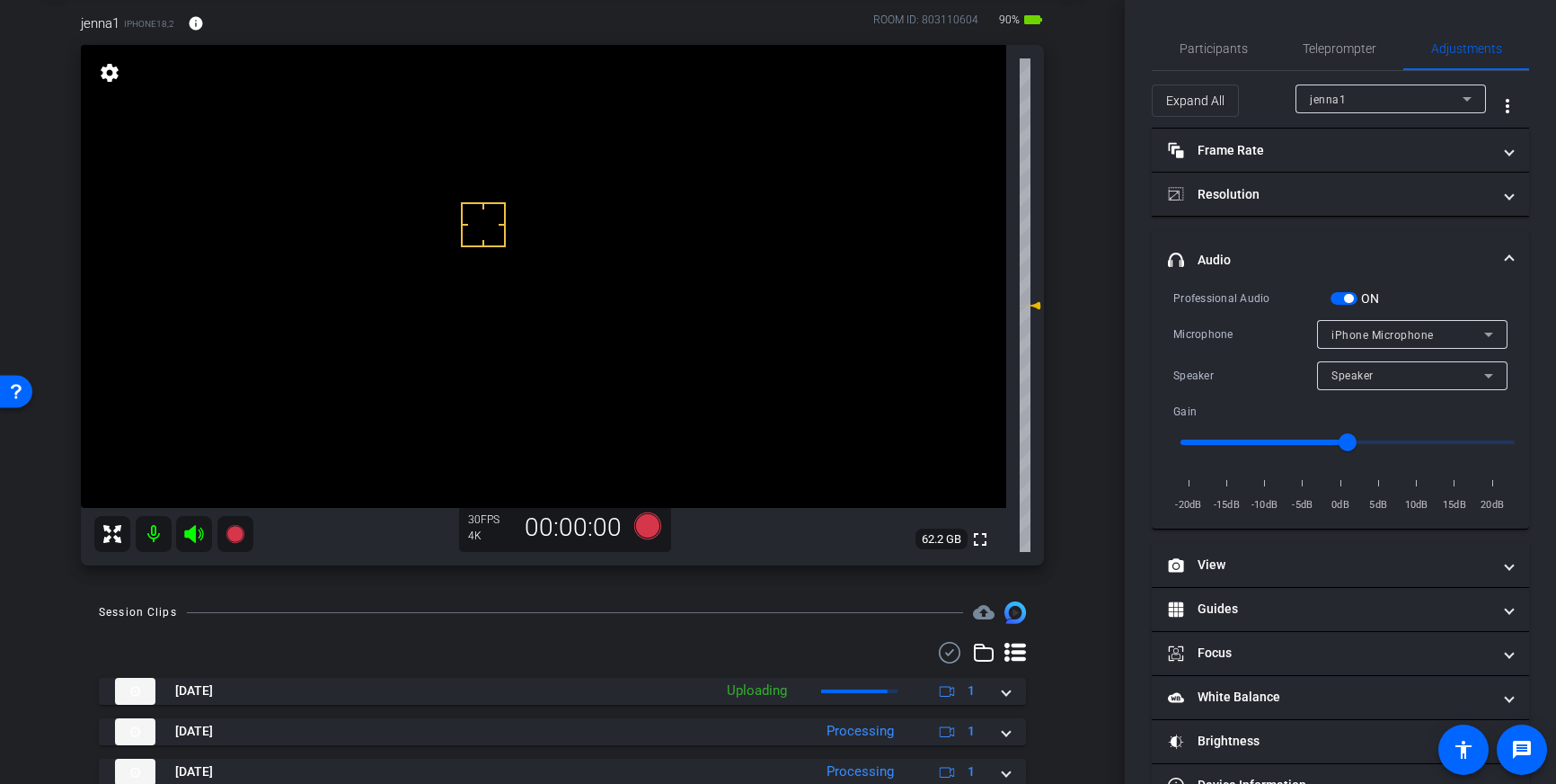
click at [1345, 297] on span "button" at bounding box center [1349, 298] width 9 height 9
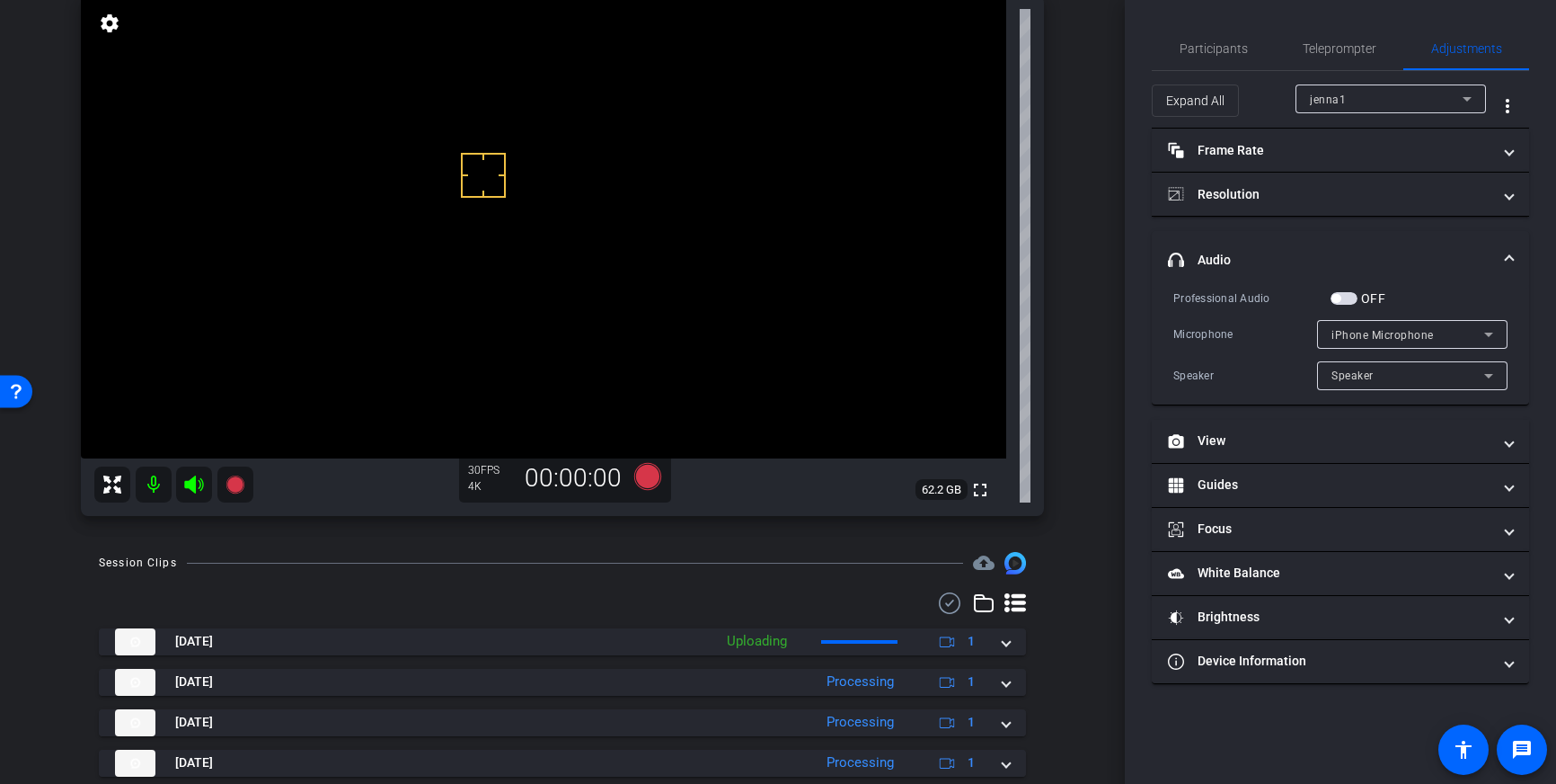
scroll to position [161, 0]
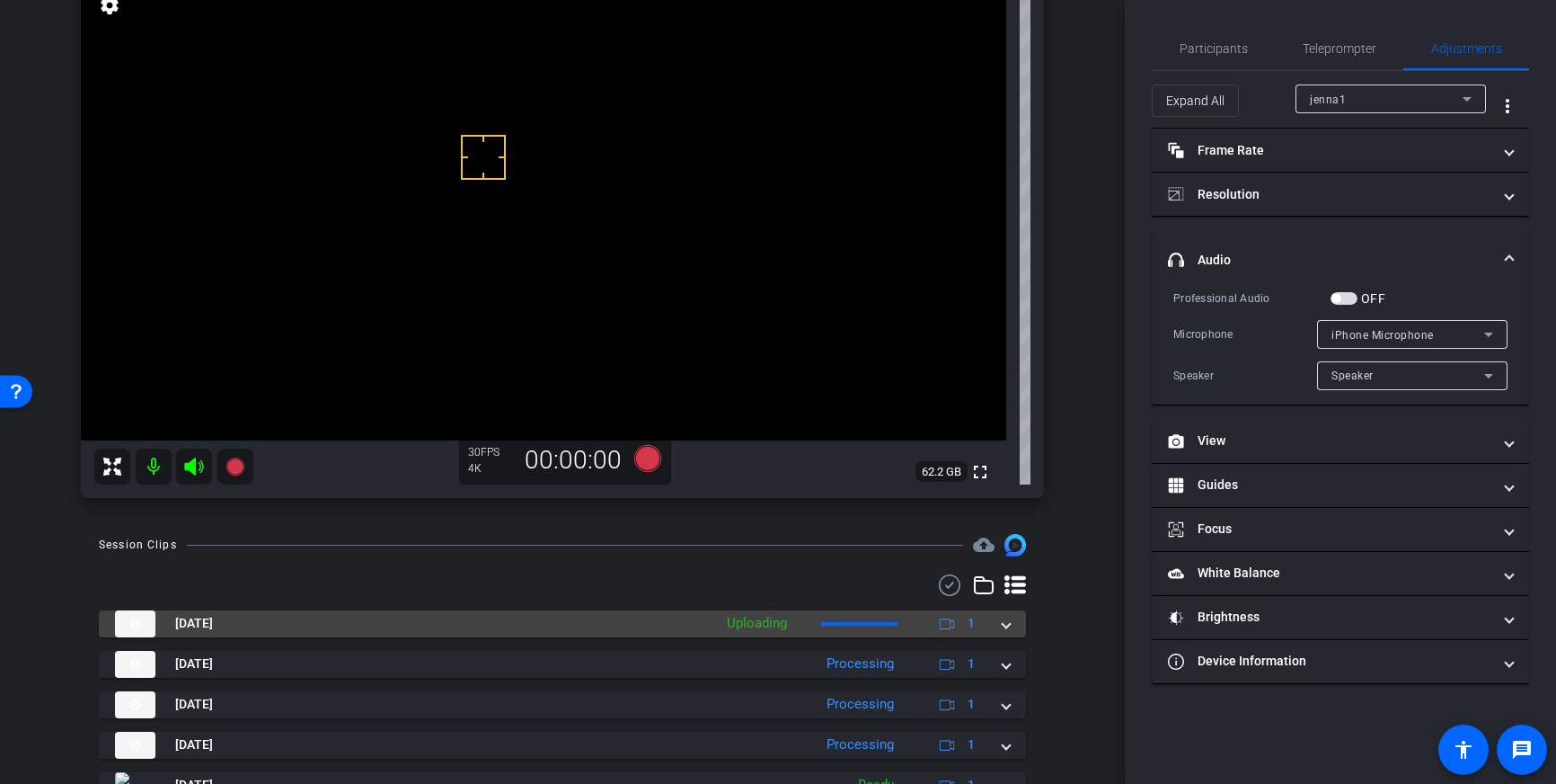
click at [1006, 627] on span at bounding box center [1006, 623] width 7 height 19
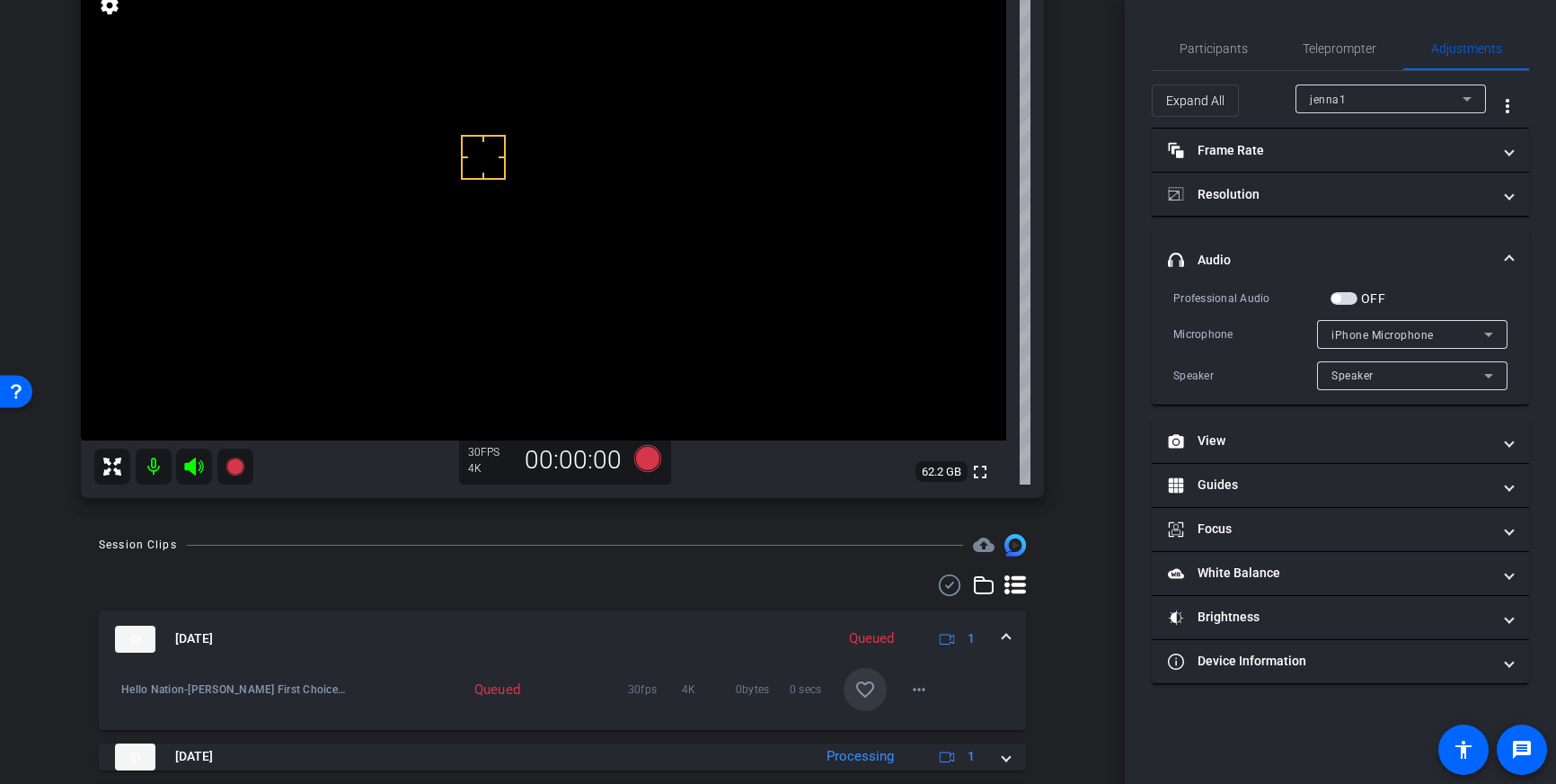
click at [863, 696] on mat-icon "favorite_border" at bounding box center [865, 689] width 21 height 21
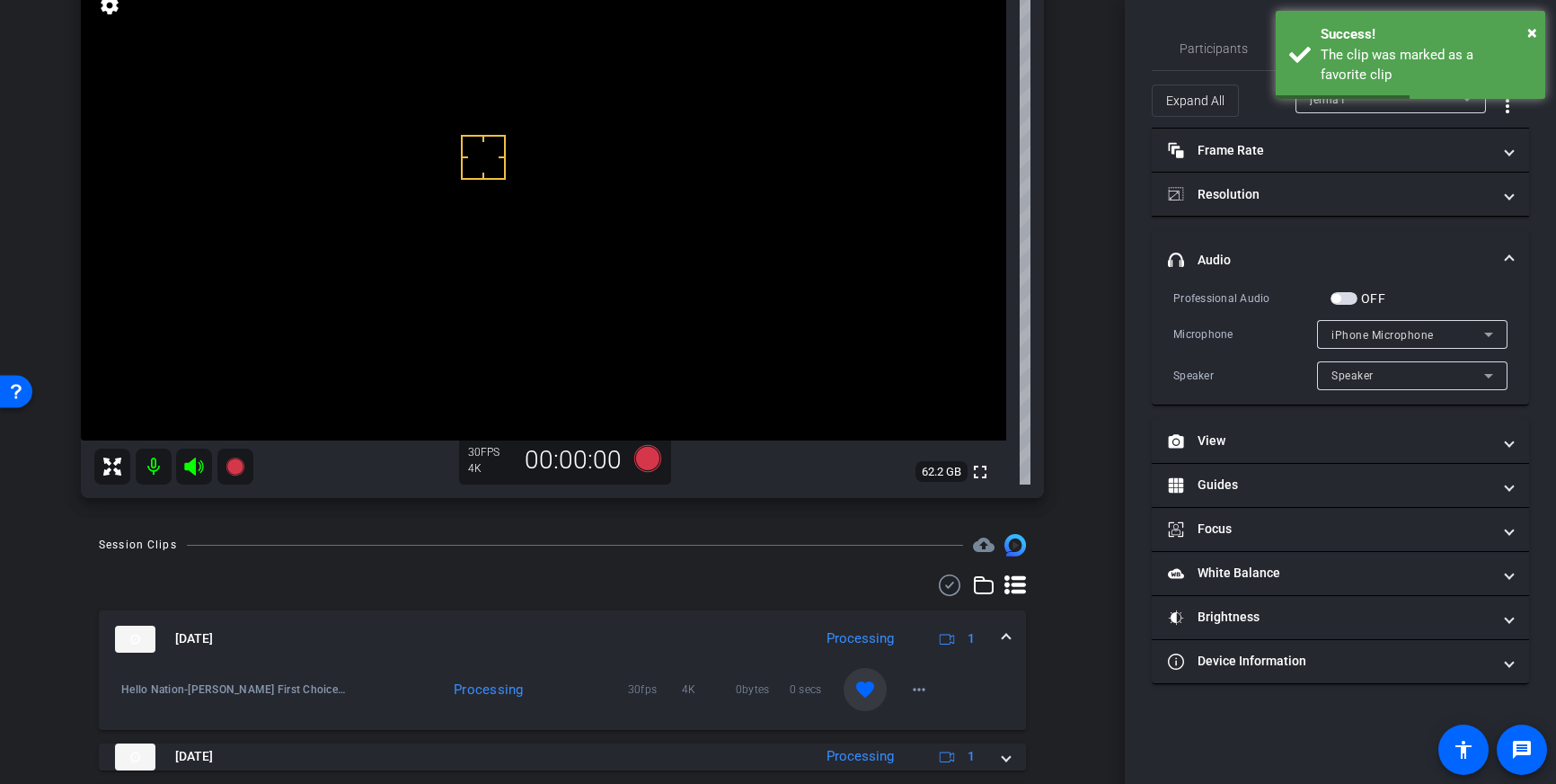
click at [1004, 627] on mat-expansion-panel-header "Sep 25, 2025 Processing 1" at bounding box center [563, 639] width 928 height 57
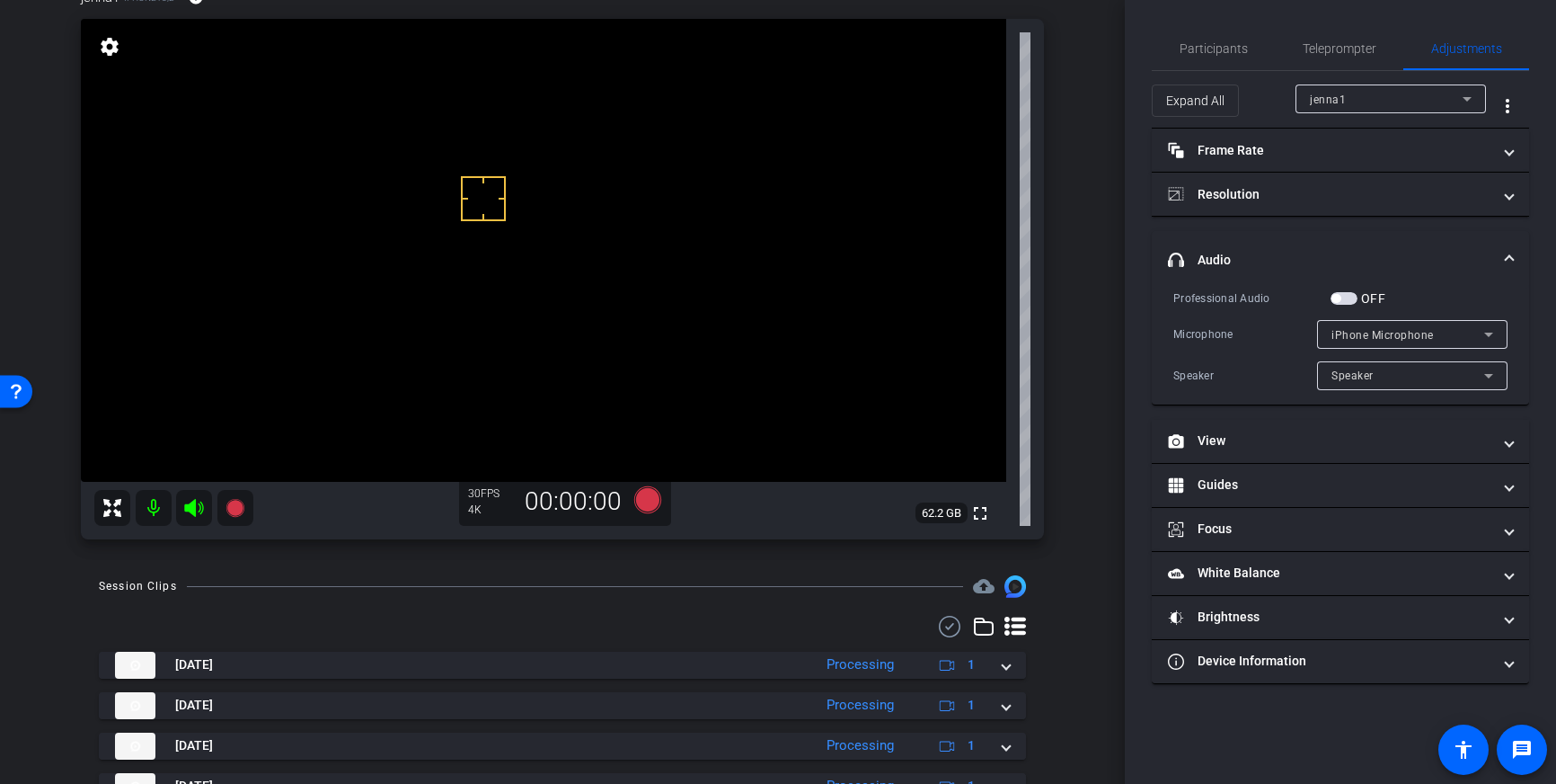
scroll to position [107, 0]
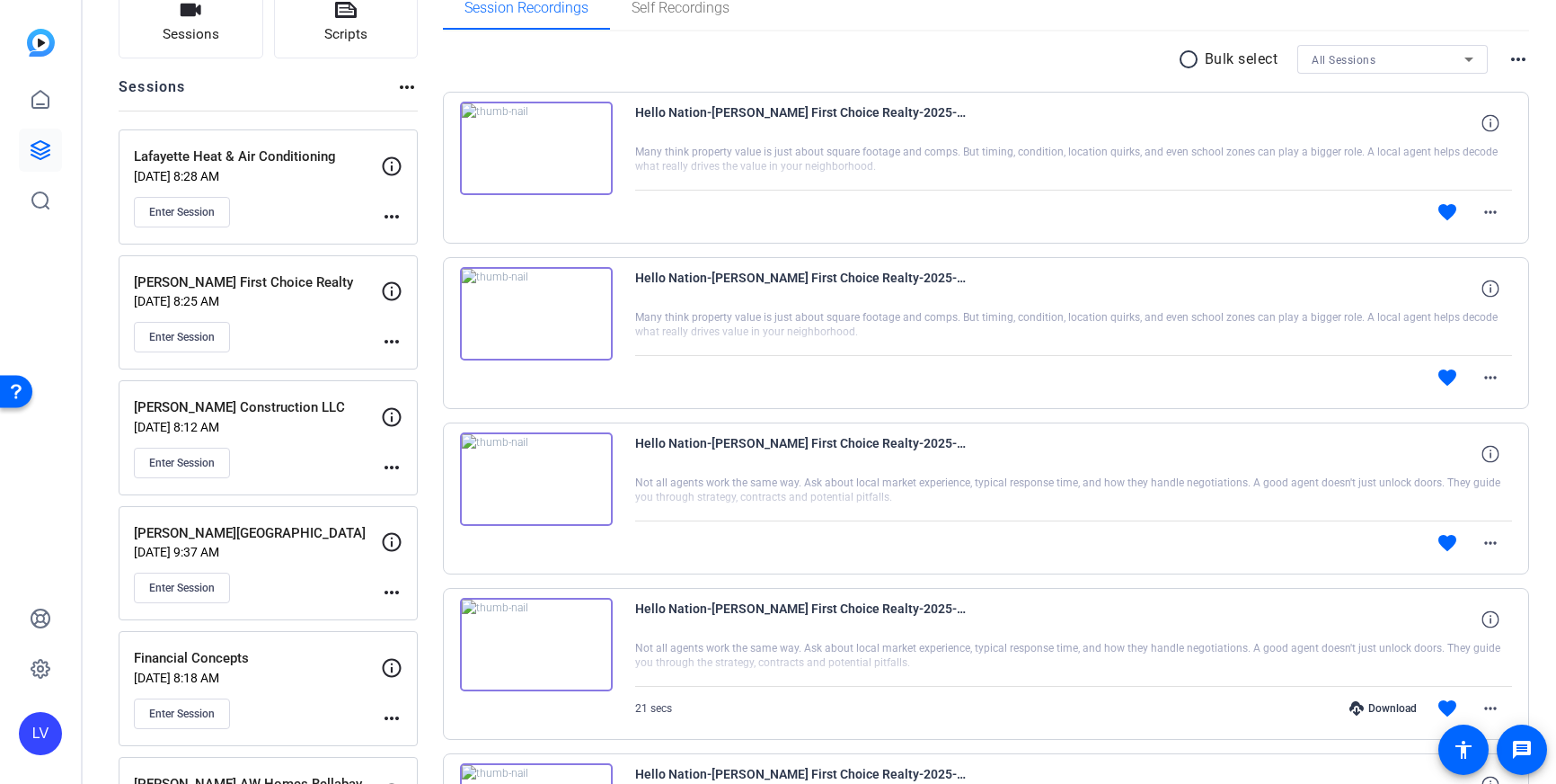
scroll to position [155, 0]
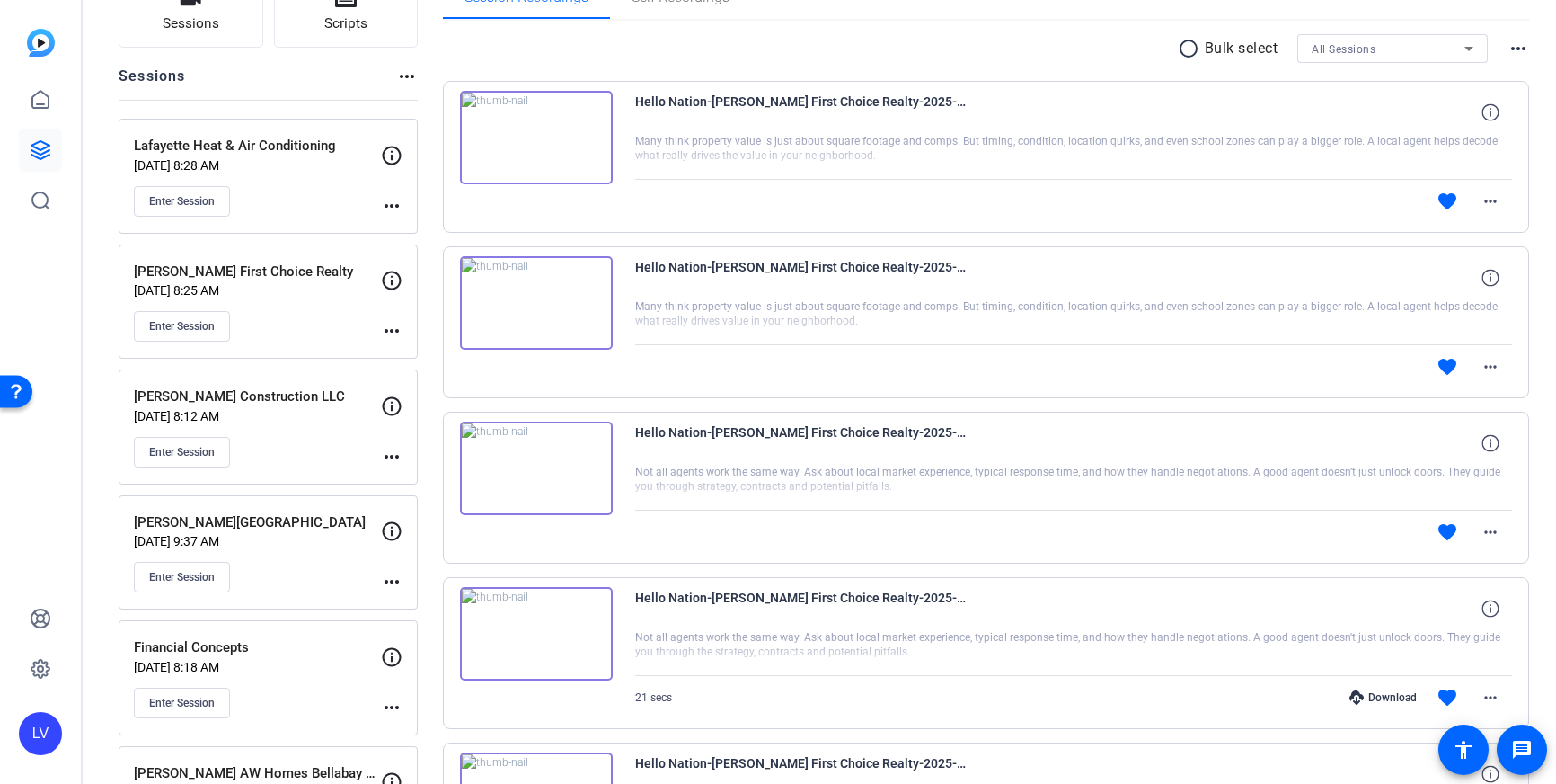
click at [299, 566] on div "Enter Session" at bounding box center [257, 576] width 247 height 31
